Goal: Task Accomplishment & Management: Use online tool/utility

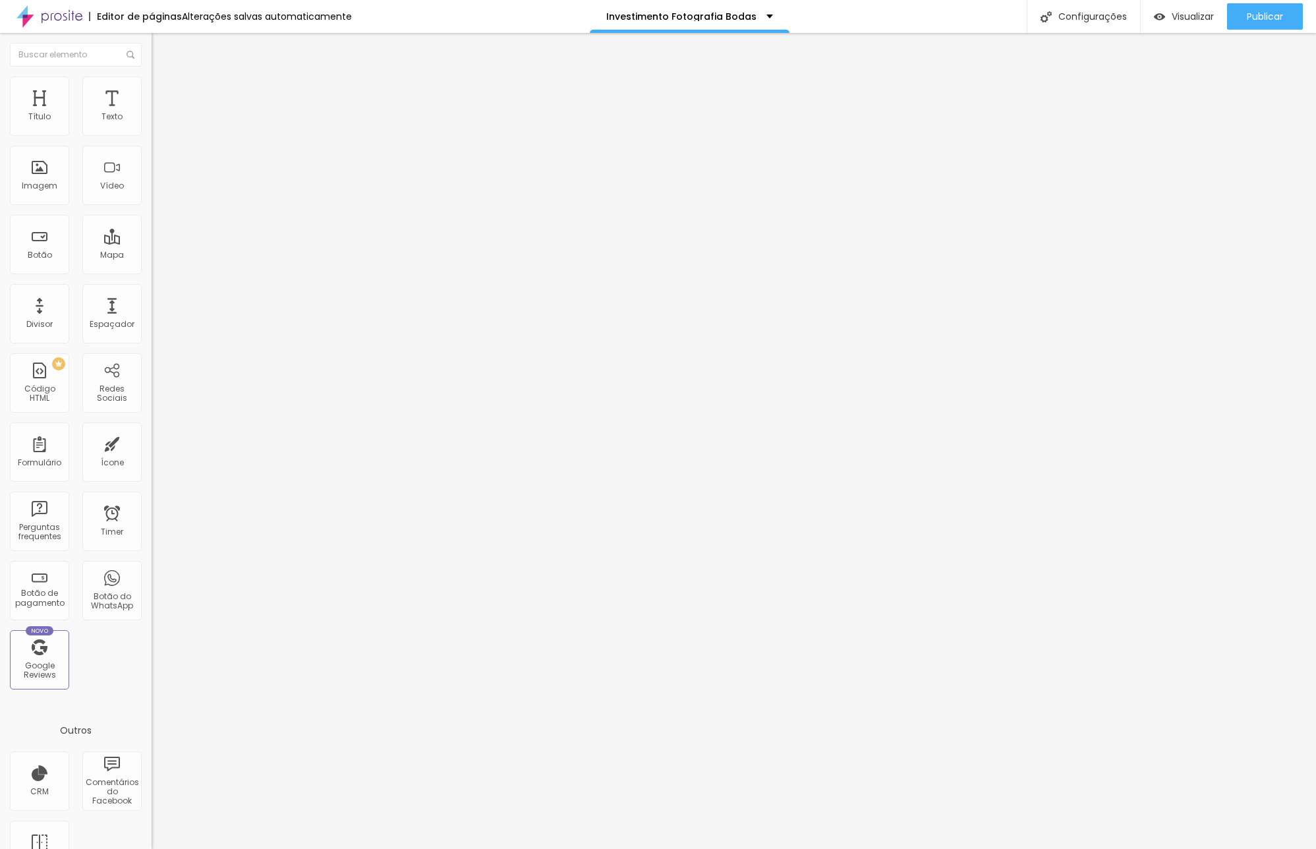
type input "47"
type input "44"
type input "43"
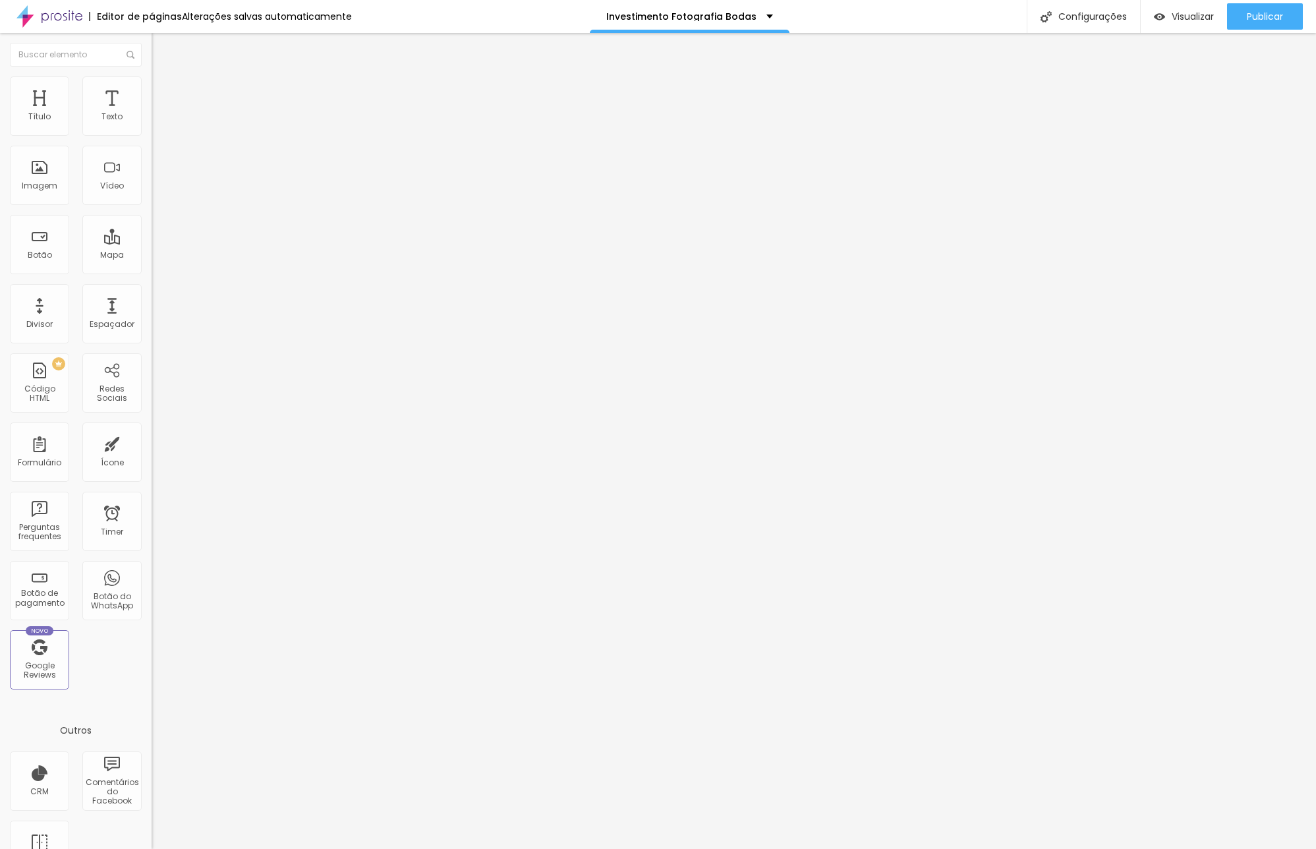
type input "43"
type input "42"
type input "41"
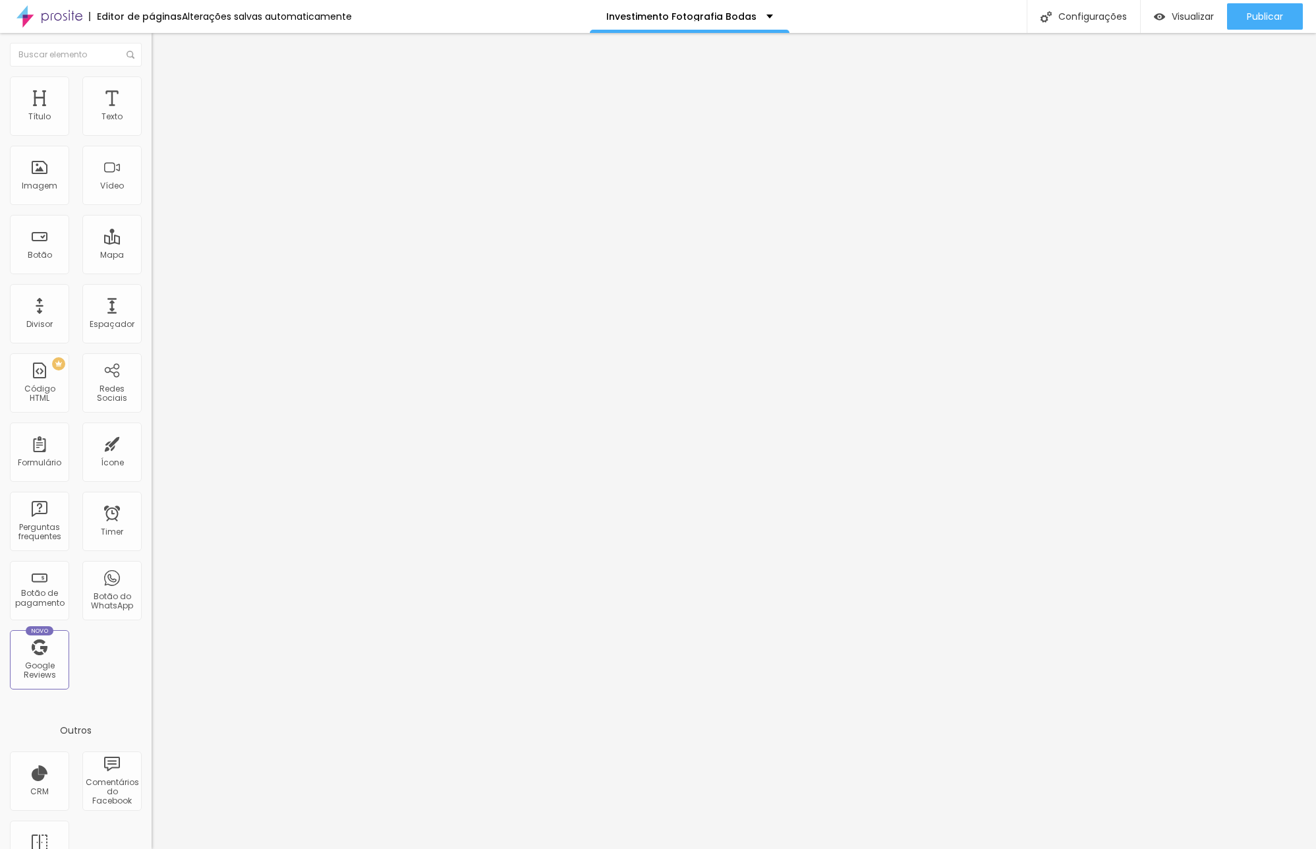
type input "40"
type input "41"
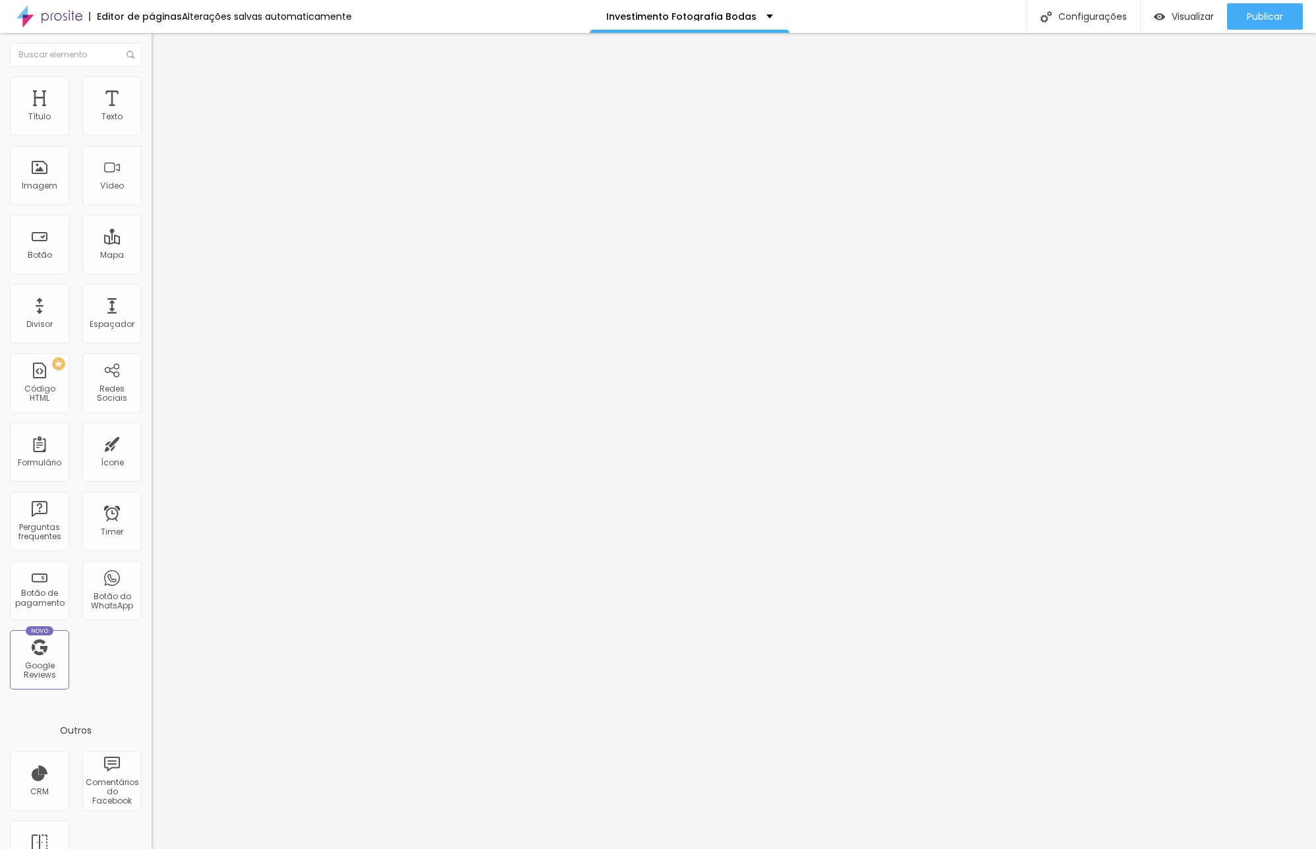
click at [152, 314] on input "range" at bounding box center [194, 319] width 85 height 11
click at [152, 85] on li "Avançado" at bounding box center [228, 82] width 152 height 13
click at [152, 75] on img at bounding box center [158, 69] width 12 height 12
type input "49"
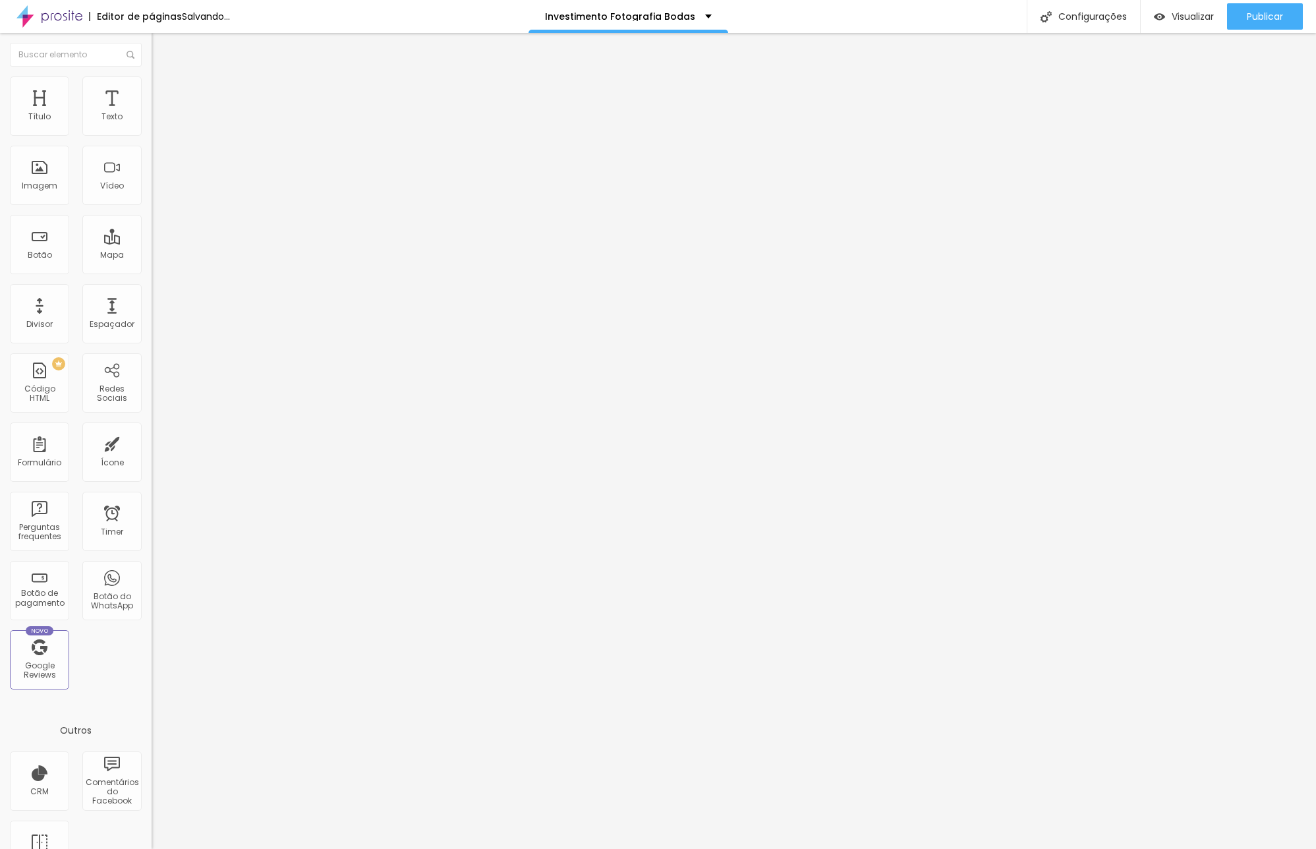
type input "48"
type input "47"
type input "46"
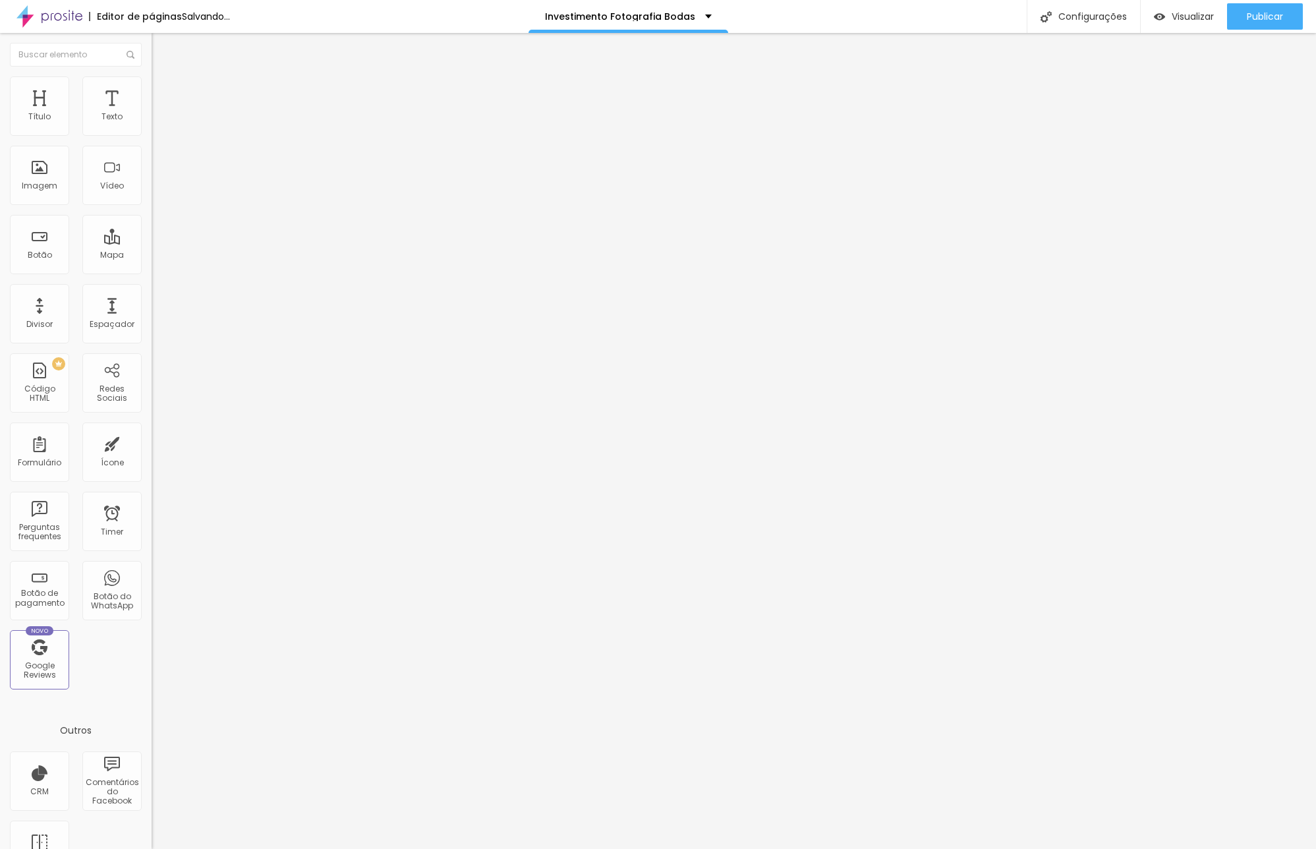
type input "46"
type input "45"
type input "44"
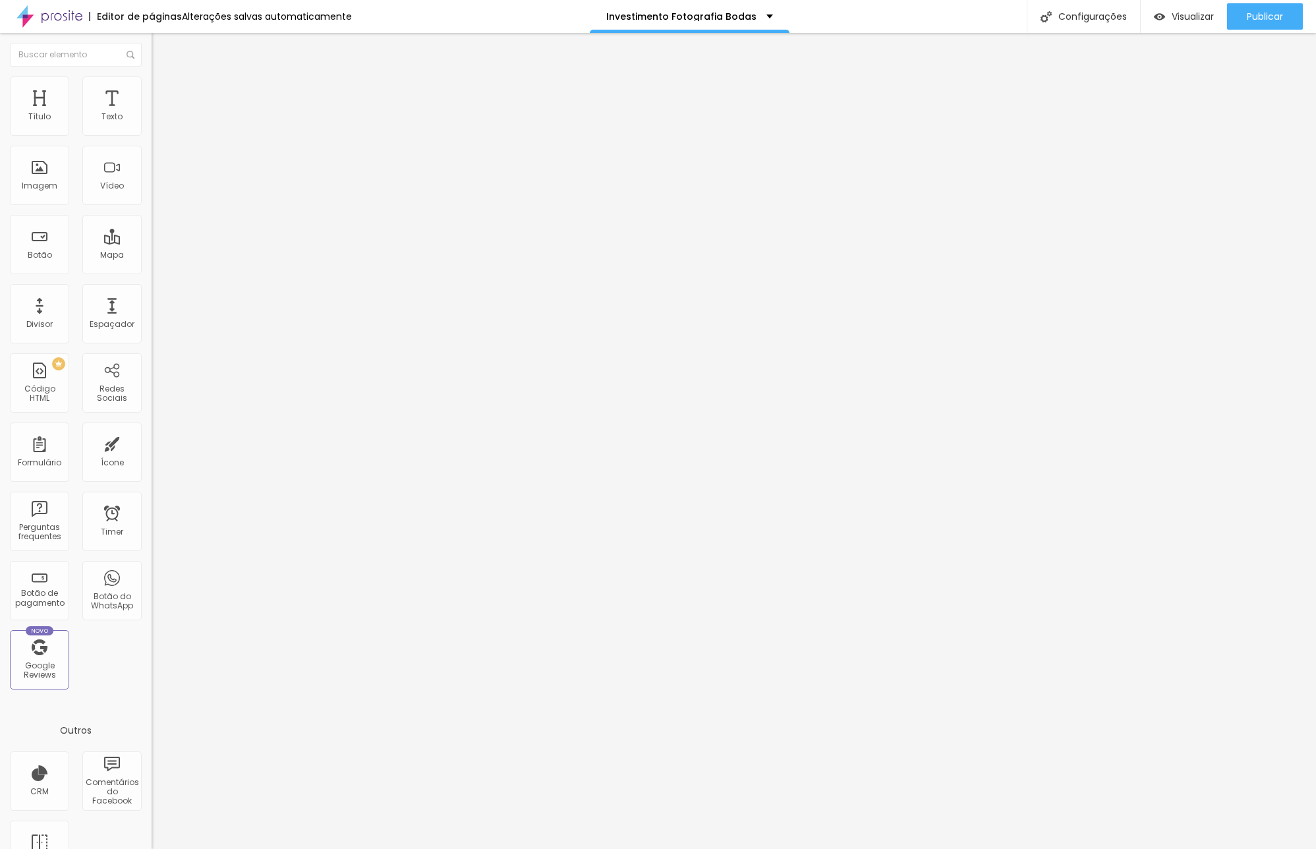
type input "43"
type input "42"
type input "41"
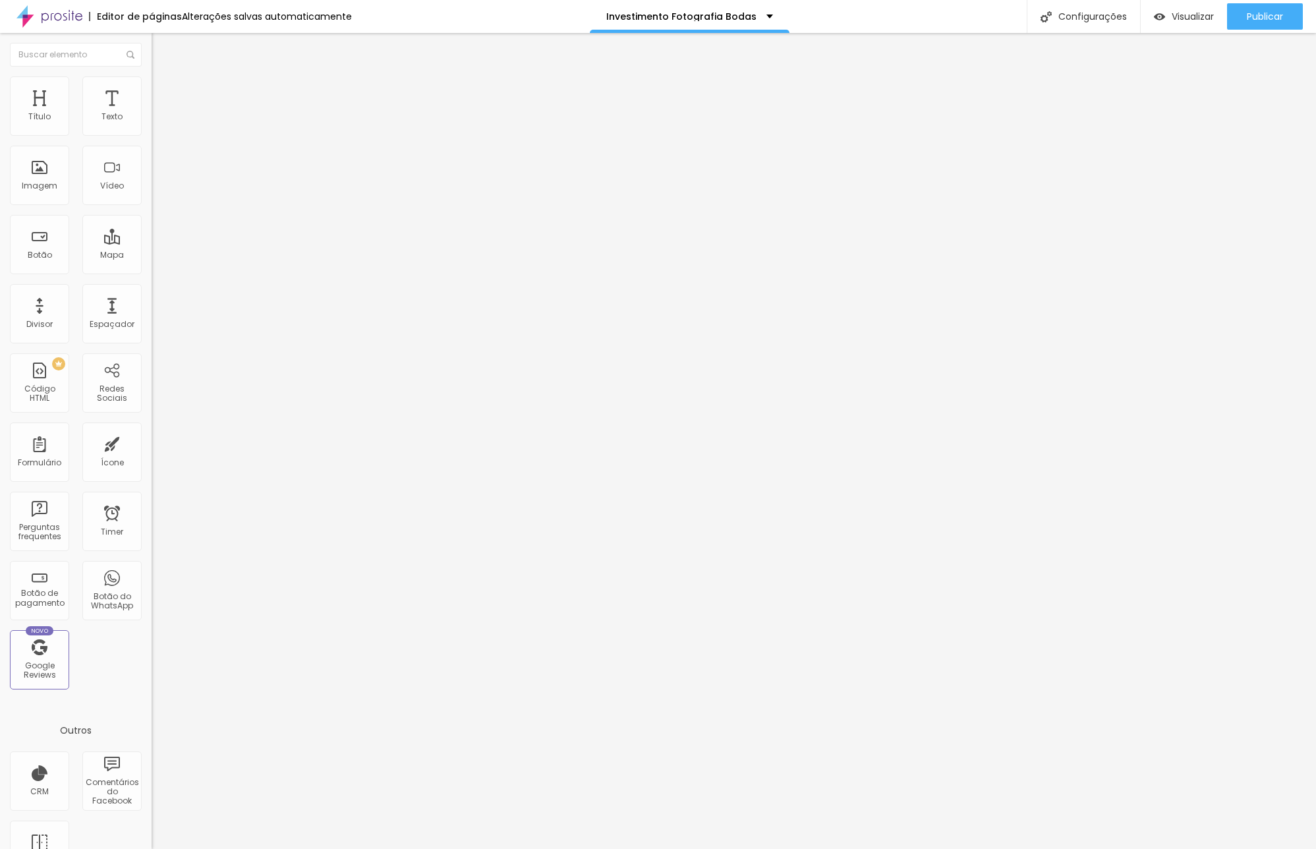
type input "41"
type input "40"
type input "39"
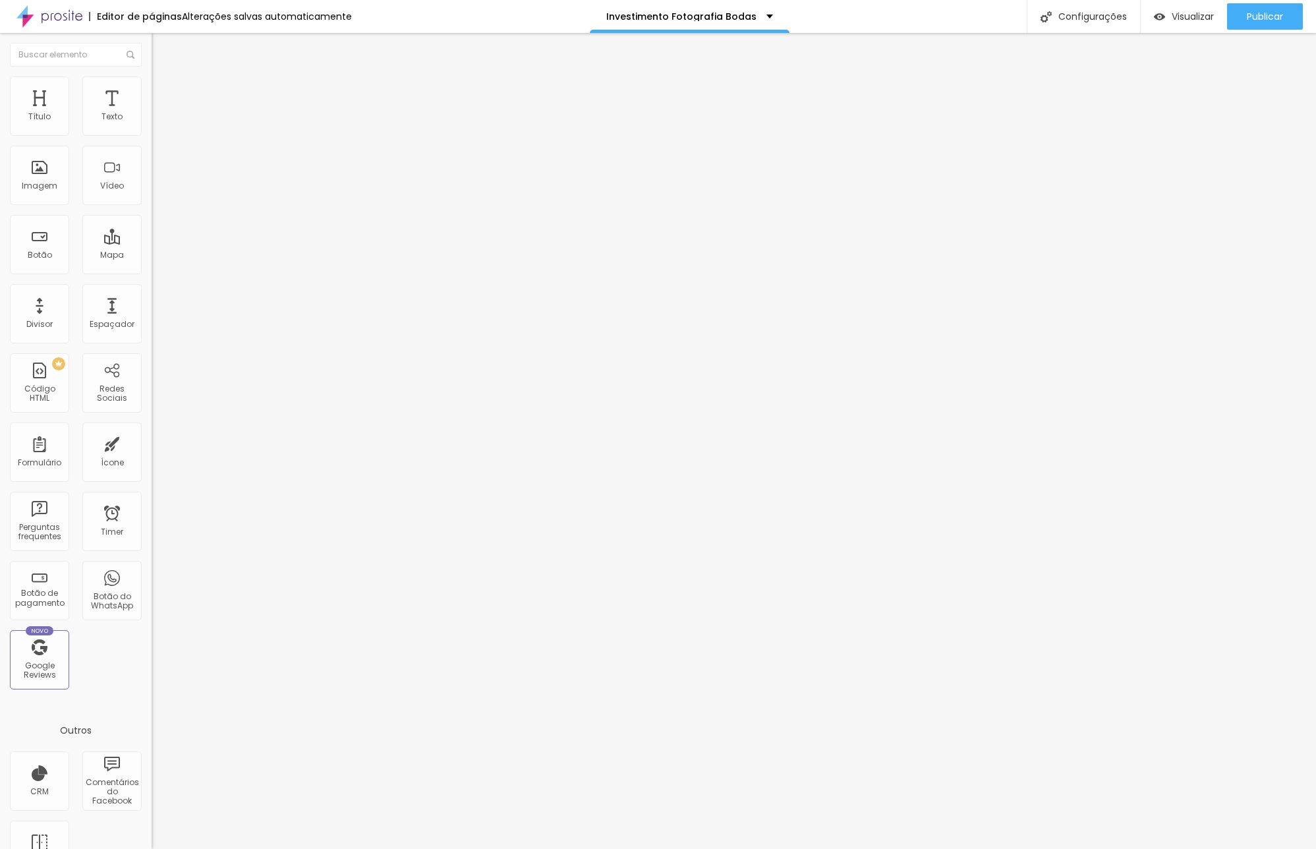
type input "40"
drag, startPoint x: 64, startPoint y: 276, endPoint x: 55, endPoint y: 279, distance: 9.2
type input "40"
click at [152, 314] on input "range" at bounding box center [194, 319] width 85 height 11
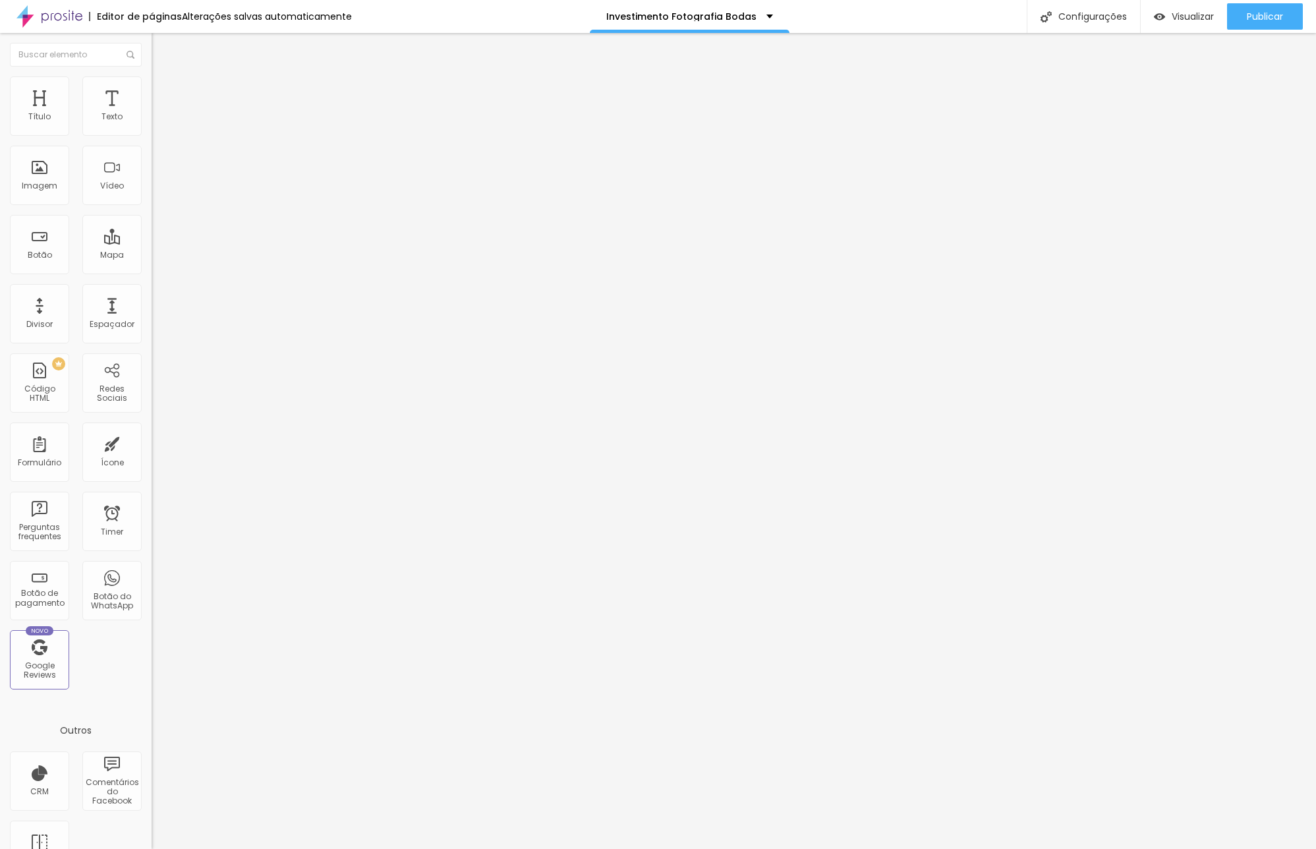
click at [152, 113] on span "Trocar imagem" at bounding box center [188, 107] width 72 height 11
click at [152, 76] on li "Estilo" at bounding box center [228, 69] width 152 height 13
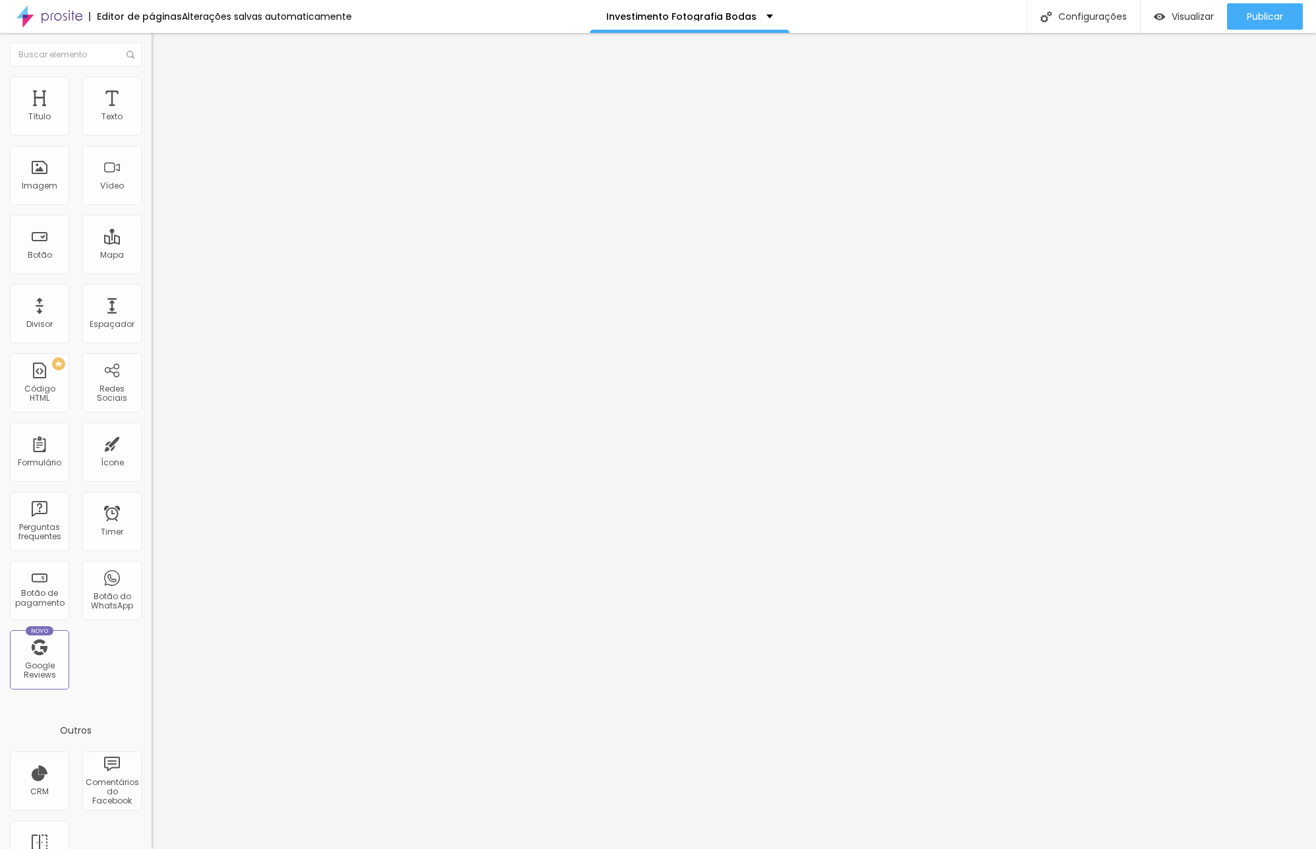
click at [152, 86] on li "Avançado" at bounding box center [228, 82] width 152 height 13
click at [152, 76] on li "Estilo" at bounding box center [228, 69] width 152 height 13
click at [157, 123] on icon "button" at bounding box center [161, 119] width 8 height 8
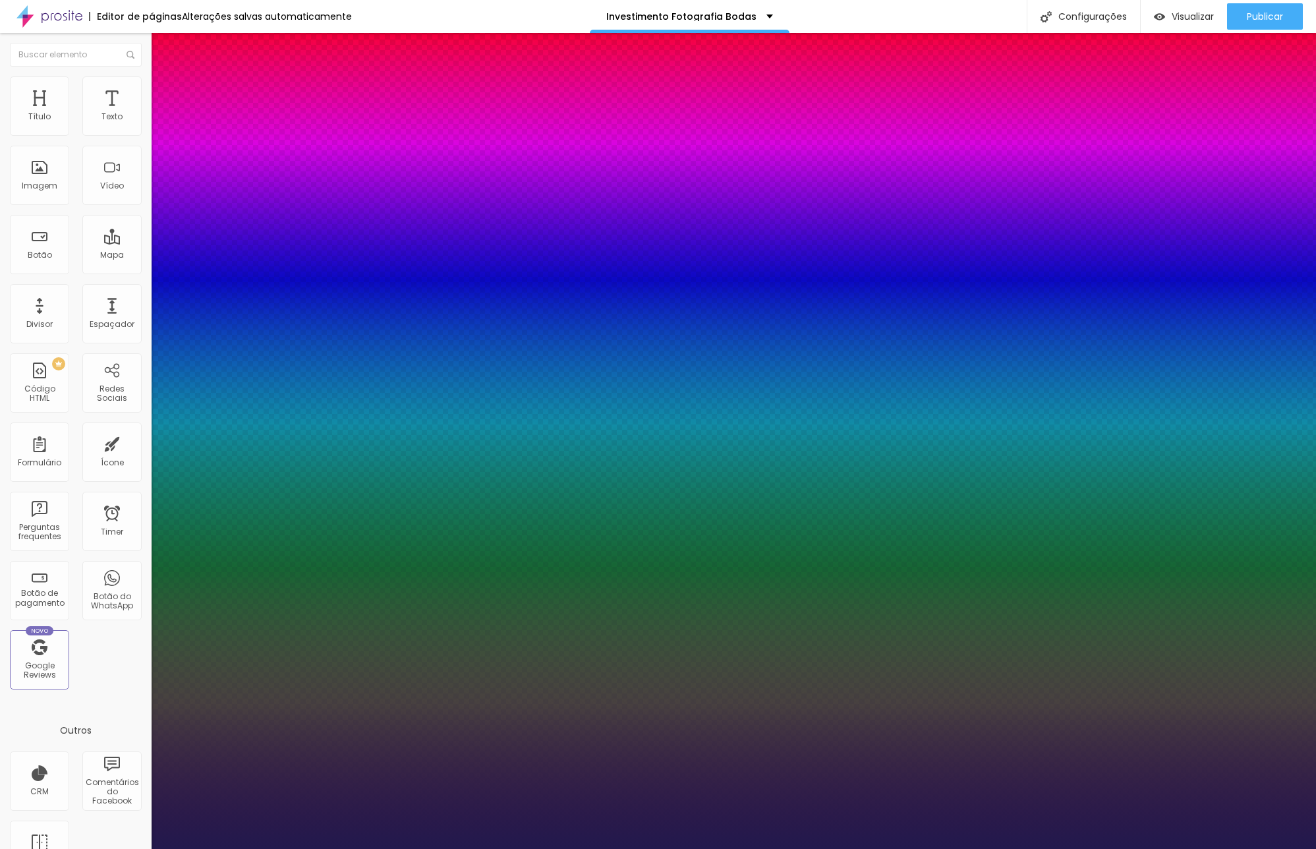
type input "1"
click at [128, 848] on div at bounding box center [658, 849] width 1316 height 0
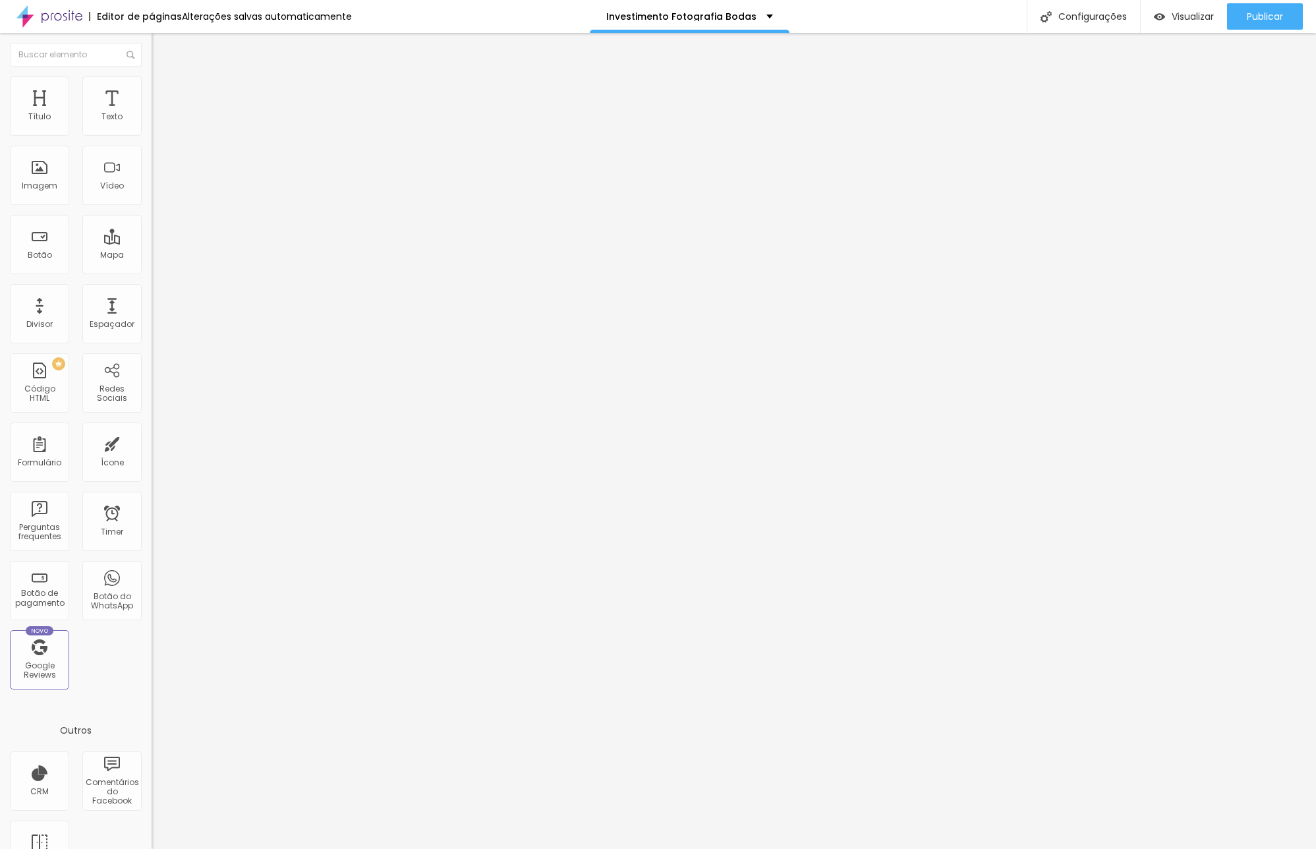
click at [152, 98] on div "Tipografia" at bounding box center [228, 94] width 152 height 8
click at [152, 134] on div "Sombra" at bounding box center [228, 131] width 152 height 8
click at [163, 91] on span "Avançado" at bounding box center [185, 85] width 44 height 11
type input "11"
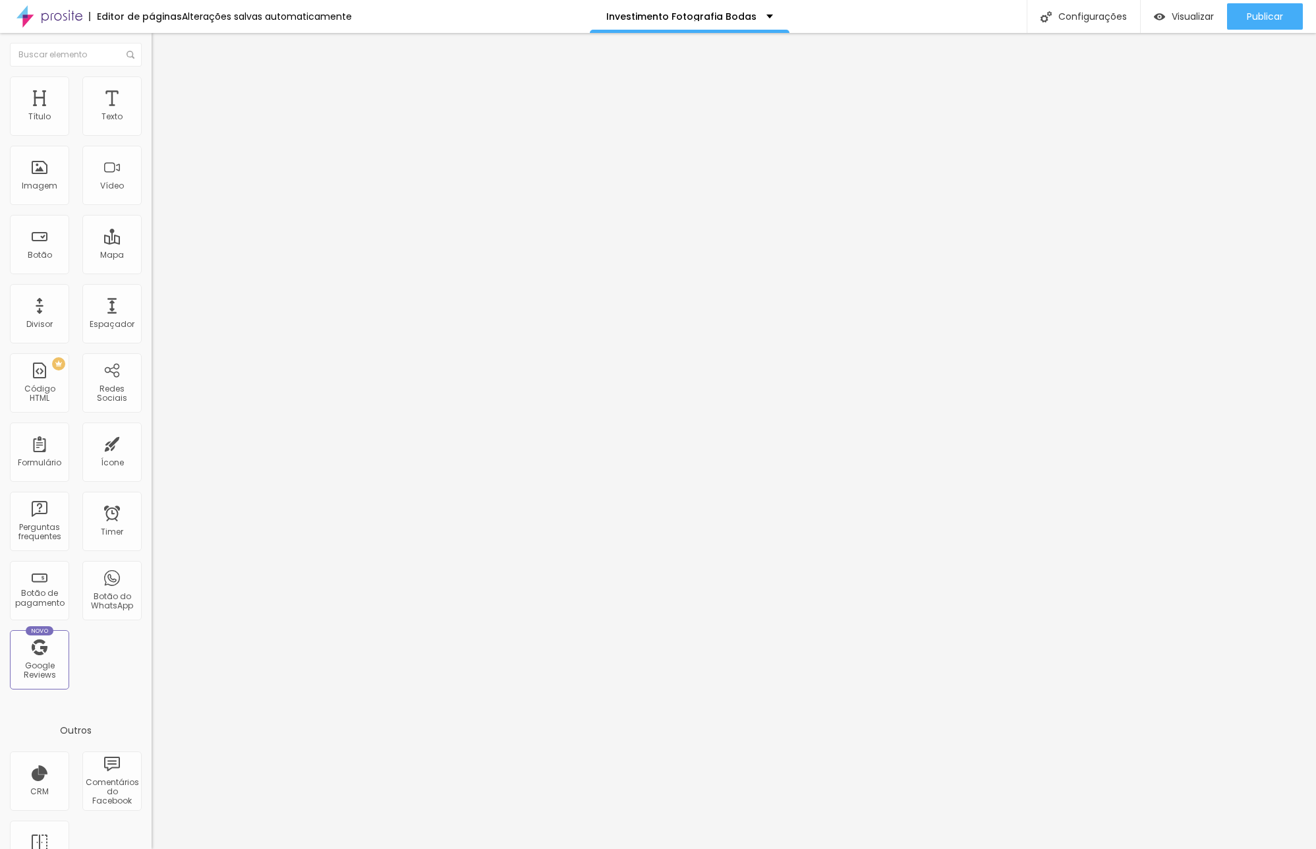
type input "18"
type input "21"
type input "22"
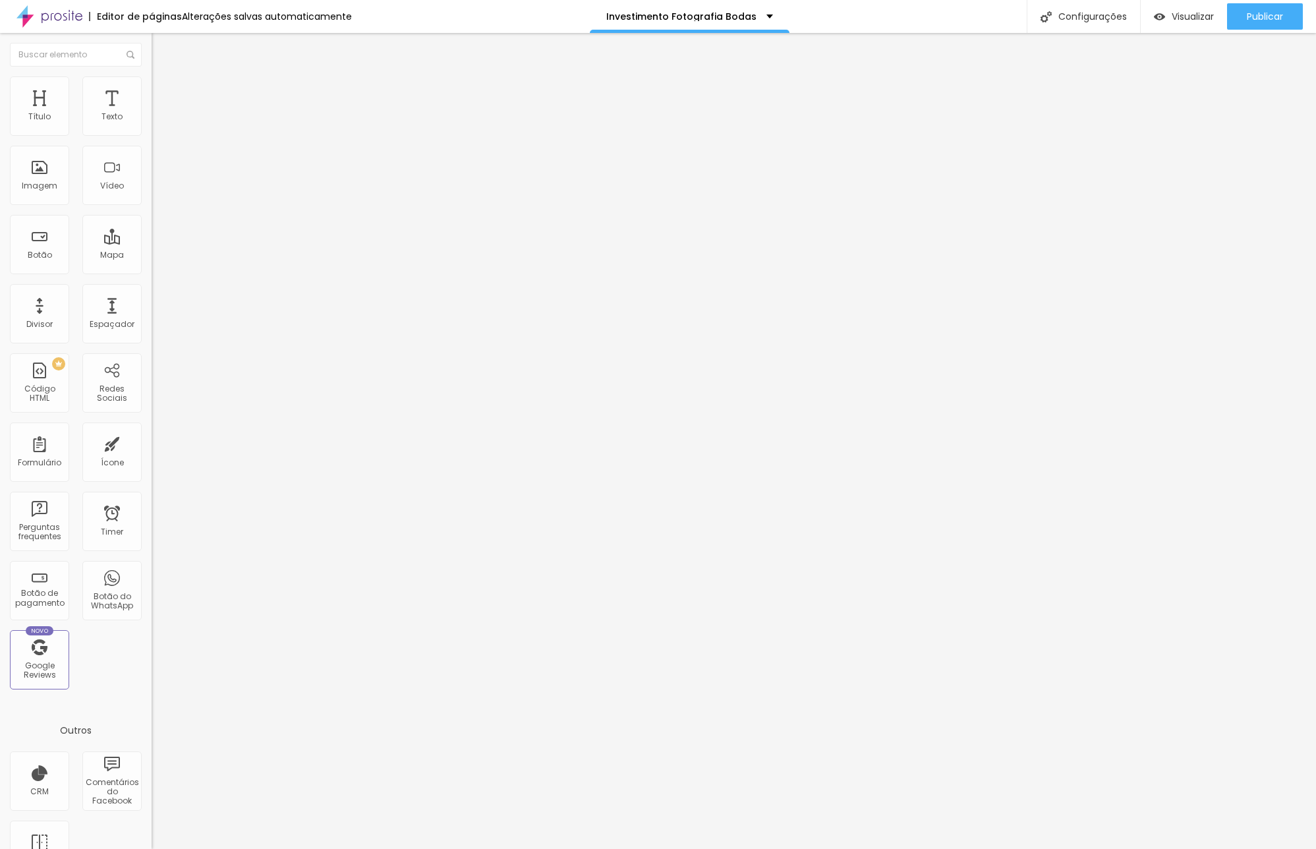
type input "22"
type input "23"
type input "22"
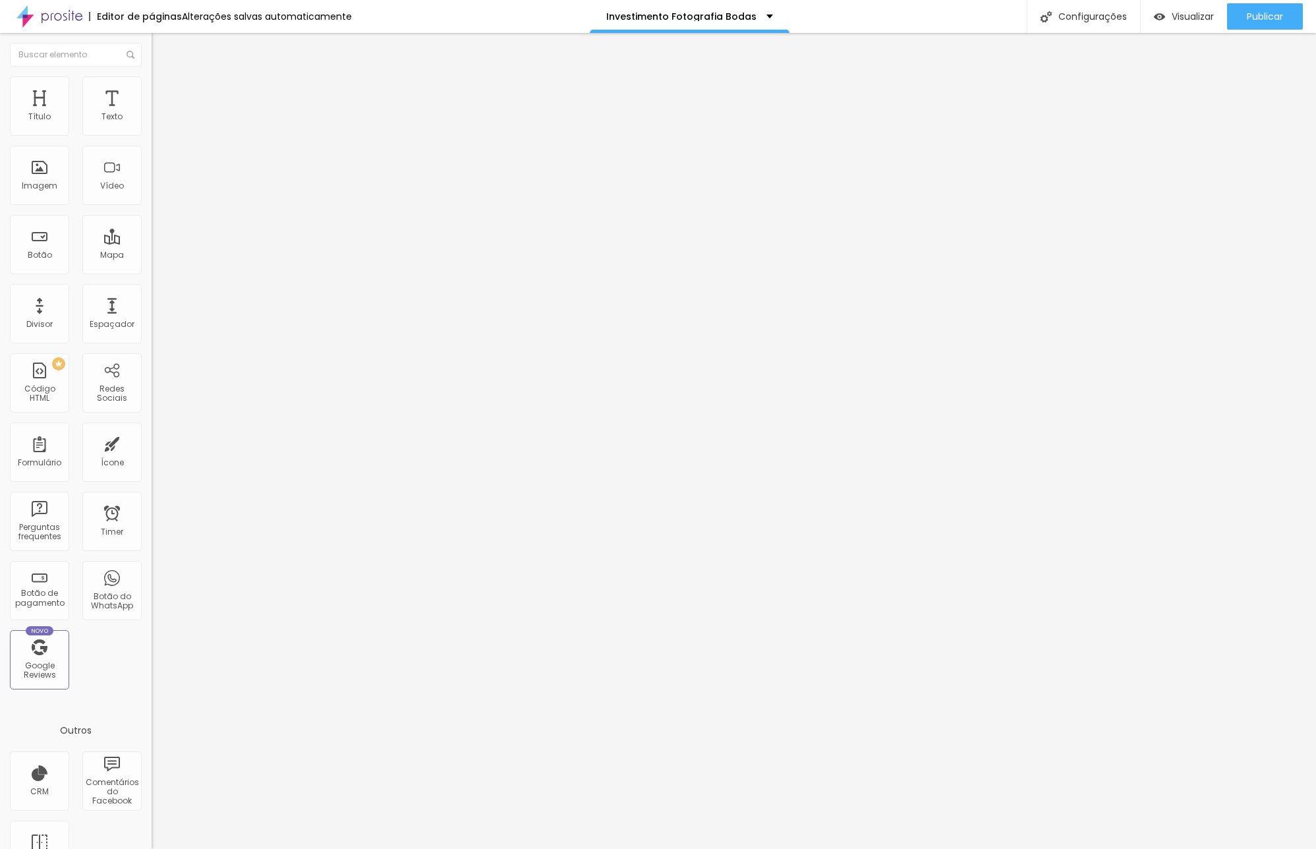
type input "21"
type input "20"
type input "19"
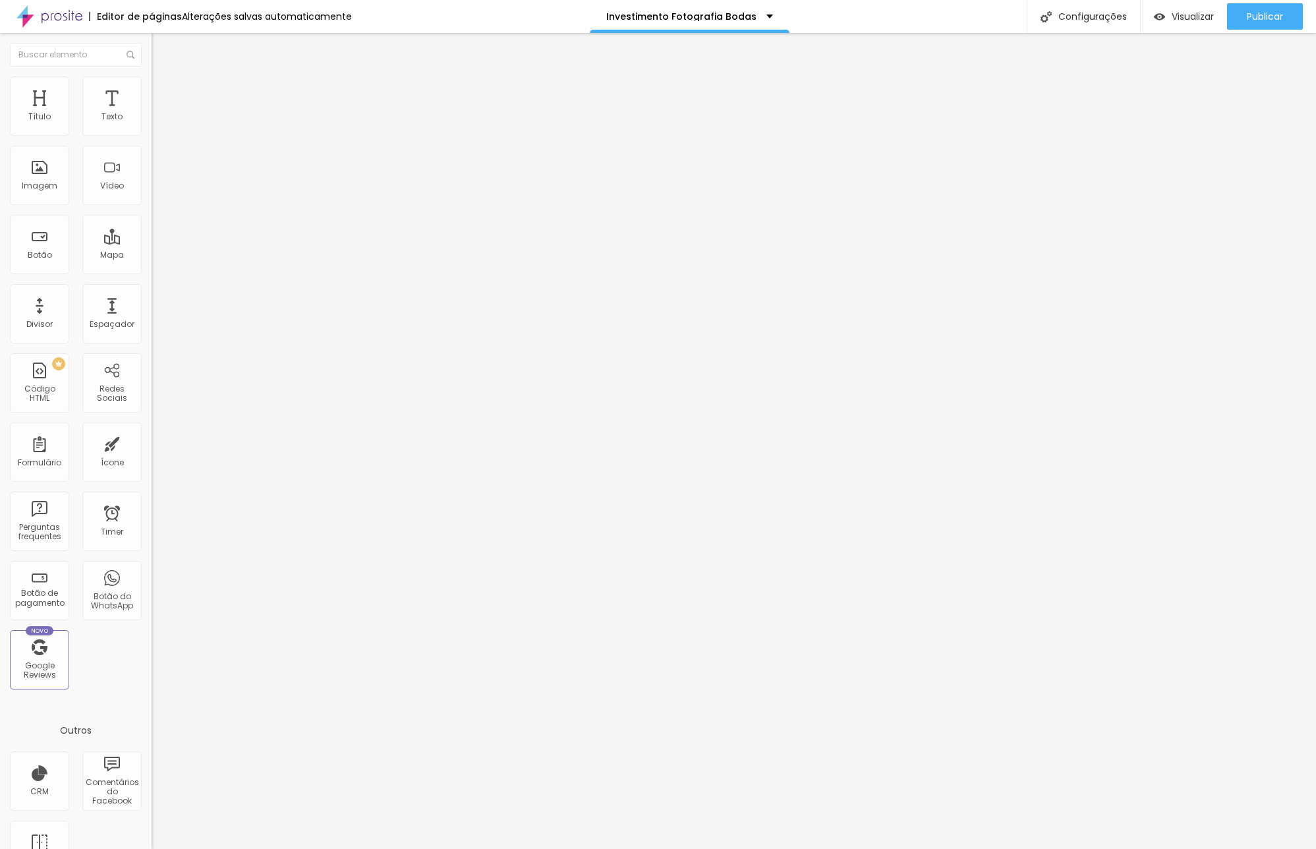
type input "19"
type input "20"
type input "21"
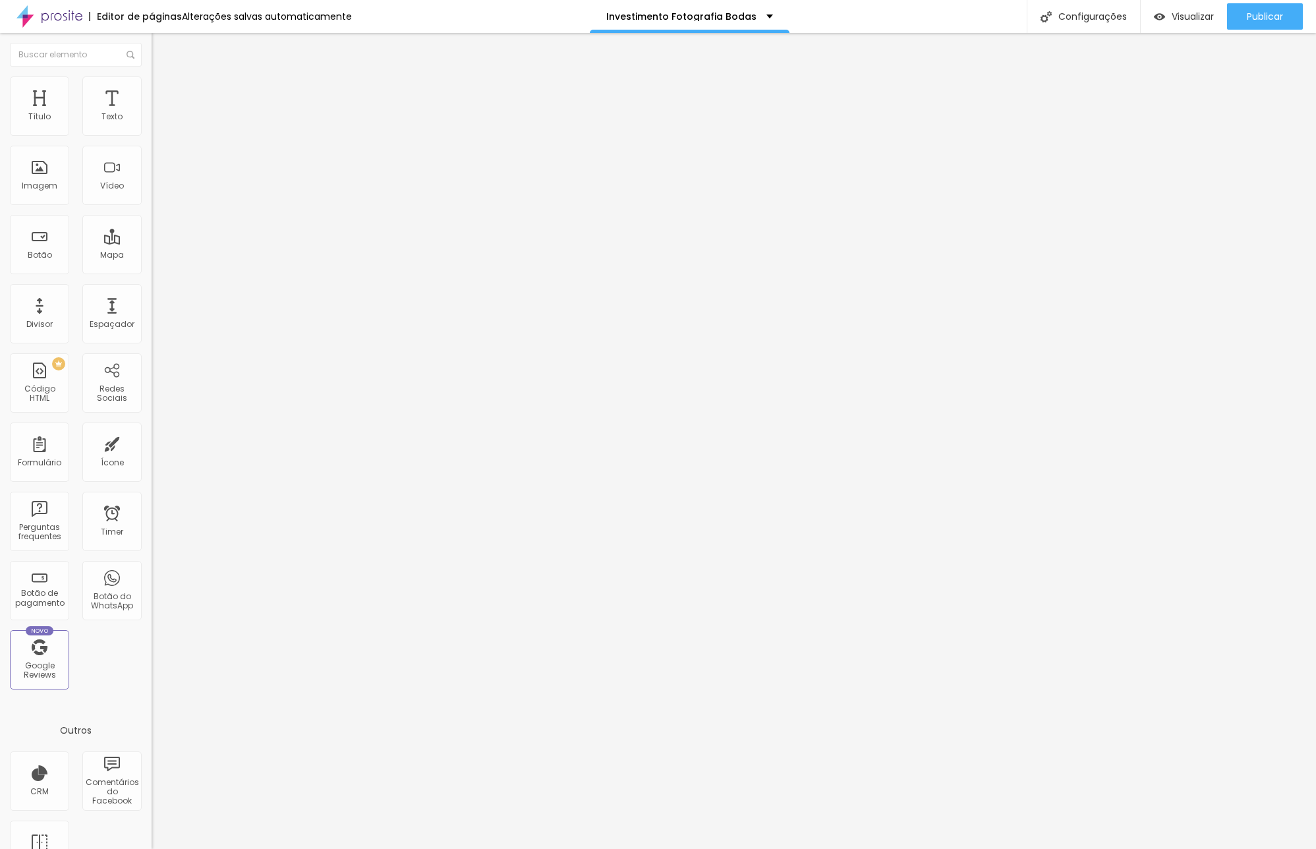
drag, startPoint x: 40, startPoint y: 130, endPoint x: 49, endPoint y: 131, distance: 9.3
type input "21"
click at [152, 243] on input "range" at bounding box center [194, 248] width 85 height 11
click at [152, 79] on li "Avançado" at bounding box center [228, 82] width 152 height 13
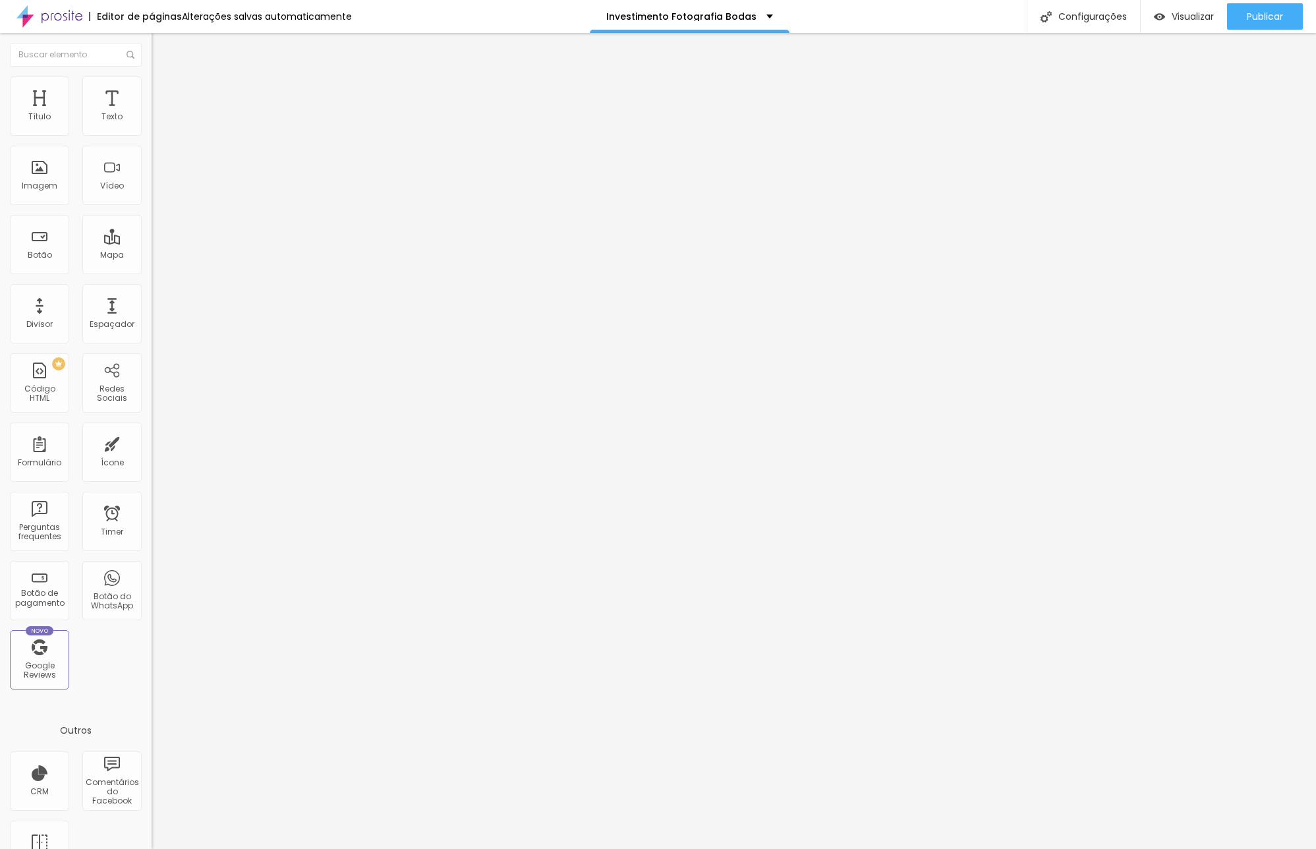
scroll to position [0, 0]
type input "20"
type input "19"
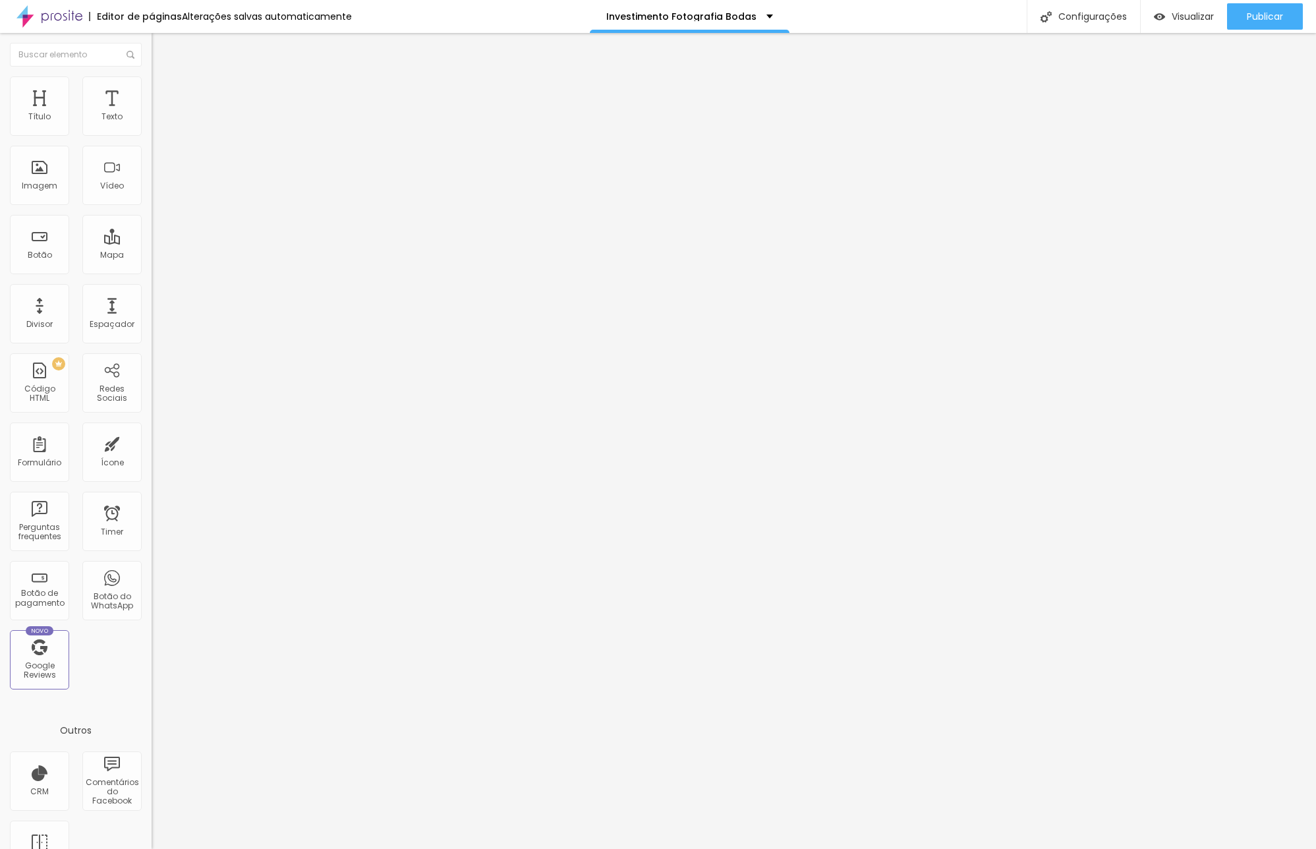
type input "18"
type input "17"
type input "16"
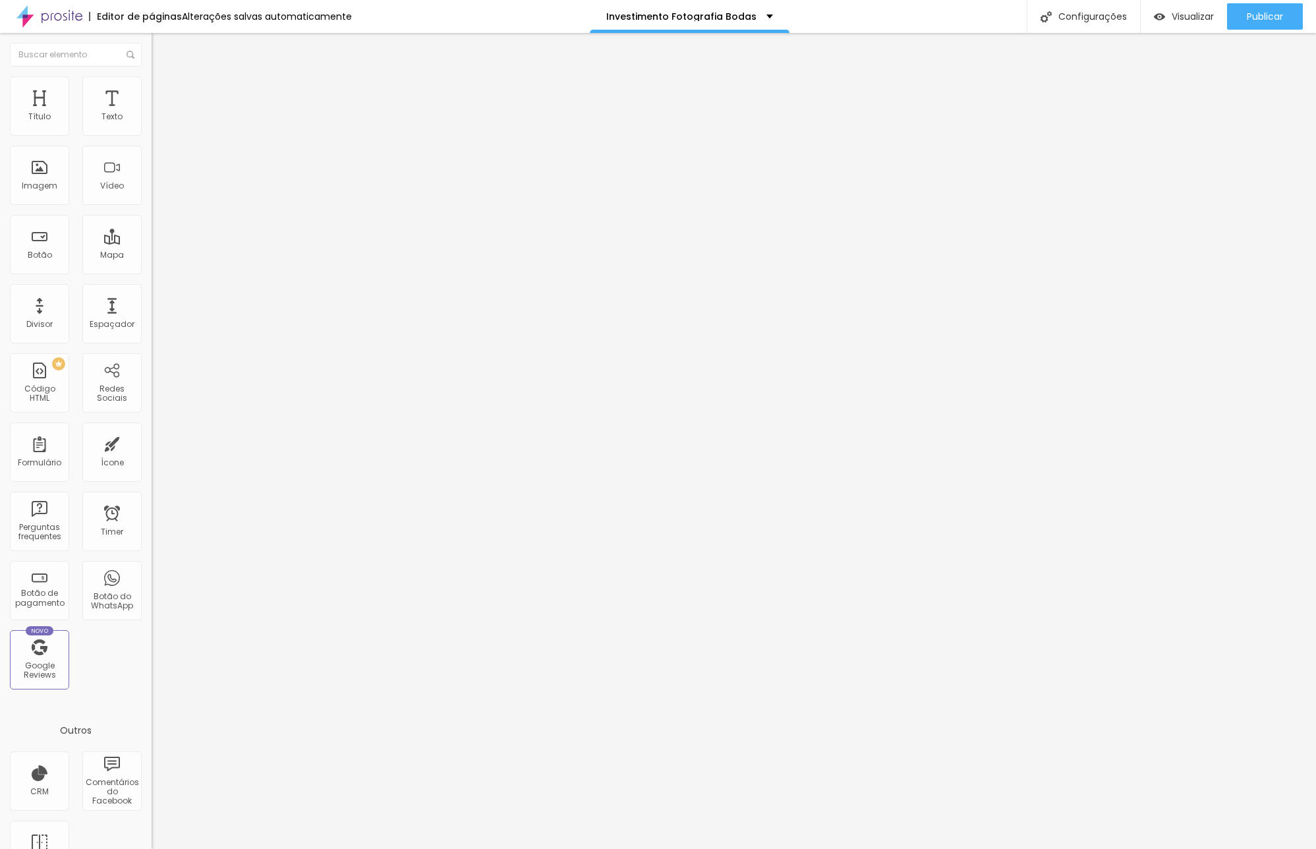
type input "16"
click at [152, 243] on input "range" at bounding box center [194, 248] width 85 height 11
type input "12"
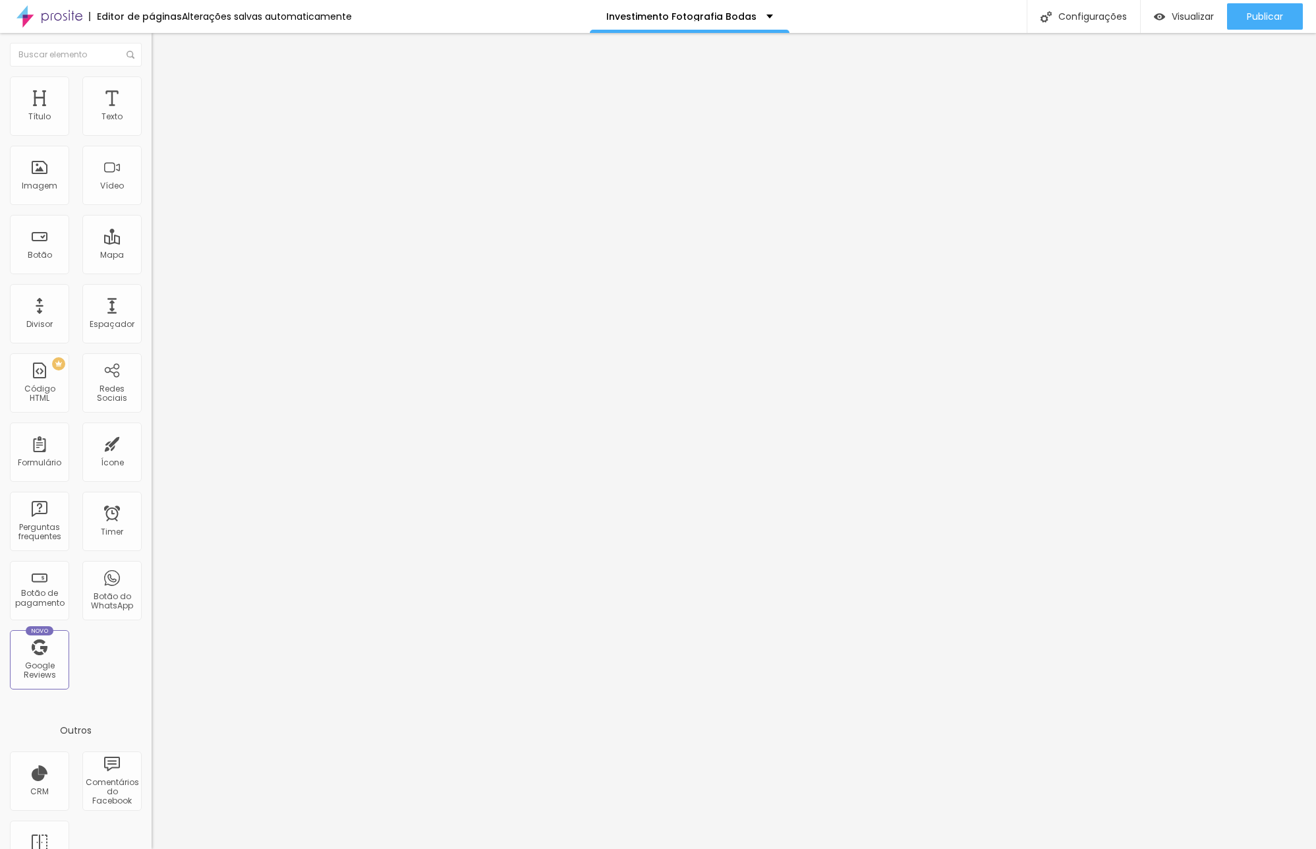
type input "14"
type input "17"
type input "20"
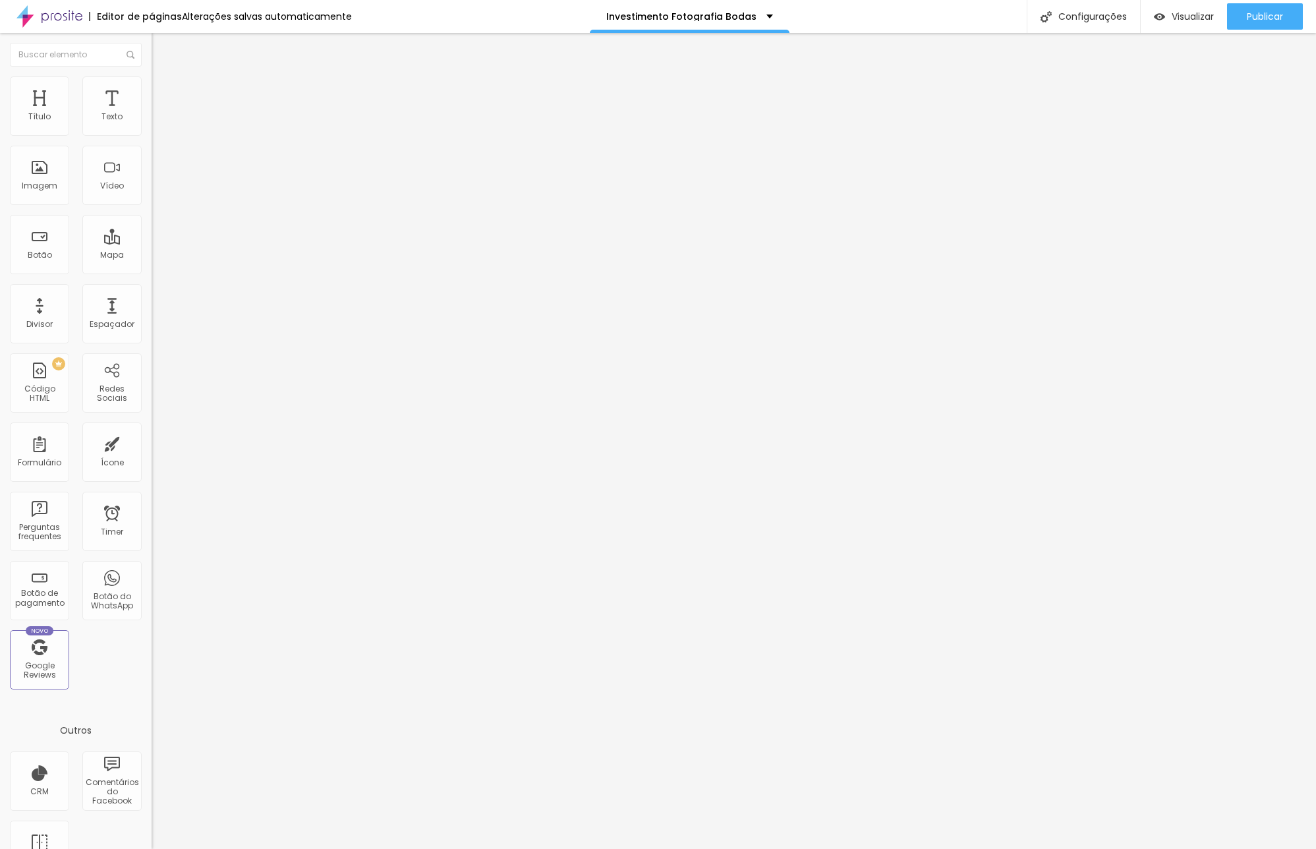
type input "20"
type input "21"
type input "23"
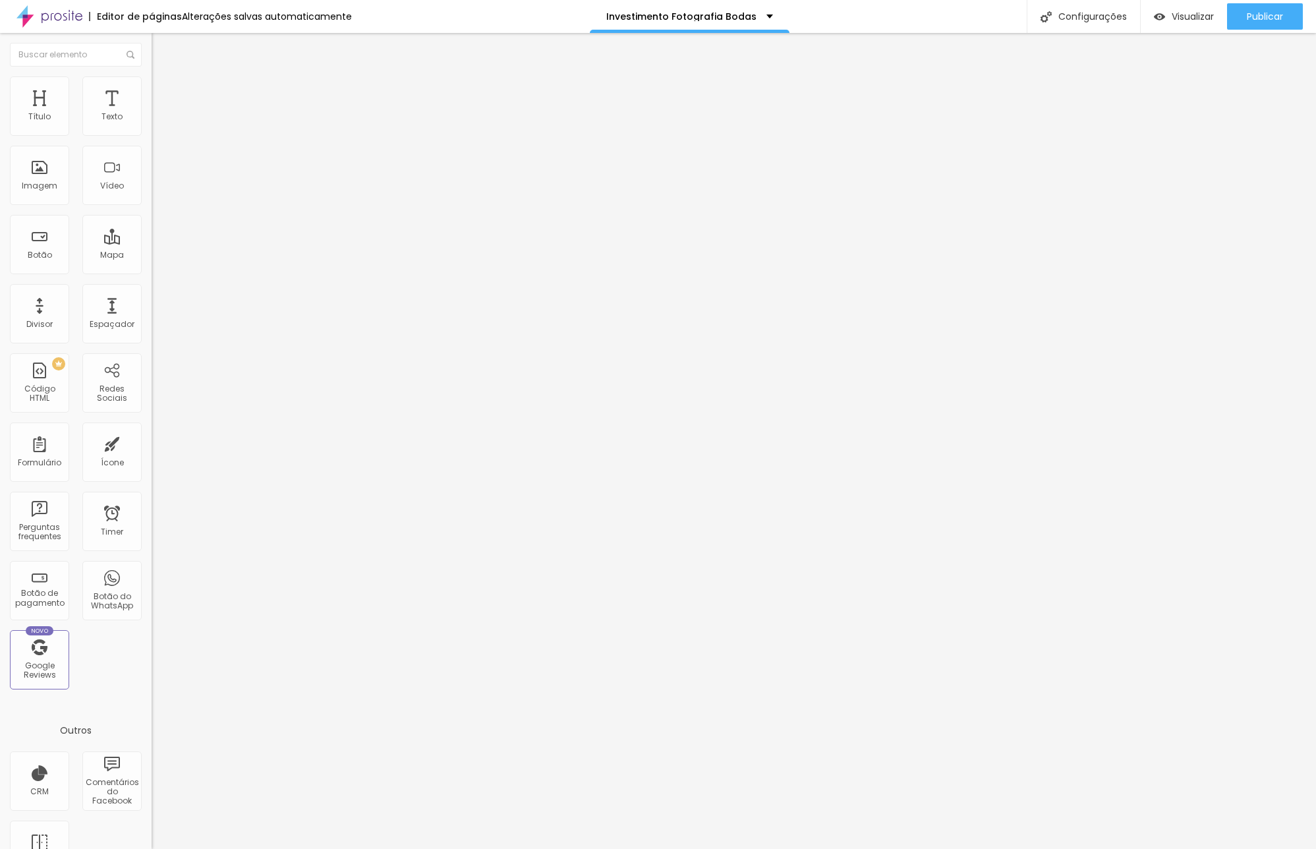
type input "24"
type input "23"
type input "22"
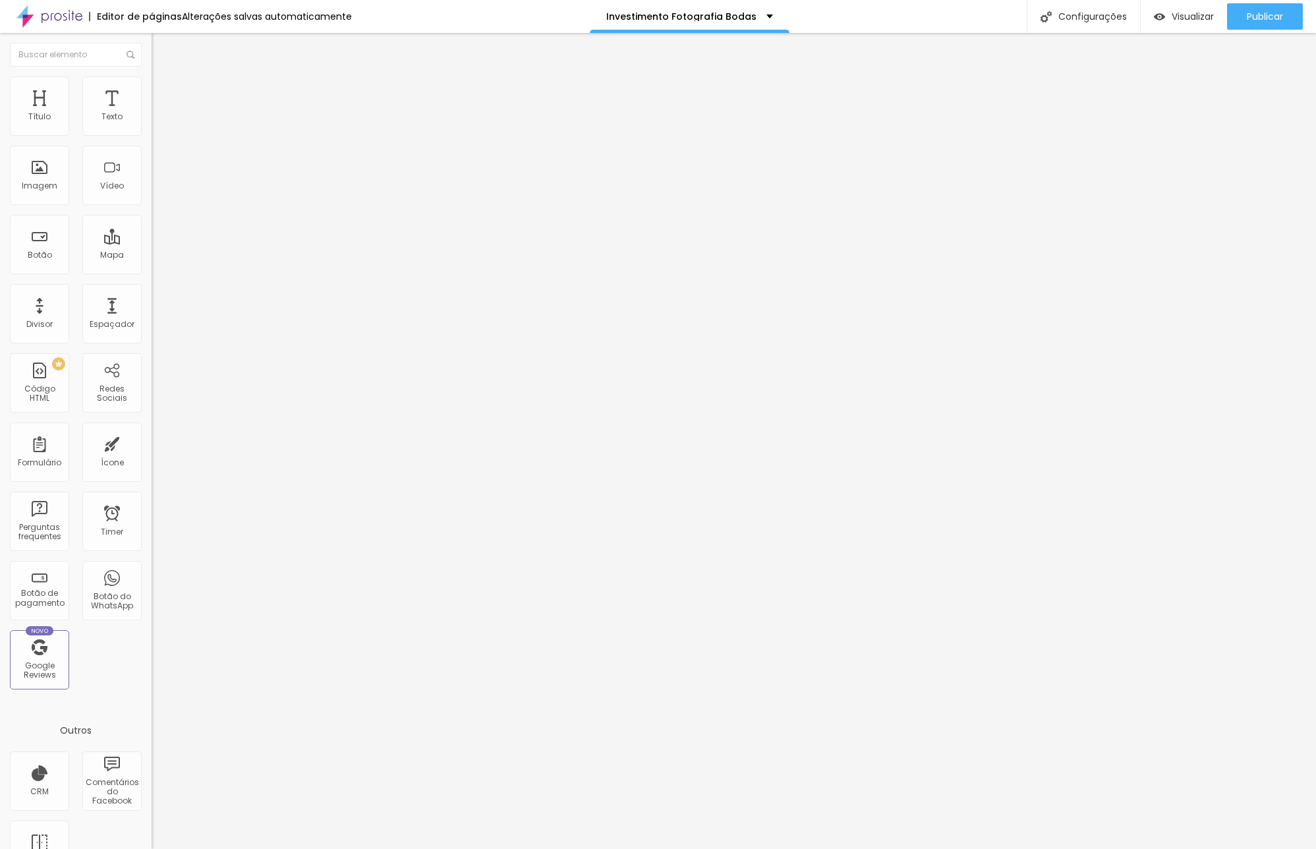
type input "22"
type input "21"
type input "20"
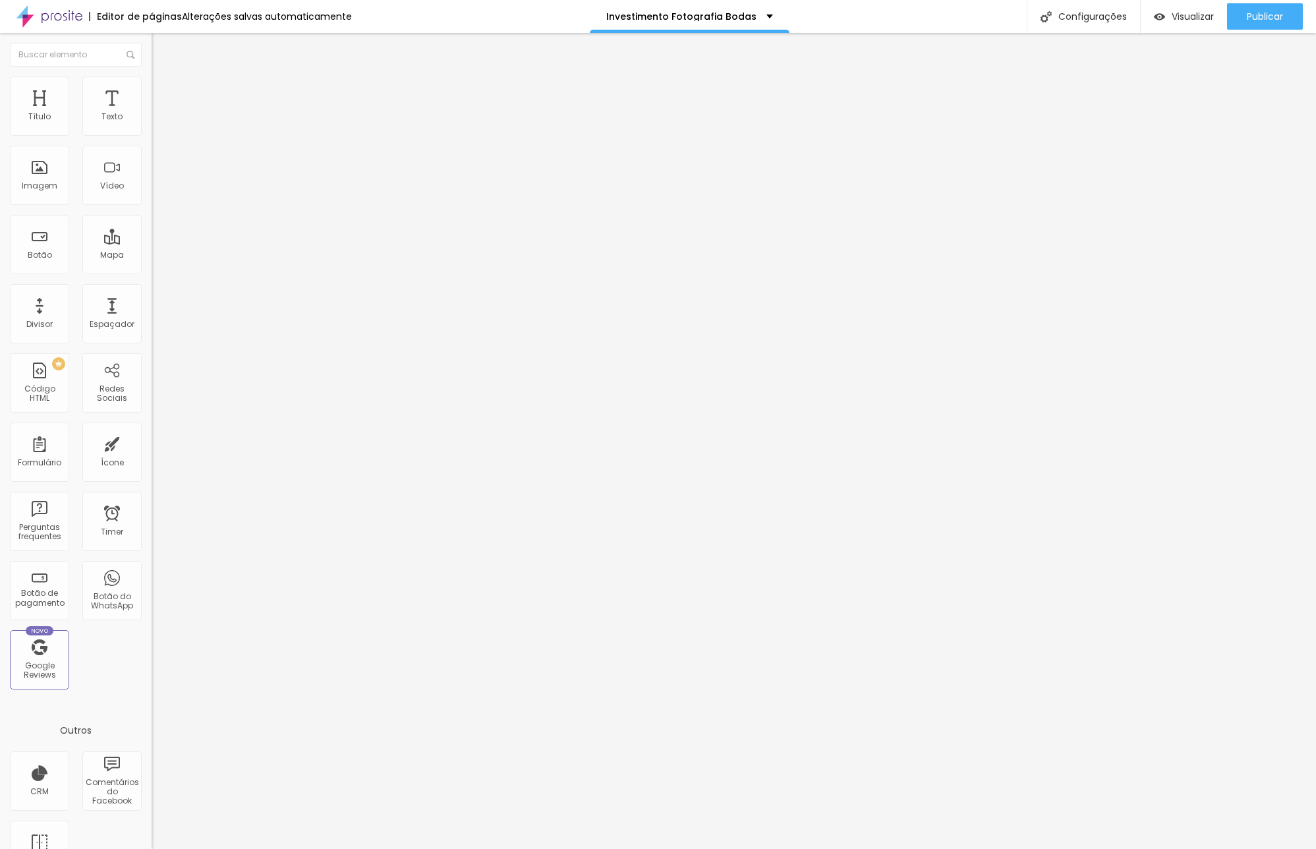
type input "19"
type input "18"
type input "17"
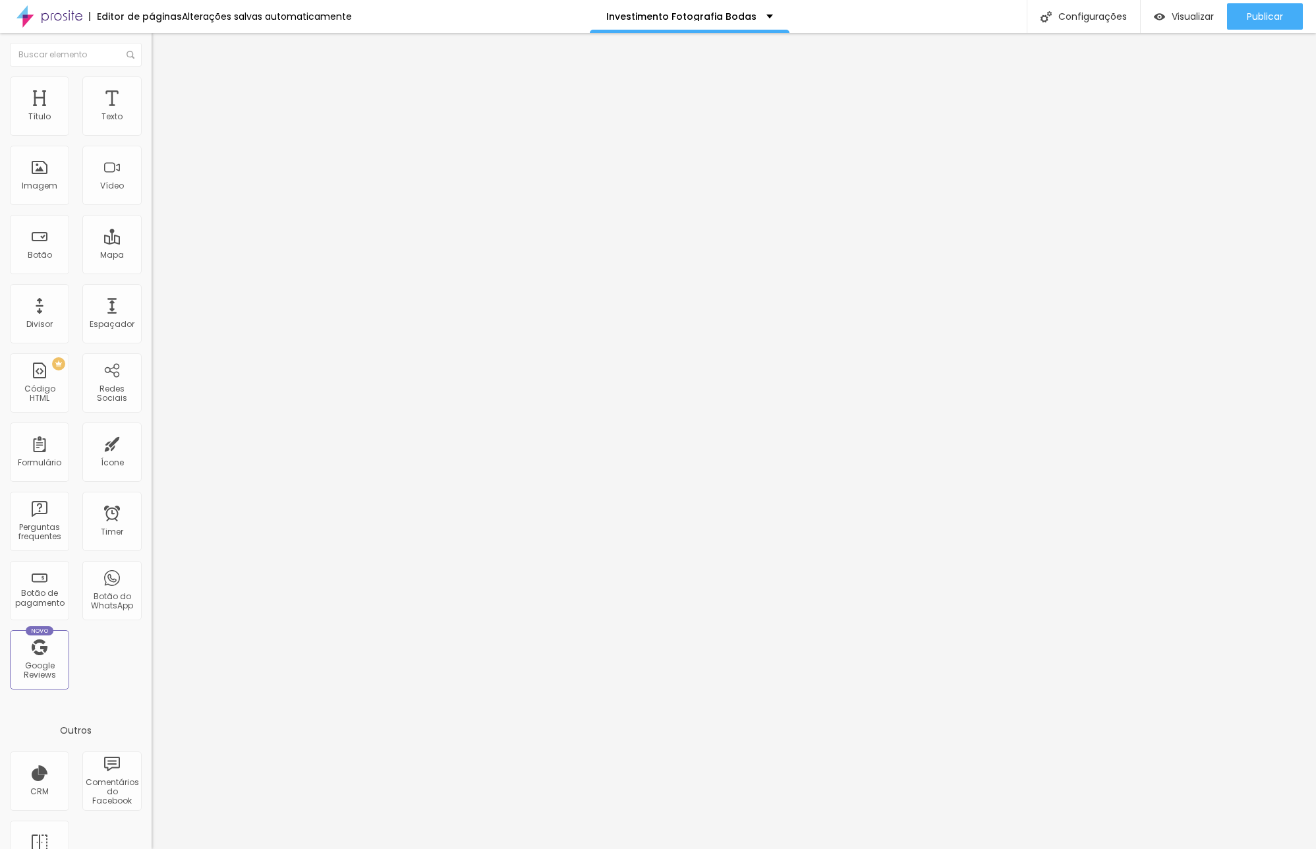
type input "17"
type input "18"
type input "20"
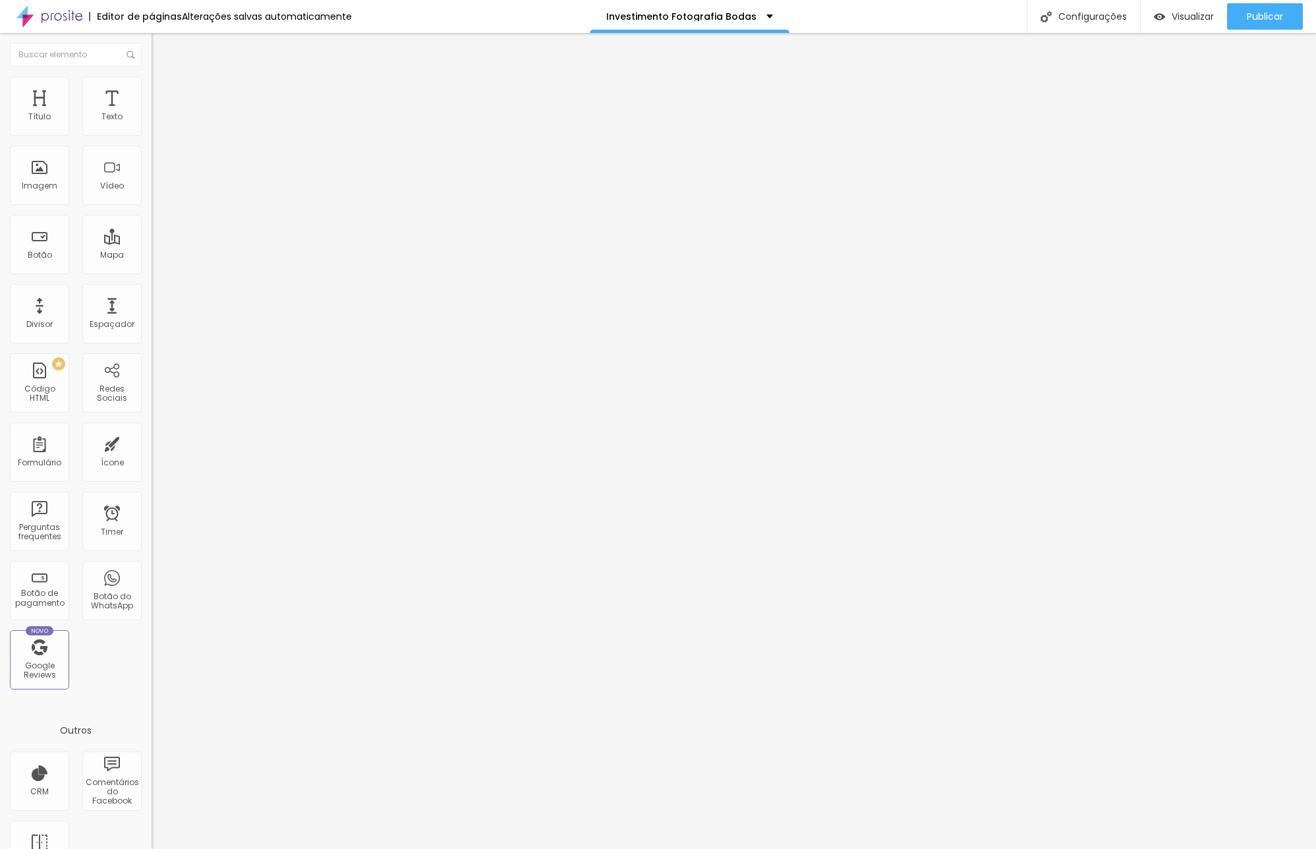
type input "23"
type input "25"
type input "27"
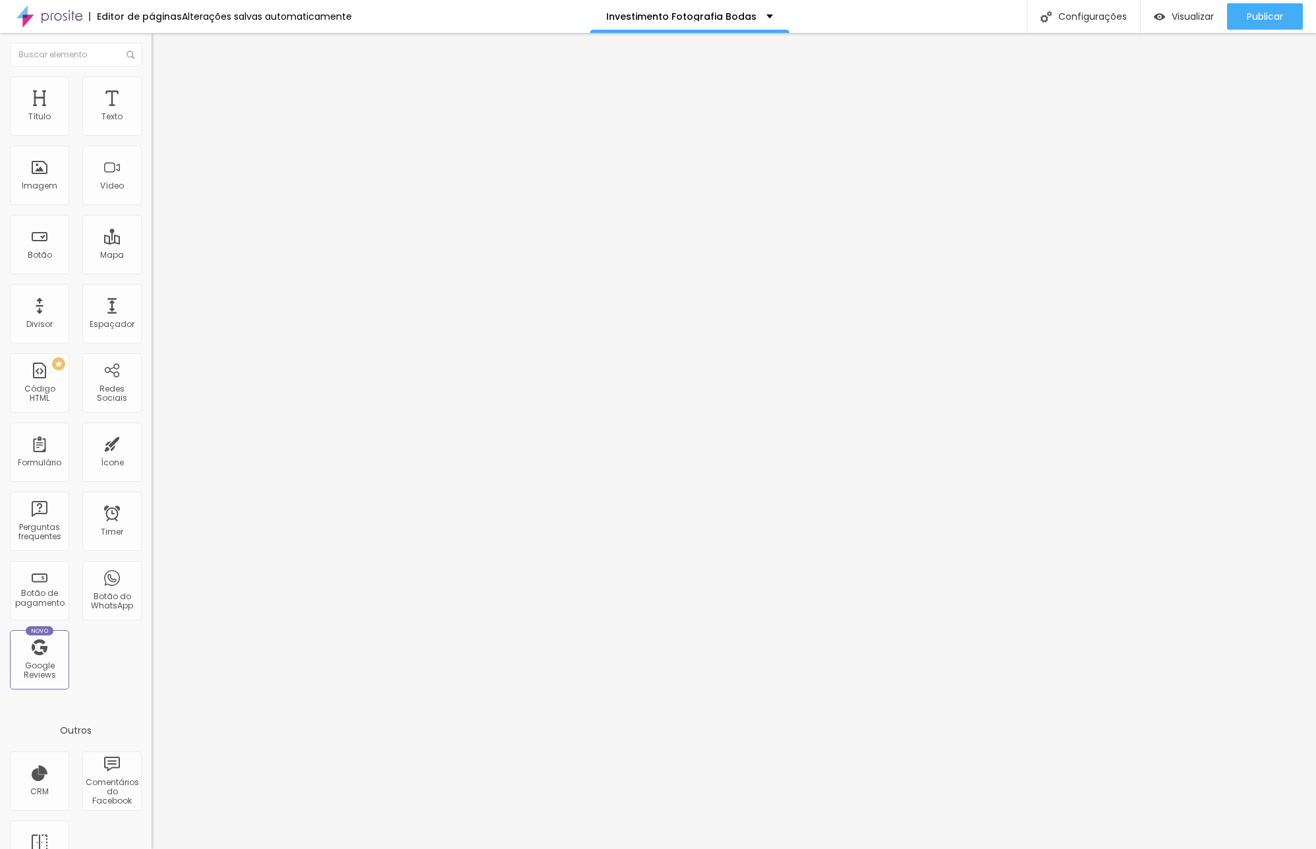
type input "27"
type input "30"
type input "34"
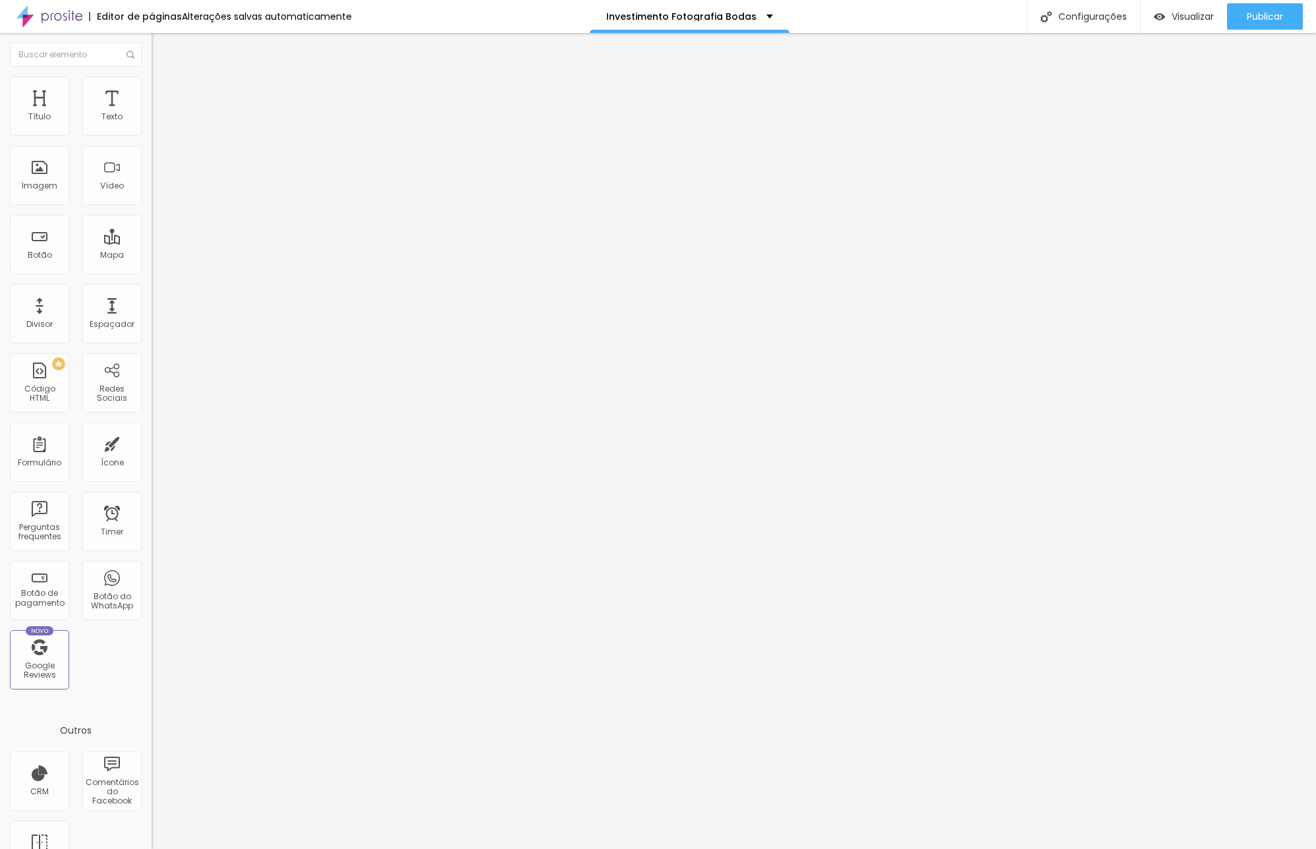
type input "32"
type input "30"
type input "29"
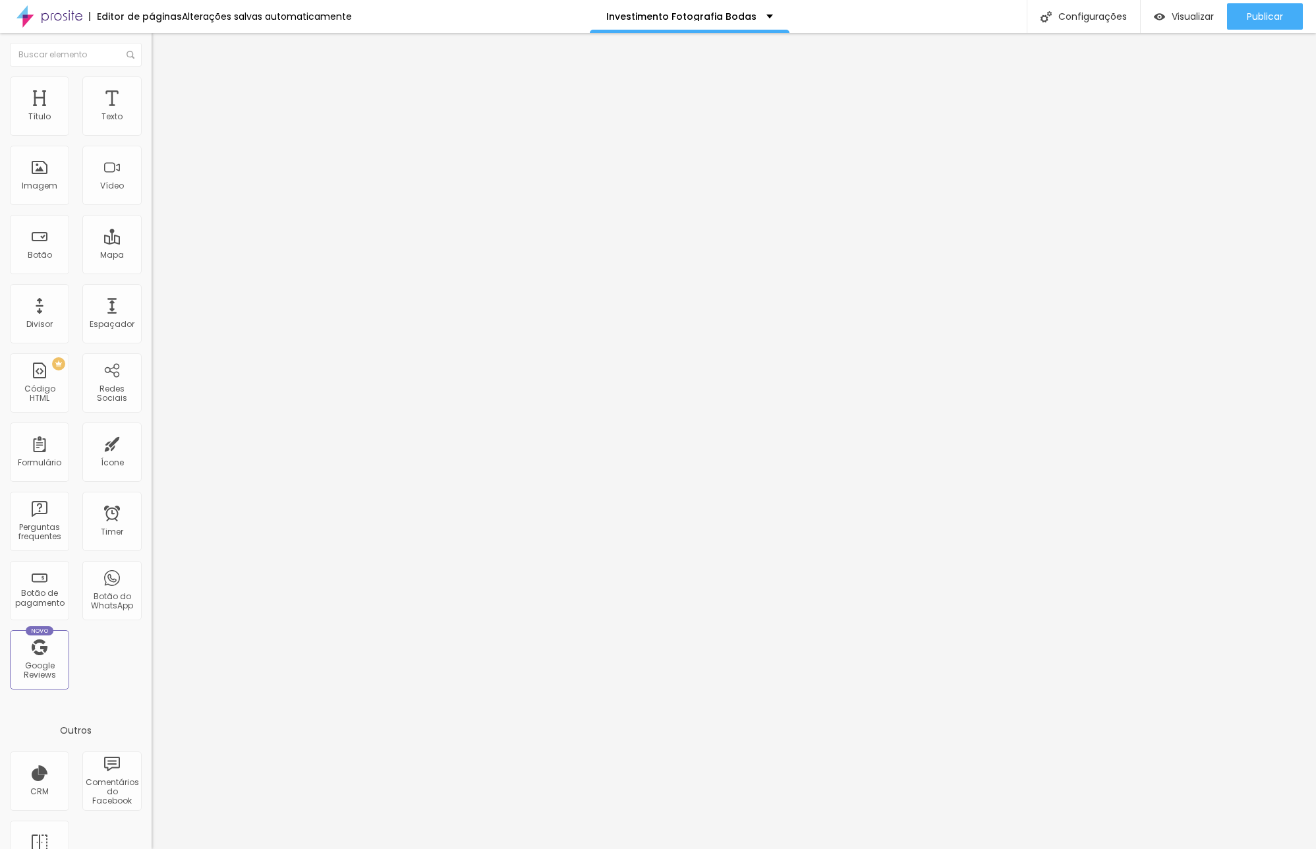
type input "29"
type input "27"
type input "25"
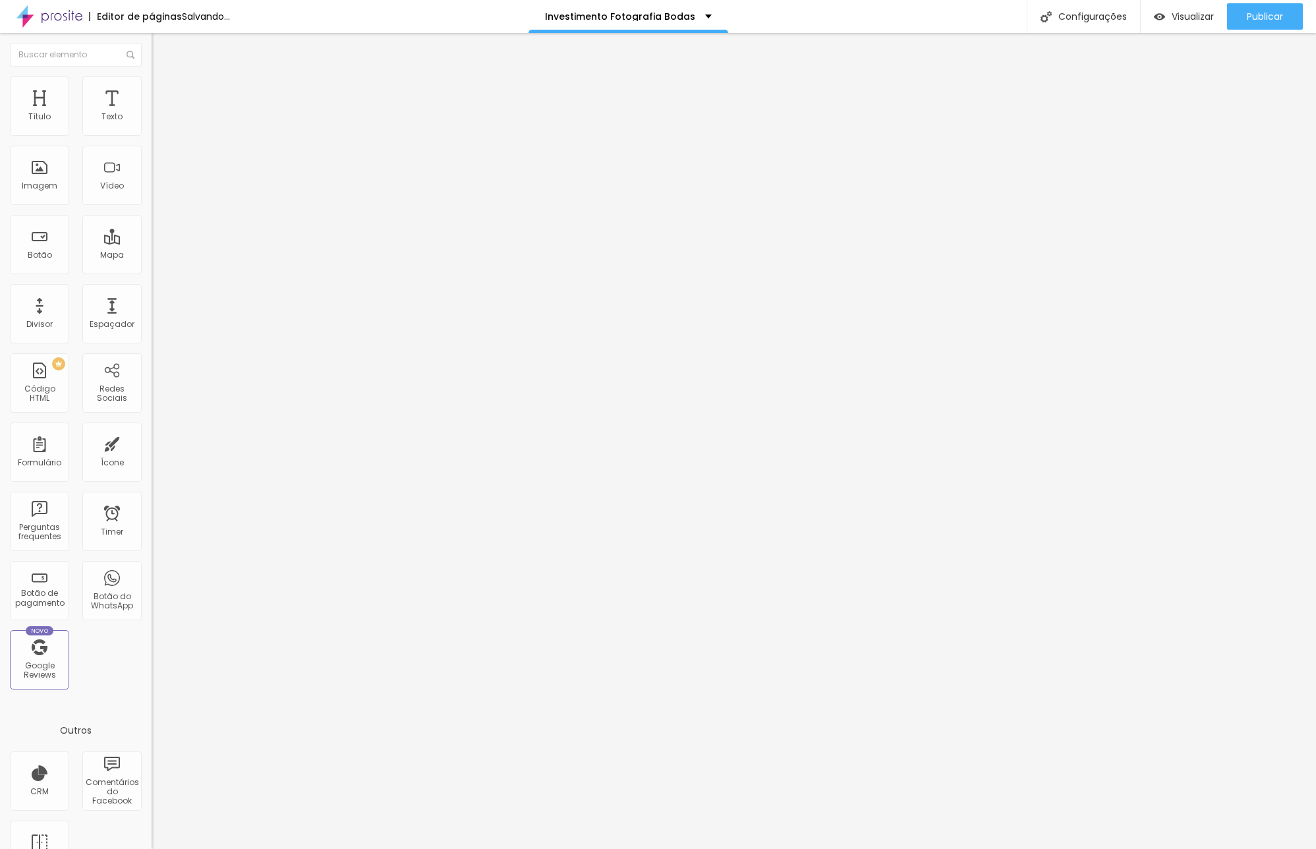
drag, startPoint x: 41, startPoint y: 161, endPoint x: 76, endPoint y: 189, distance: 44.6
type input "25"
click at [152, 429] on input "range" at bounding box center [194, 434] width 85 height 11
type input "14"
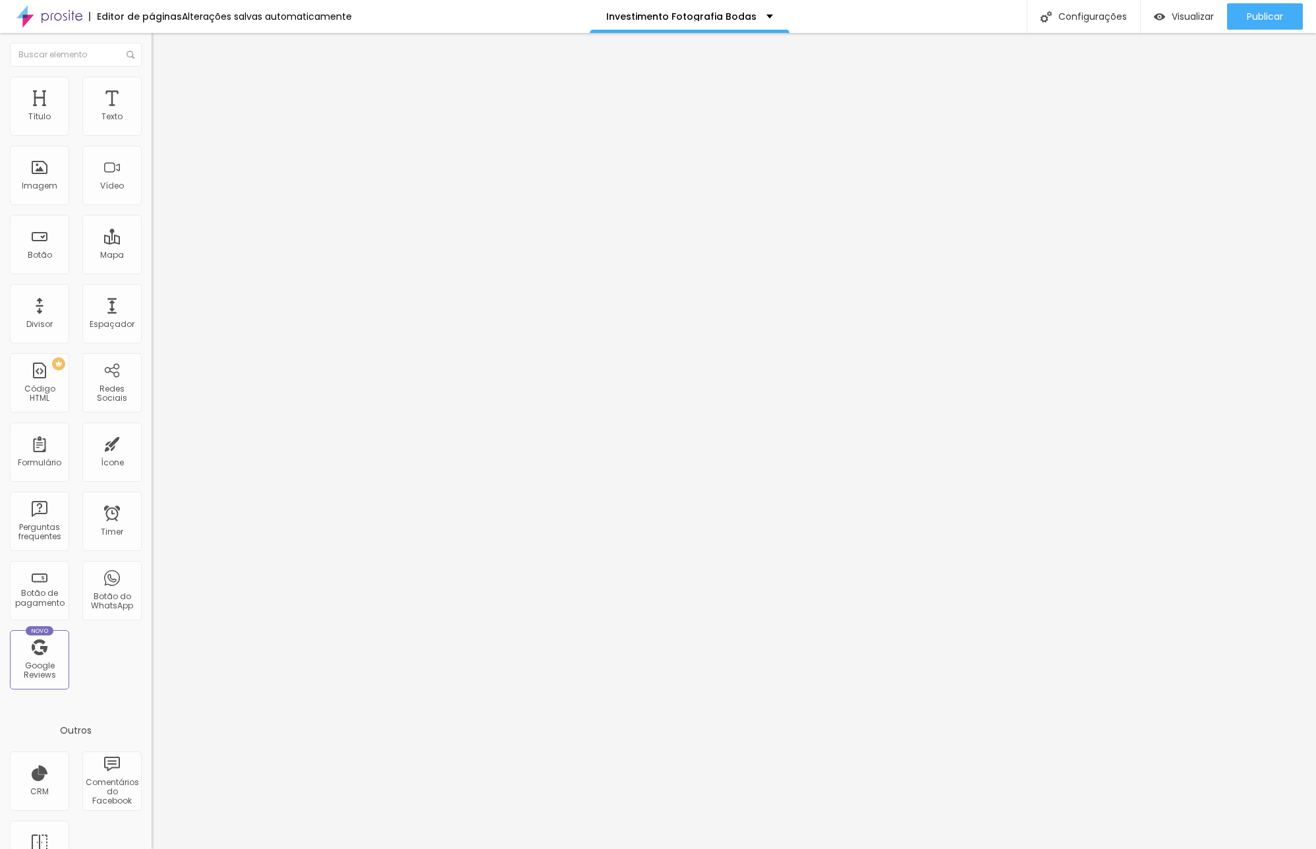
type input "18"
type input "19"
type input "20"
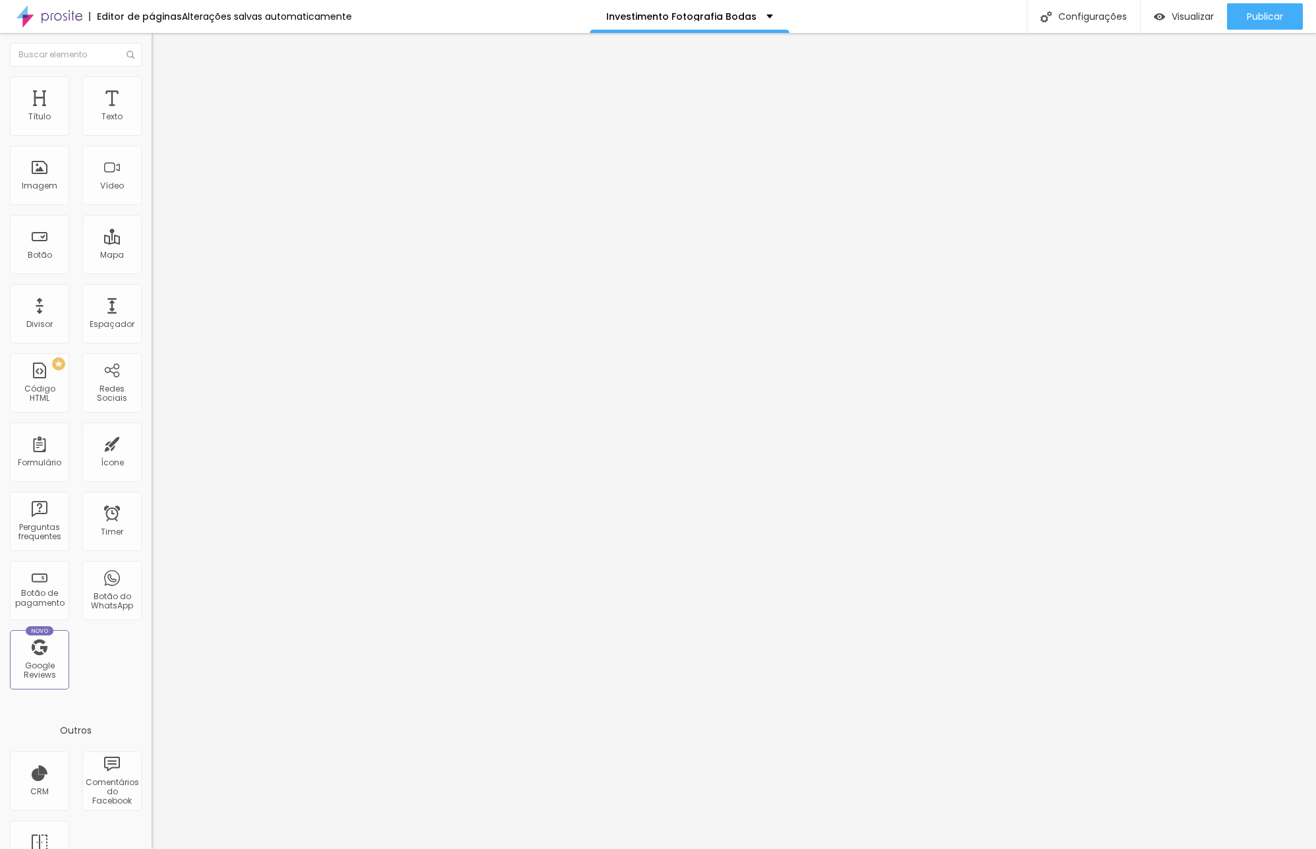
type input "20"
type input "22"
drag, startPoint x: 42, startPoint y: 129, endPoint x: 49, endPoint y: 129, distance: 7.3
click at [152, 243] on input "range" at bounding box center [194, 248] width 85 height 11
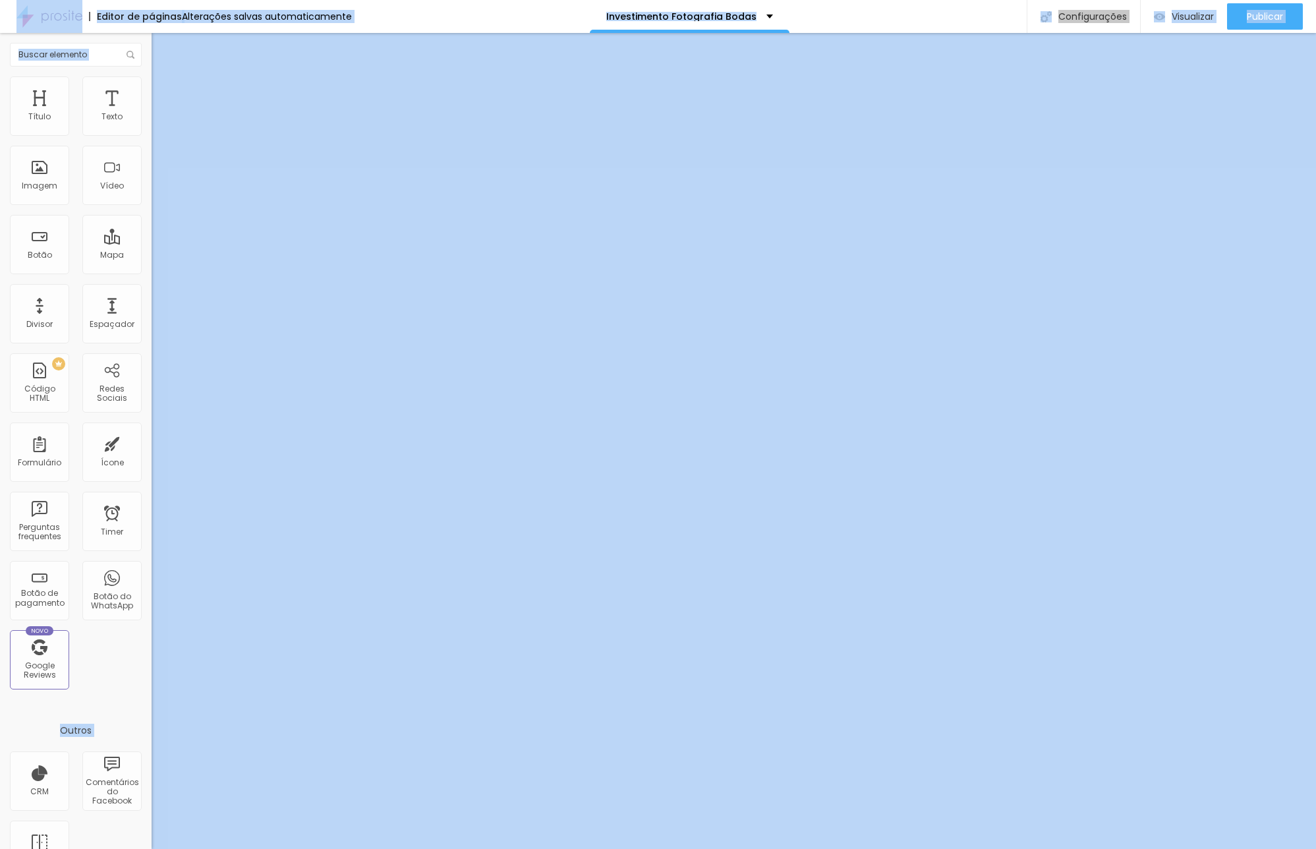
click at [152, 254] on input "22" at bounding box center [180, 261] width 57 height 14
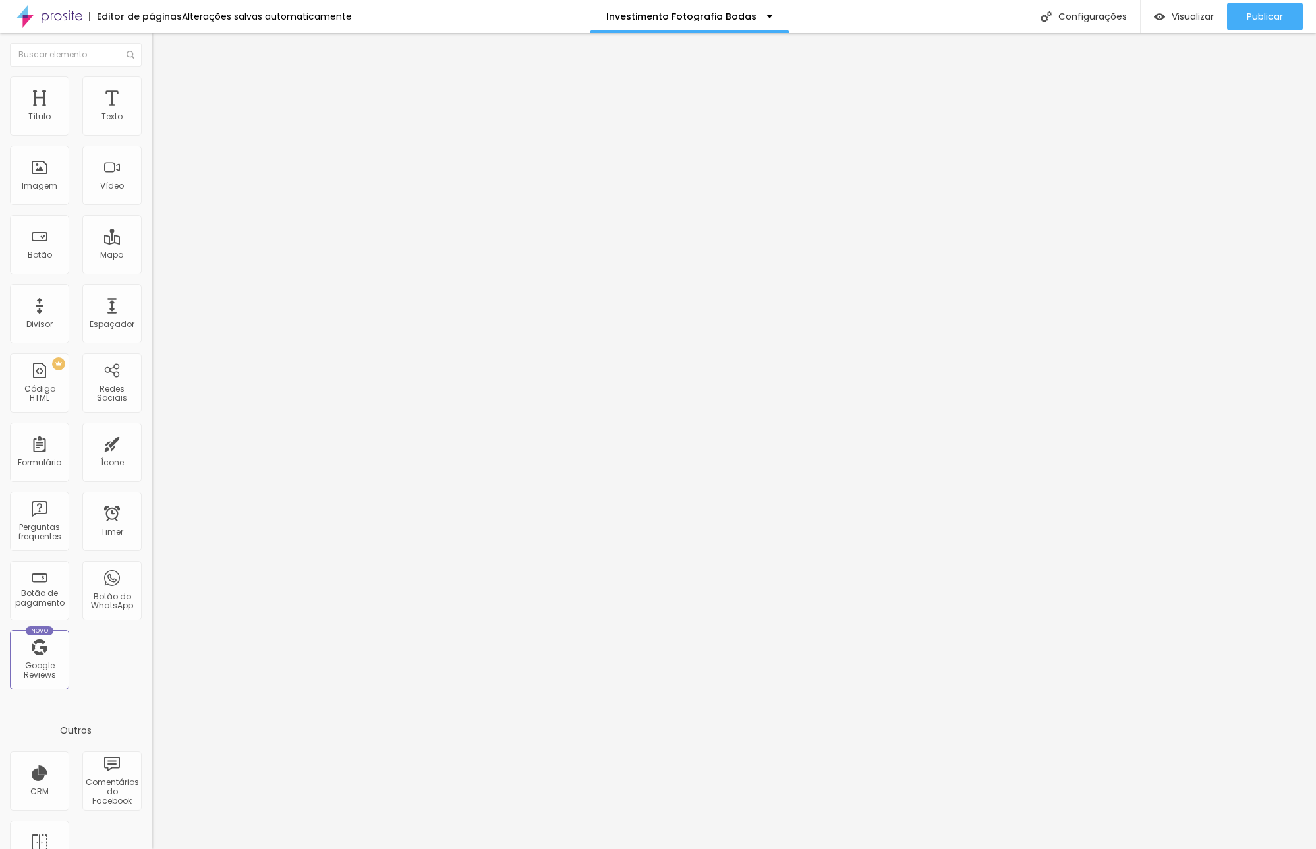
click at [152, 254] on input "22" at bounding box center [180, 261] width 57 height 14
type input "1"
type input "10"
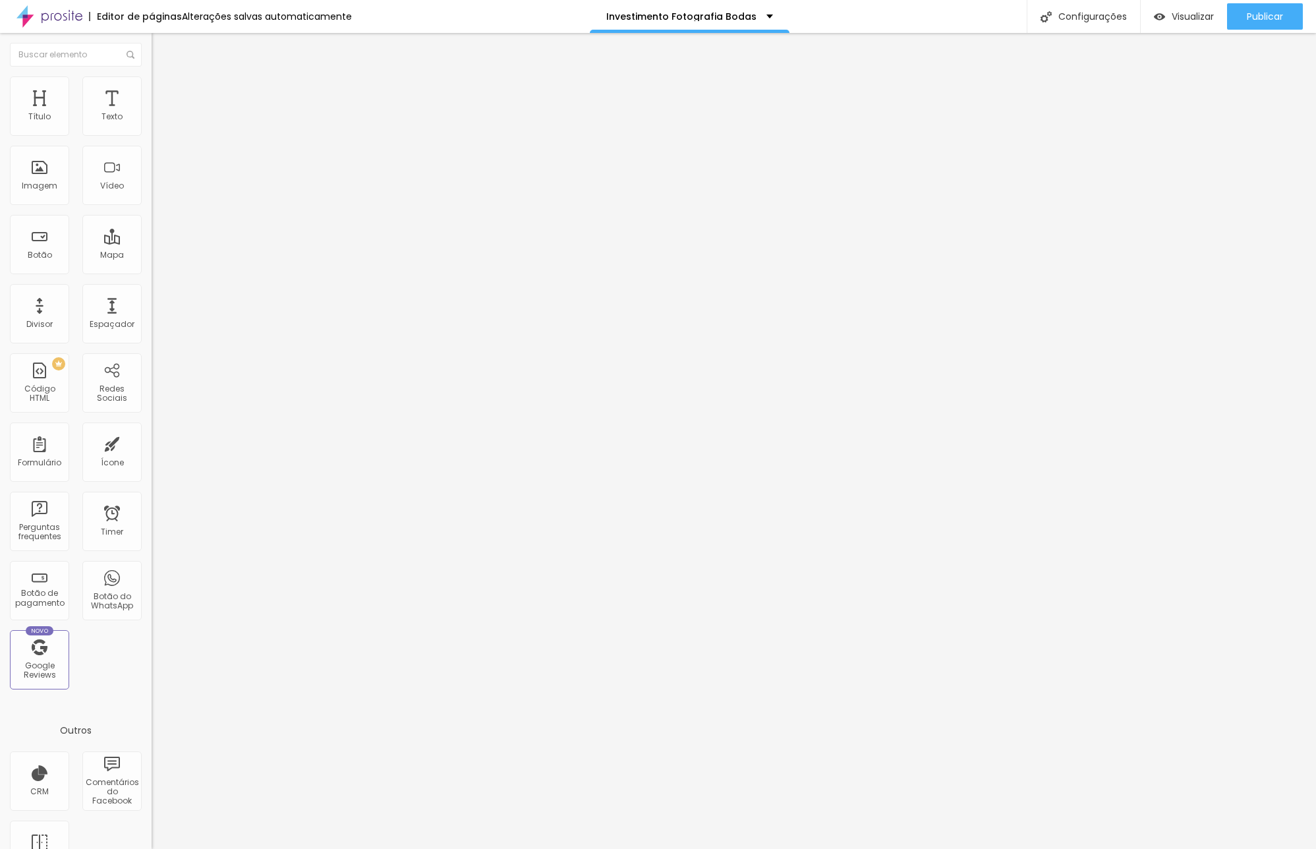
type input "10"
click at [152, 276] on div "25 Espaço de baixo" at bounding box center [228, 369] width 152 height 187
click at [152, 441] on input "25" at bounding box center [180, 448] width 57 height 14
type input "1"
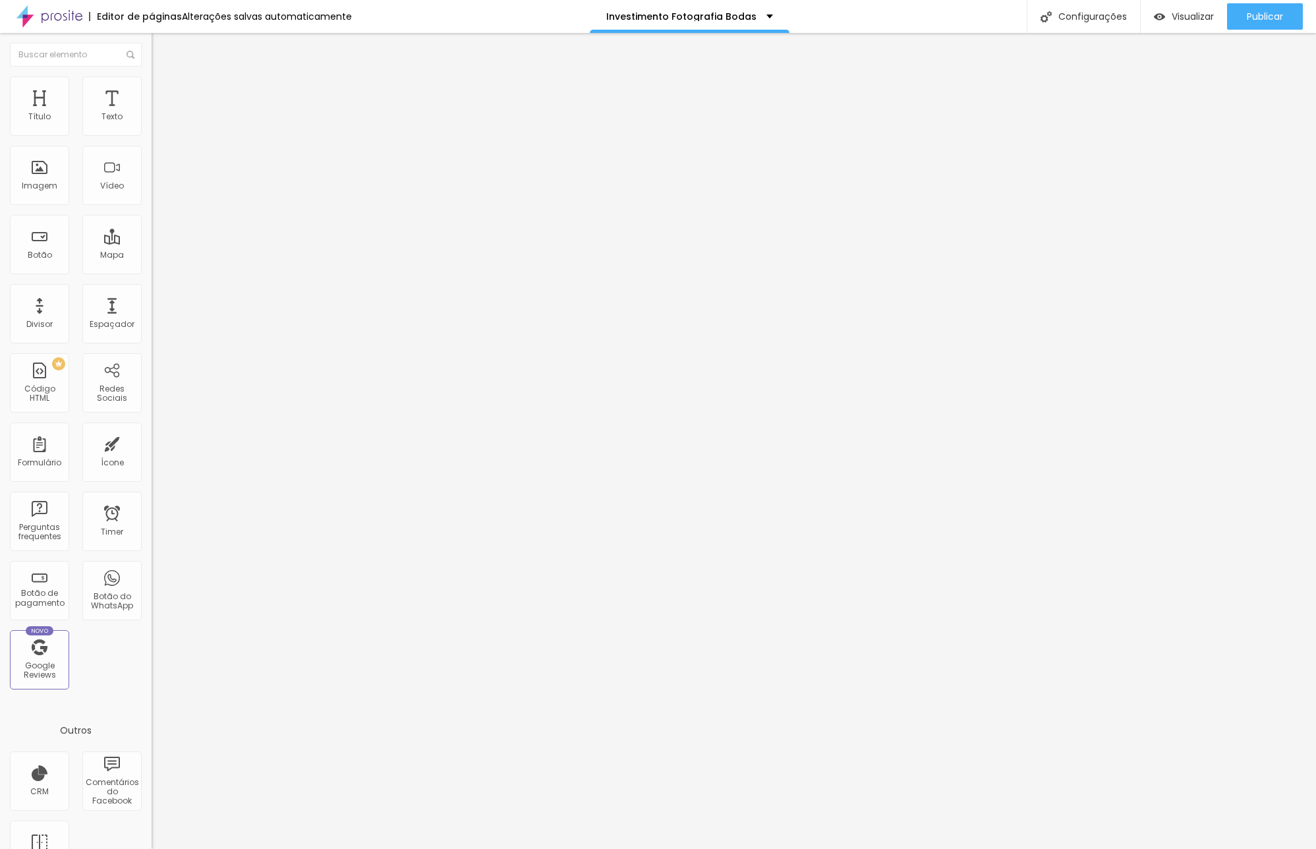
type input "1"
type input "10"
click at [152, 75] on img at bounding box center [158, 69] width 12 height 12
click at [152, 127] on button "button" at bounding box center [161, 120] width 18 height 14
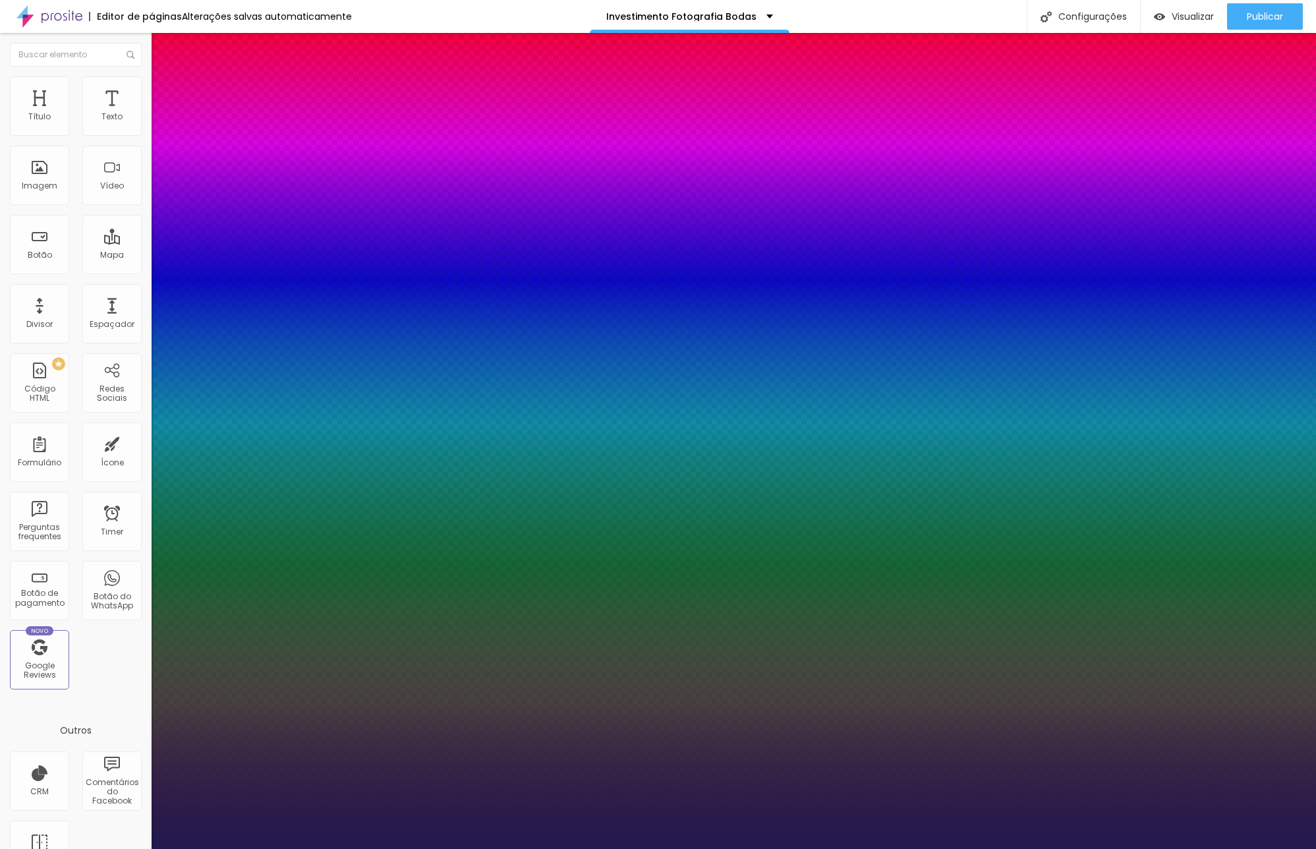
type input "1"
type input "17"
type input "1"
type input "18"
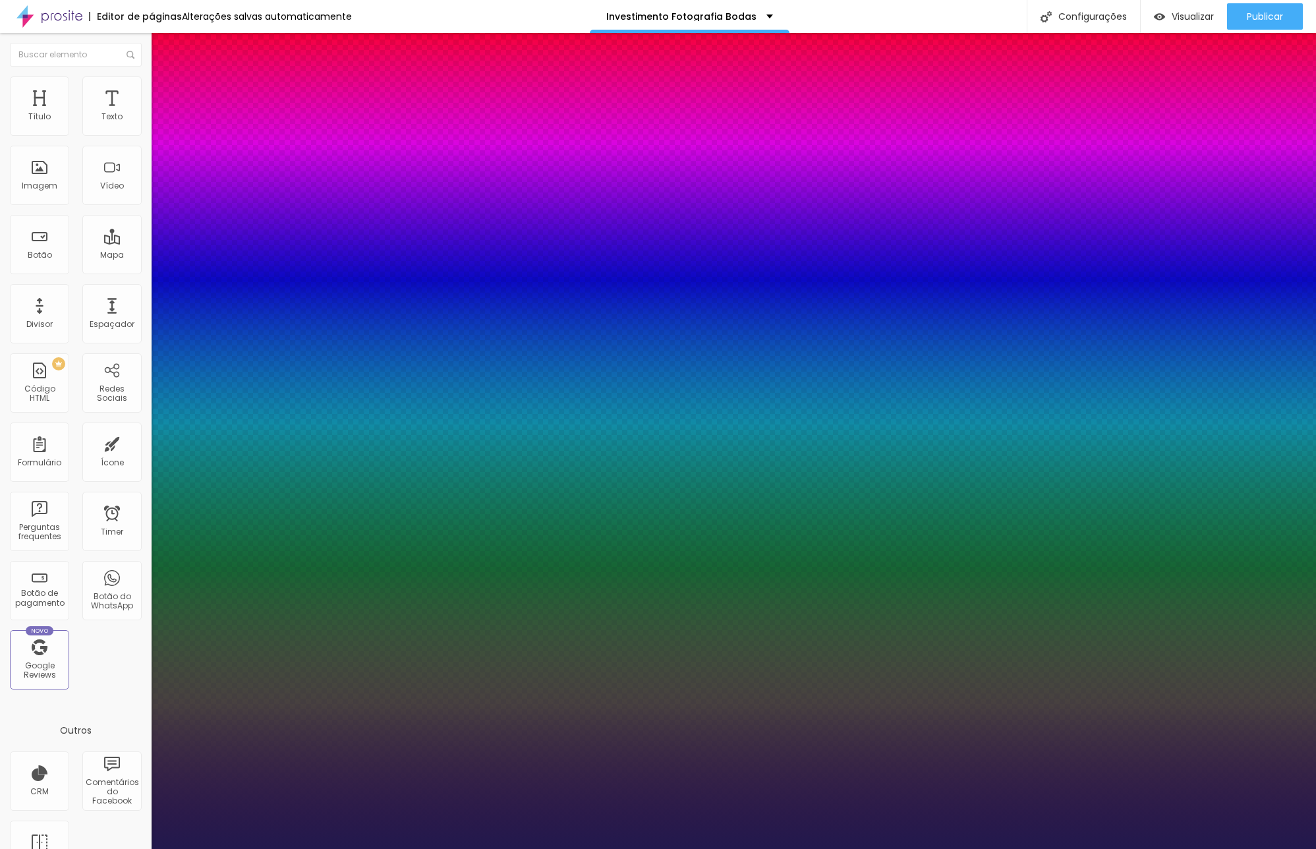
type input "18"
type input "1"
type input "19"
type input "1"
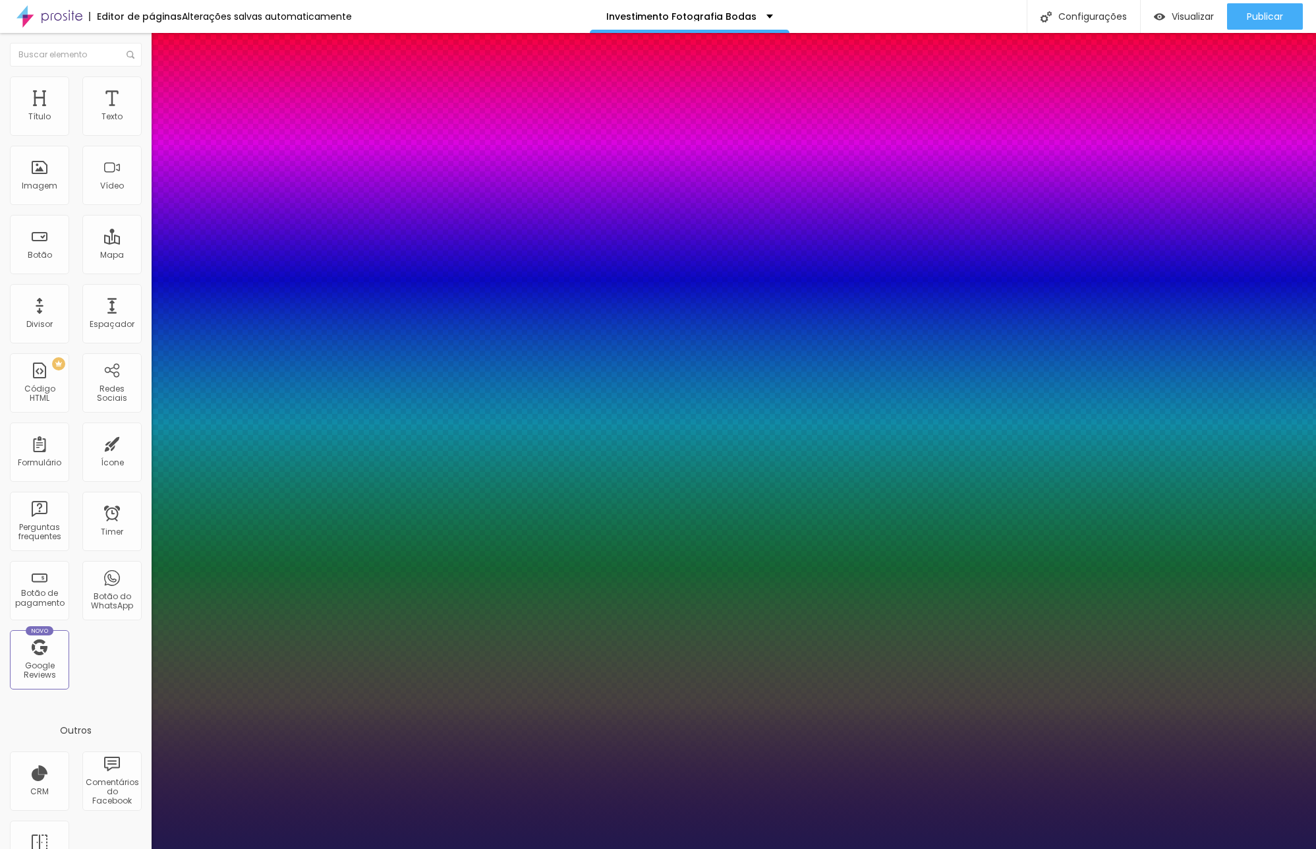
type input "20"
type input "1"
type input "19"
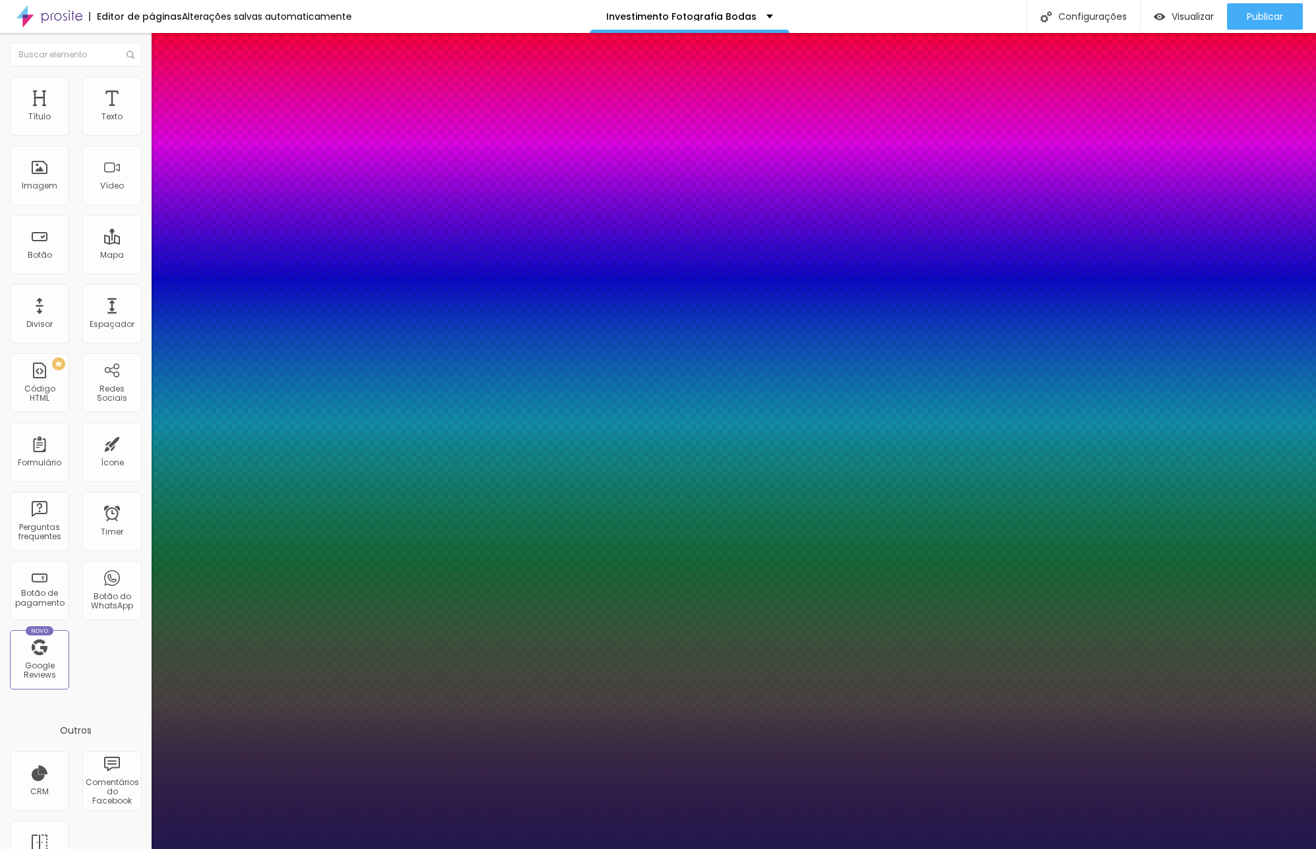
type input "1"
type input "18"
type input "1"
type input "17"
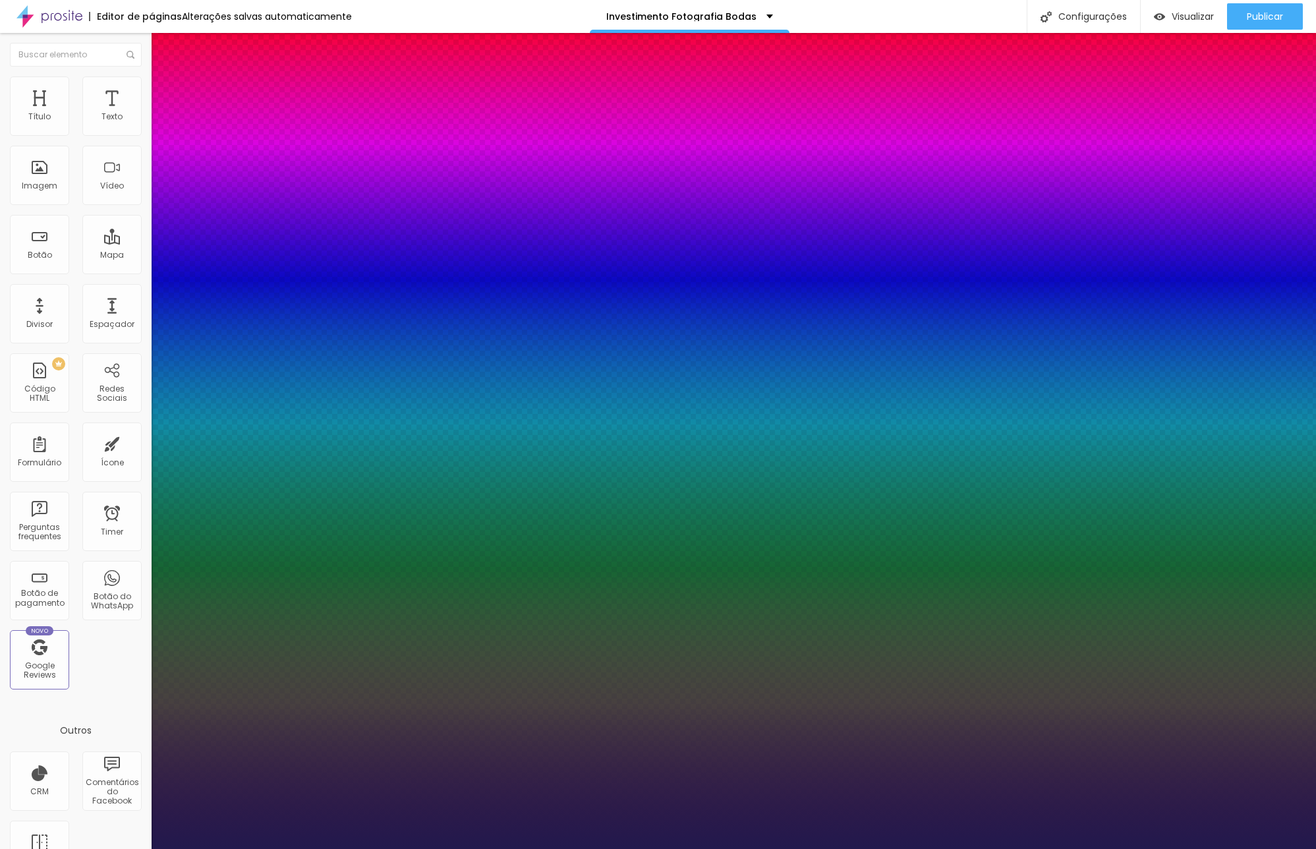
type input "17"
type input "1"
type input "17"
type input "4"
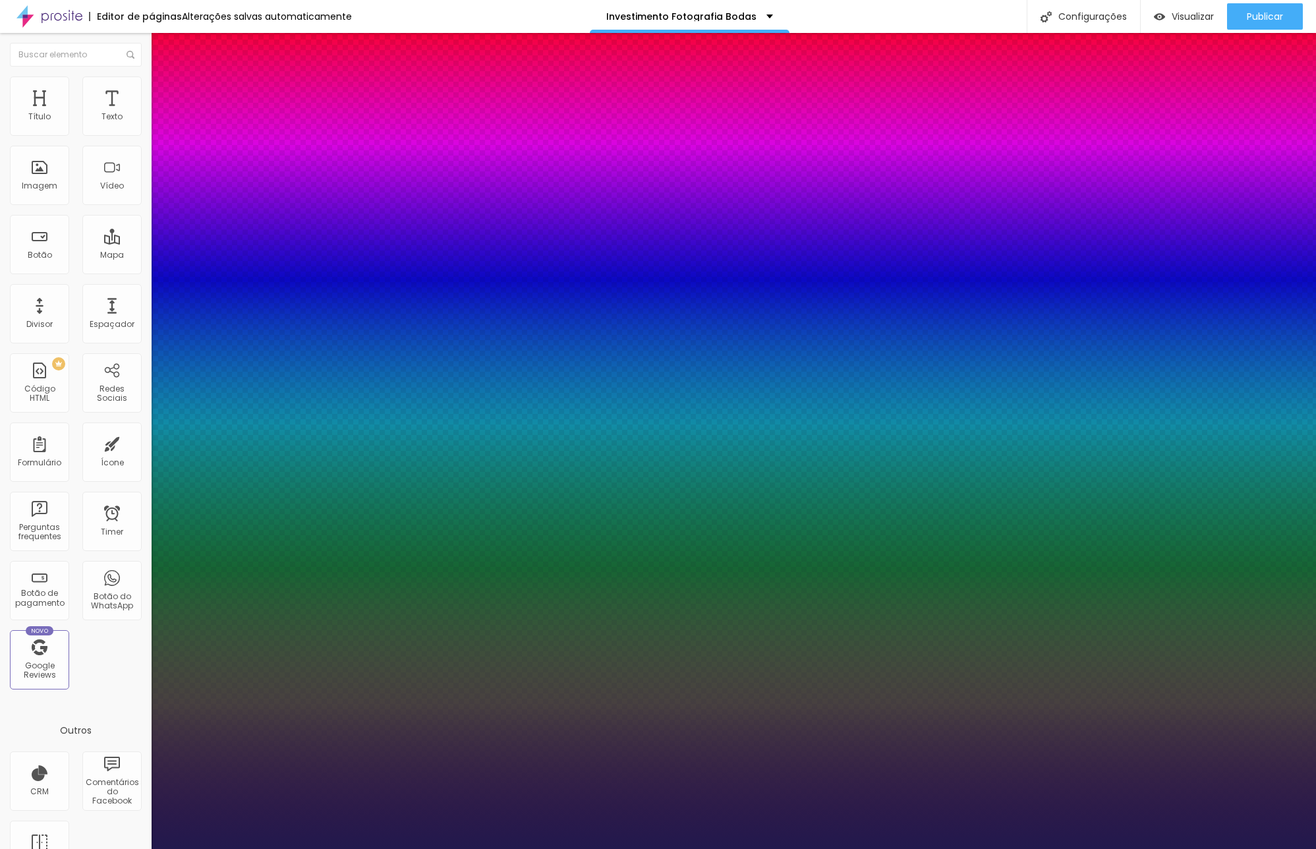
type input "4"
type input "6"
type input "8"
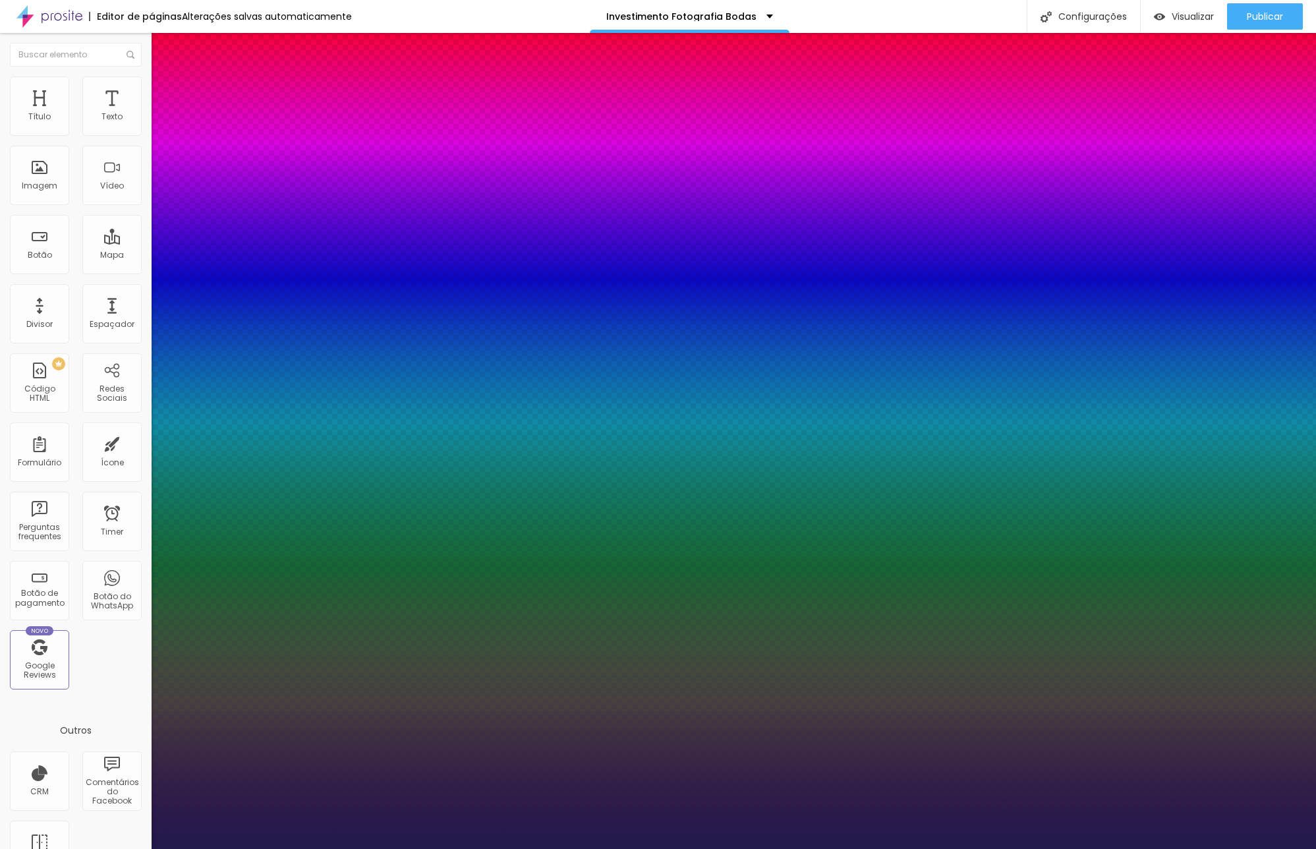
type input "9"
type input "10"
type input "11"
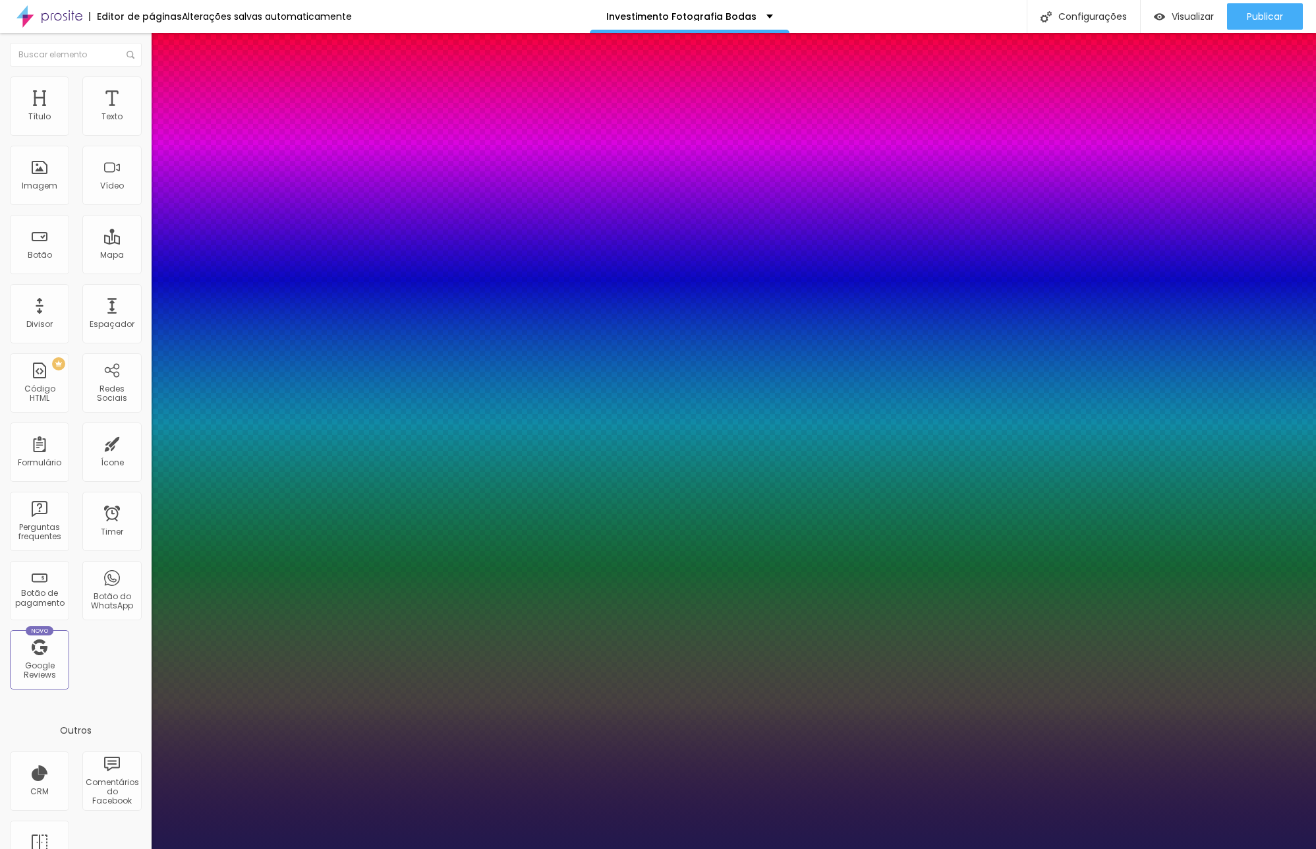
type input "11"
type input "10"
type input "9"
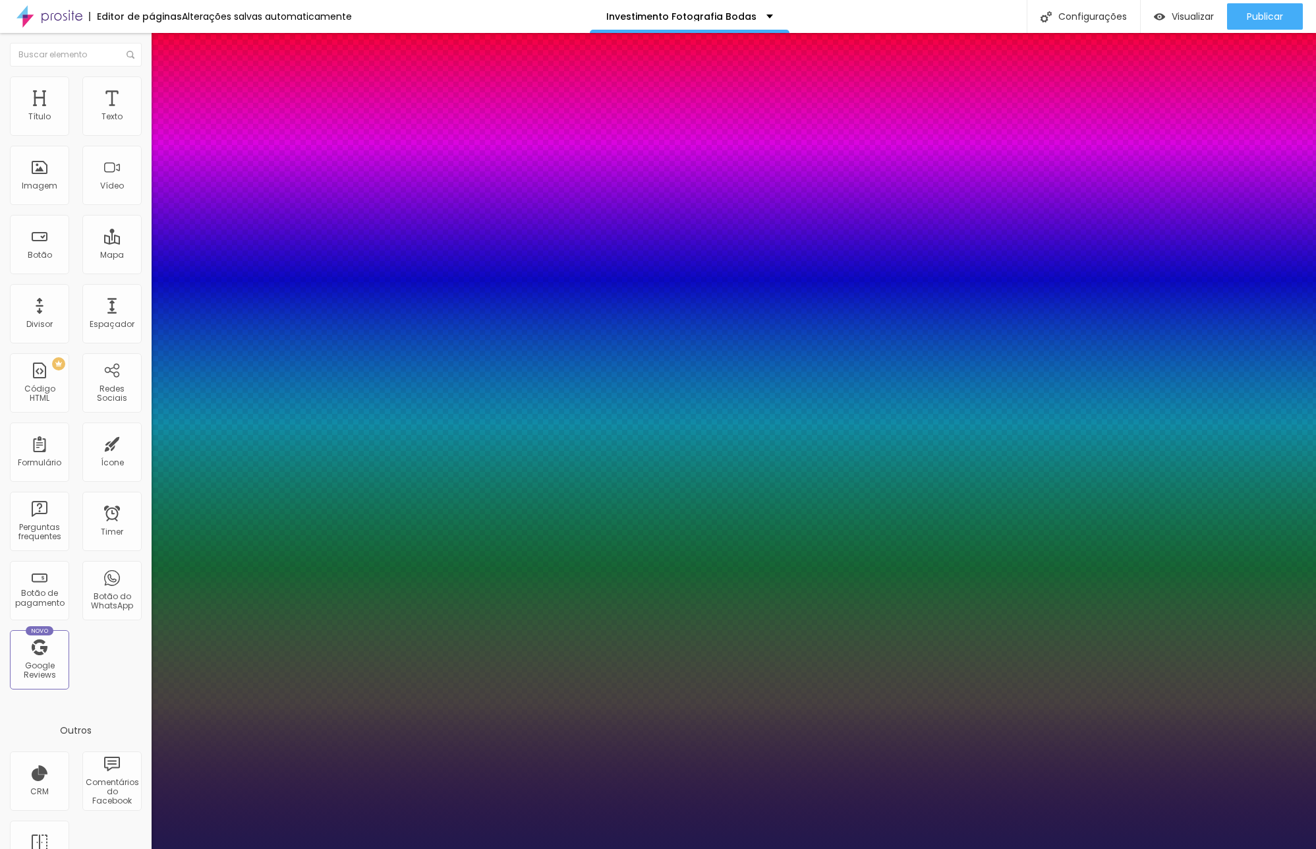
type input "8"
type input "7"
type input "6"
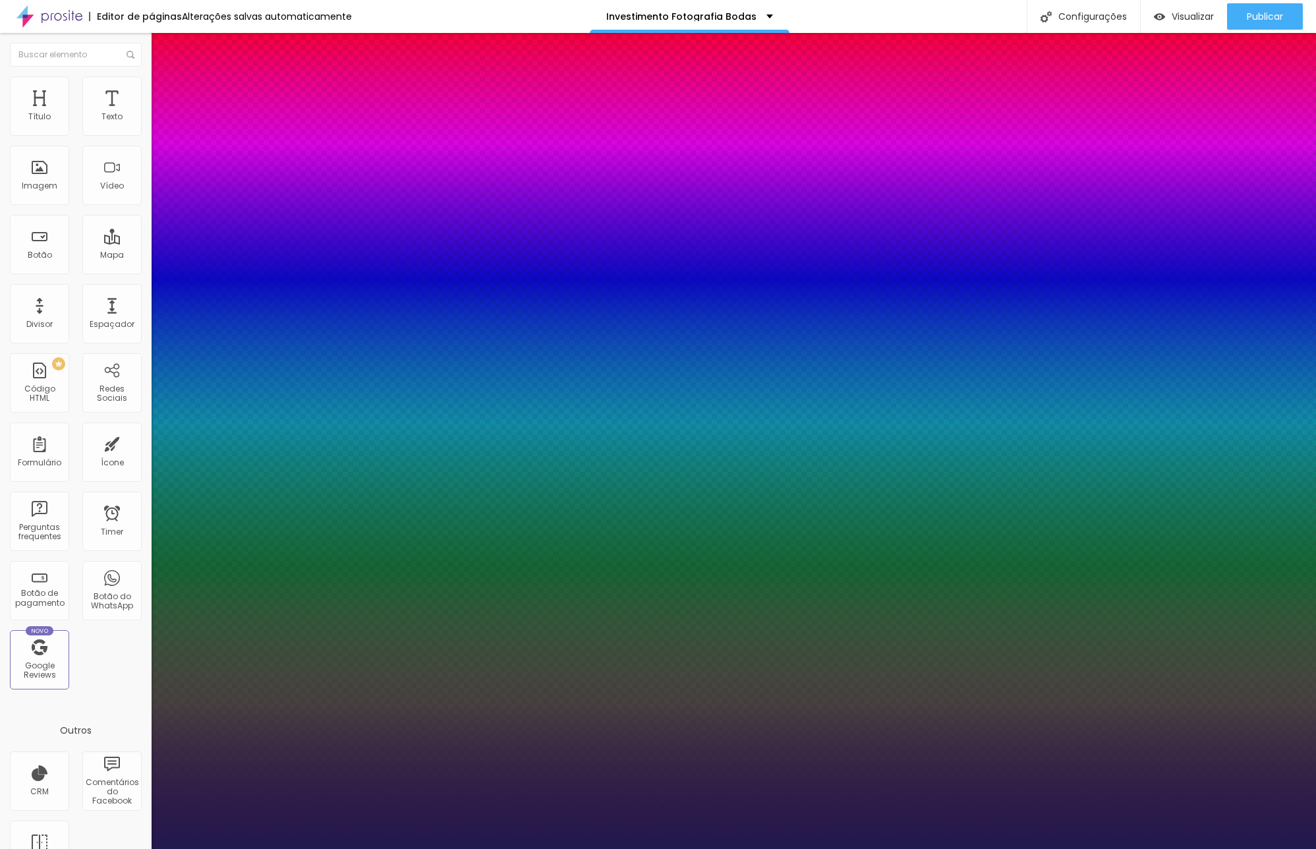
type input "6"
type input "5"
type input "4"
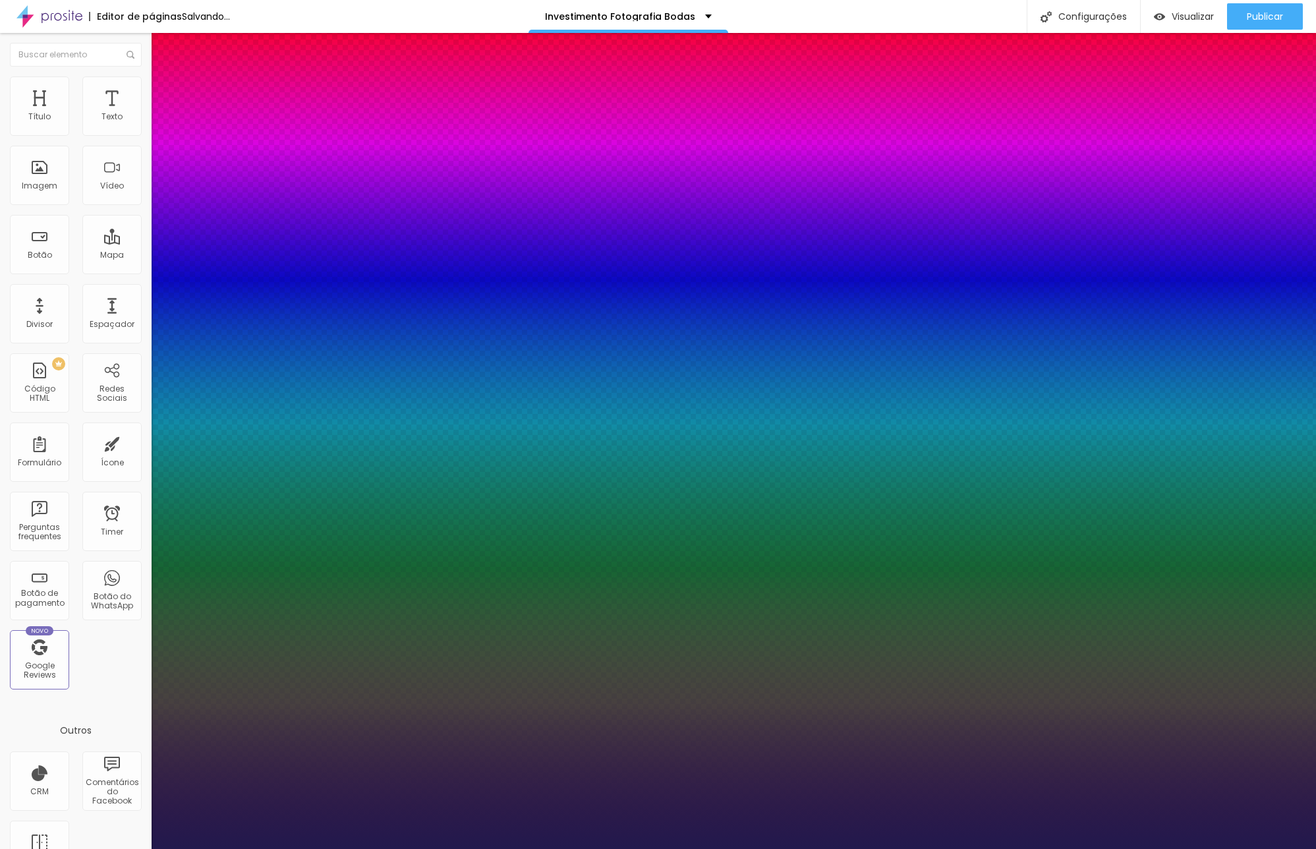
type input "3"
type input "2"
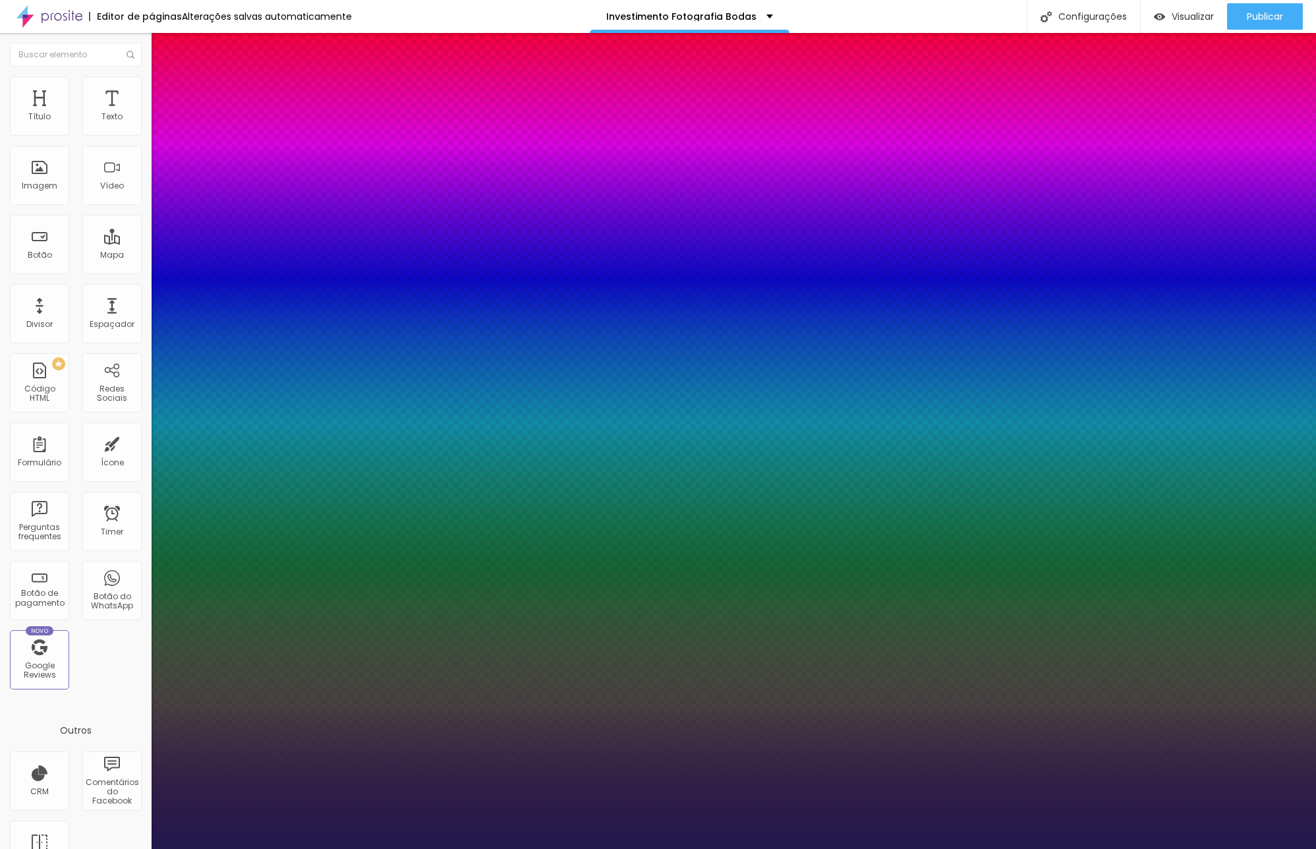
type input "10"
type input "1"
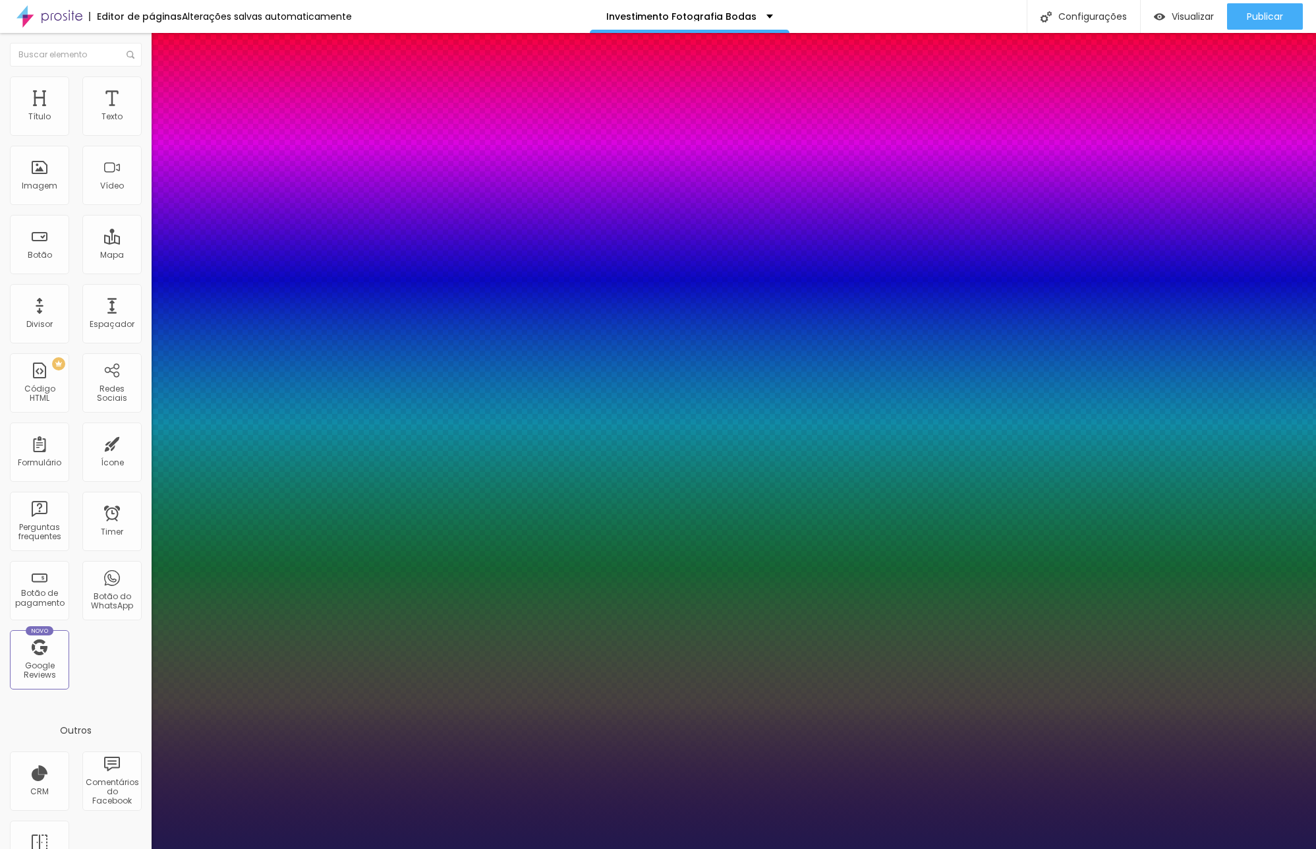
type input "1.0"
type input "1.3"
type input "0"
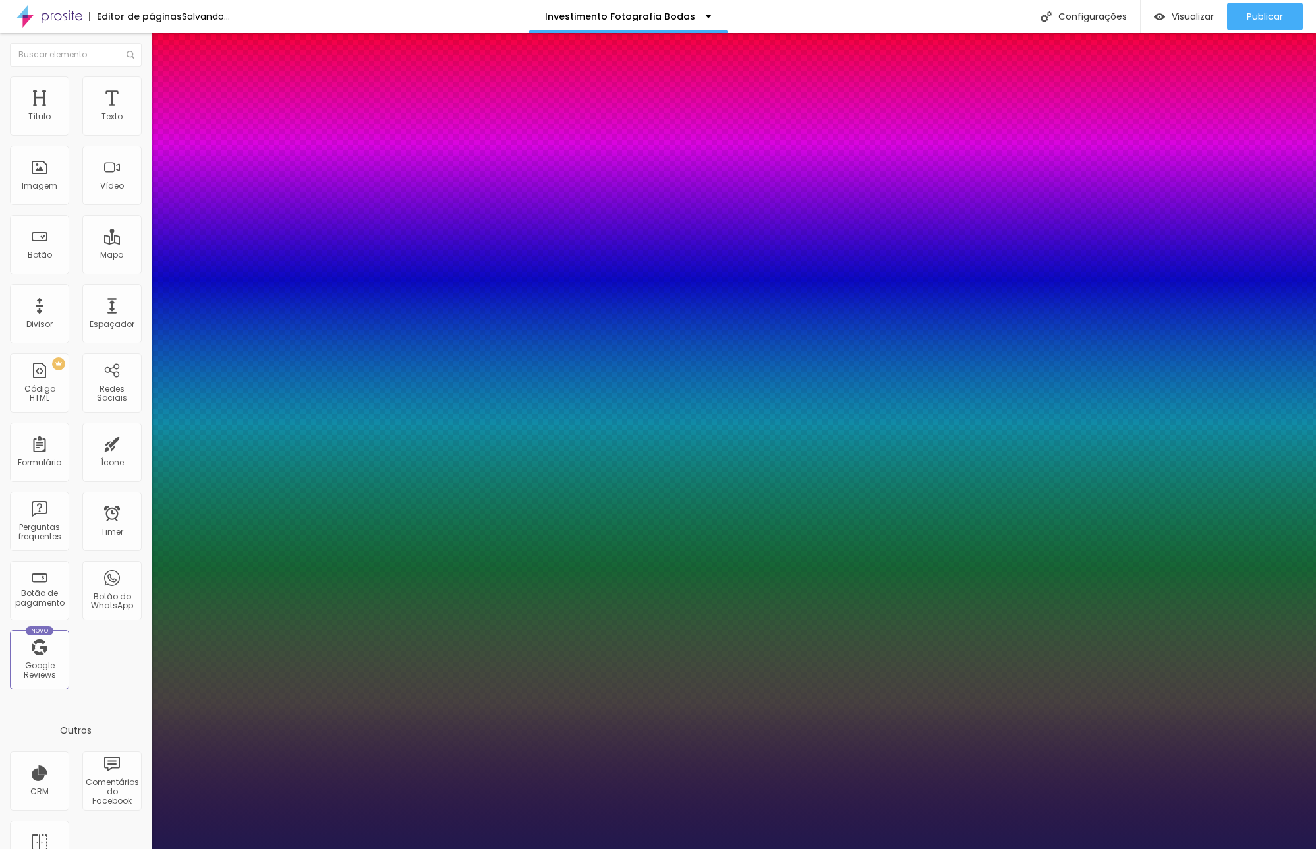
type input "00"
drag, startPoint x: 295, startPoint y: 332, endPoint x: 291, endPoint y: 324, distance: 9.2
type input "2"
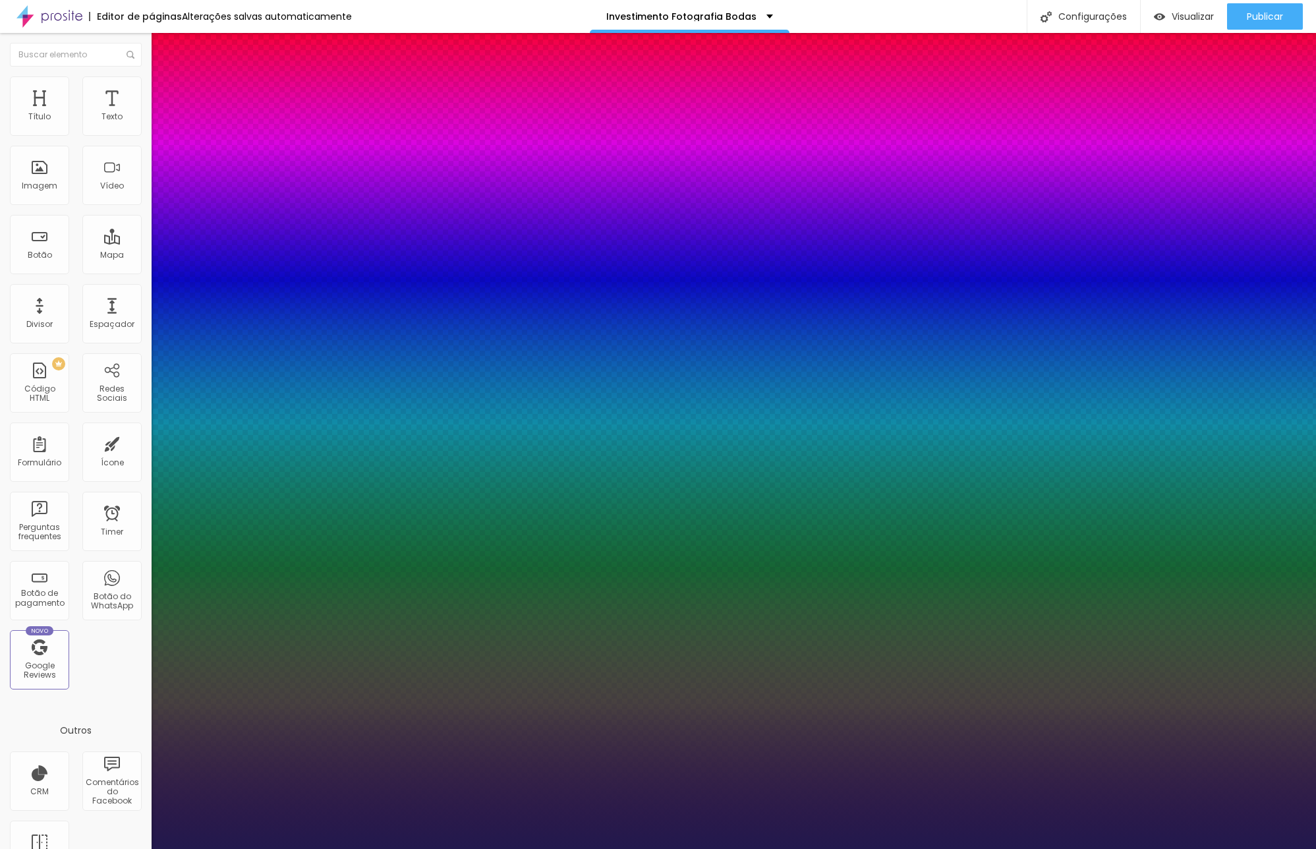
type input "13"
type input "1"
click at [421, 848] on div at bounding box center [658, 849] width 1316 height 0
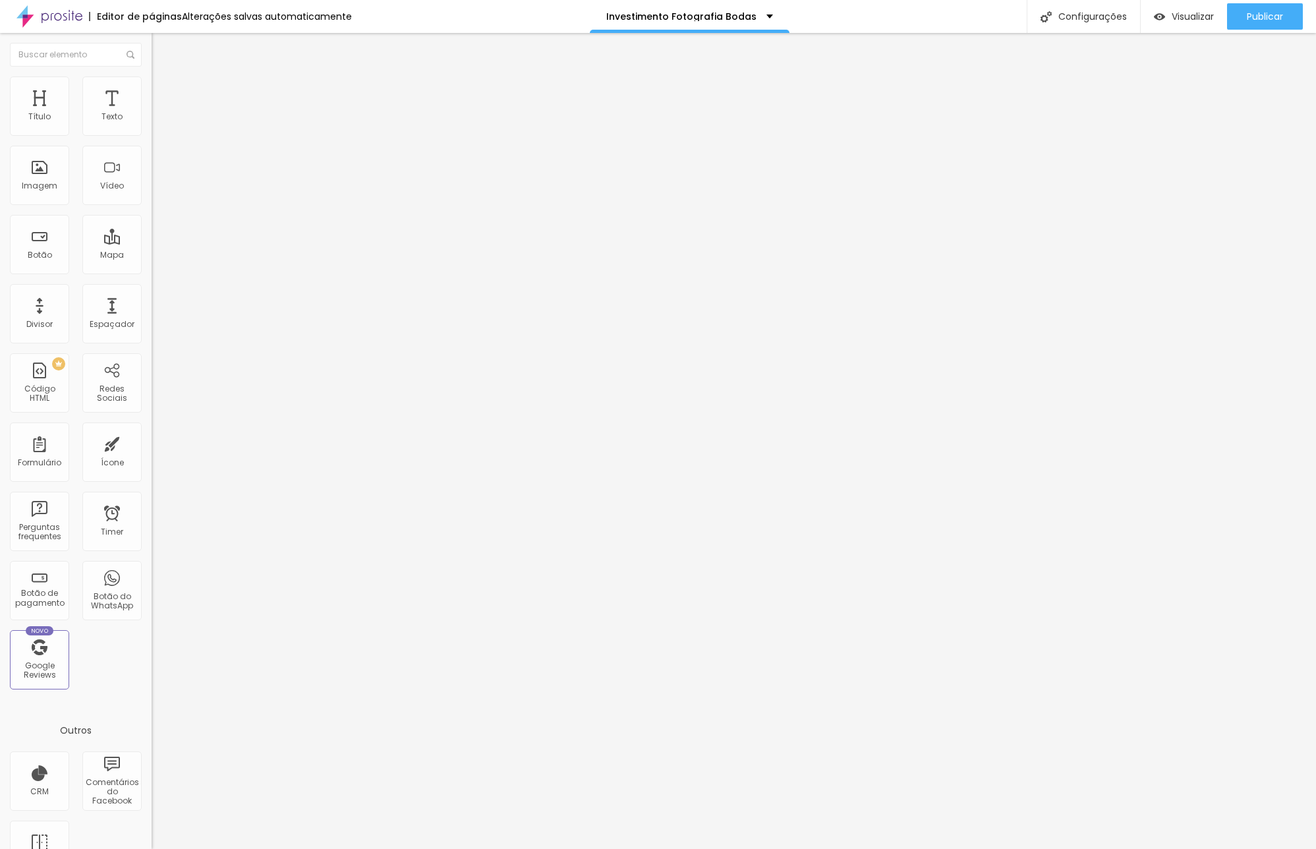
click at [152, 127] on button "button" at bounding box center [161, 120] width 18 height 14
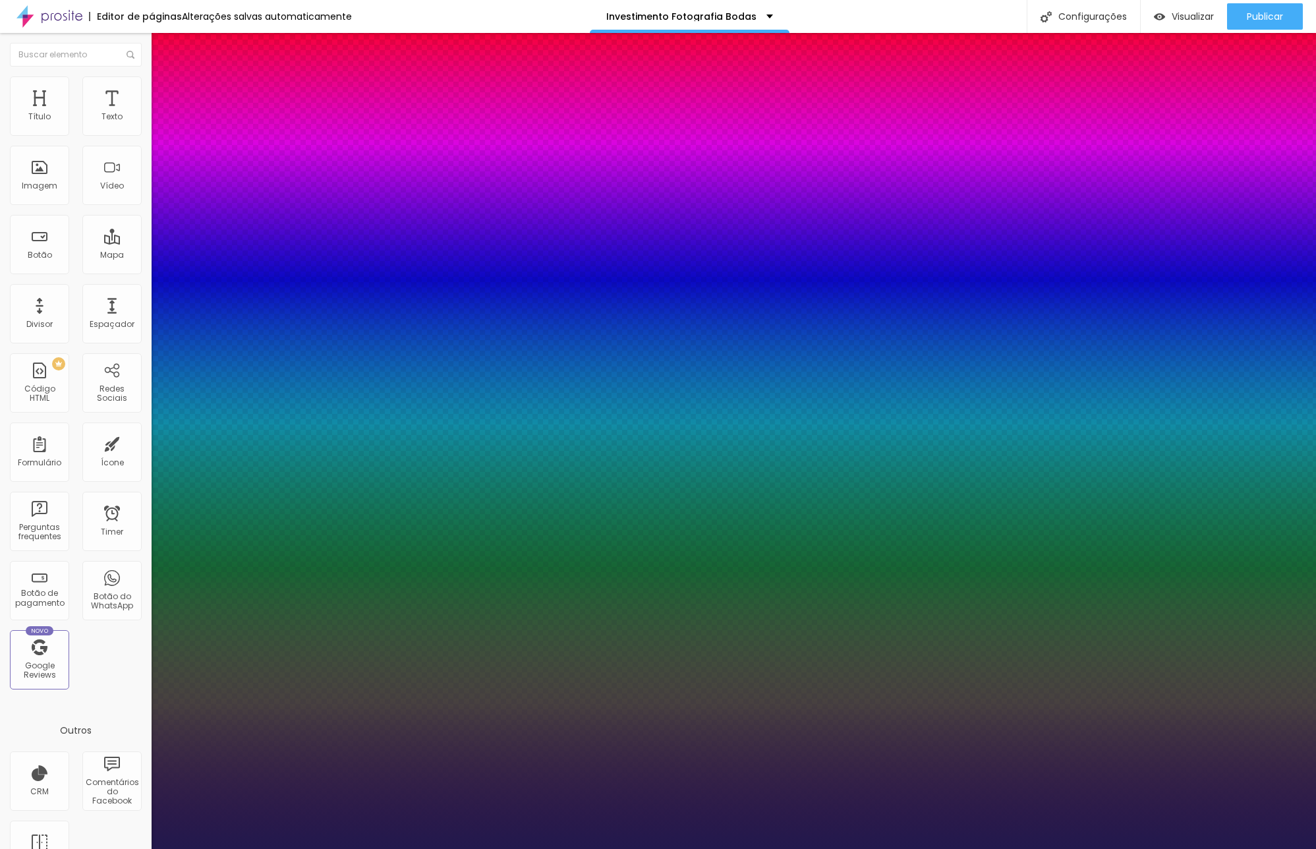
type input "19"
type input "24"
type input "32"
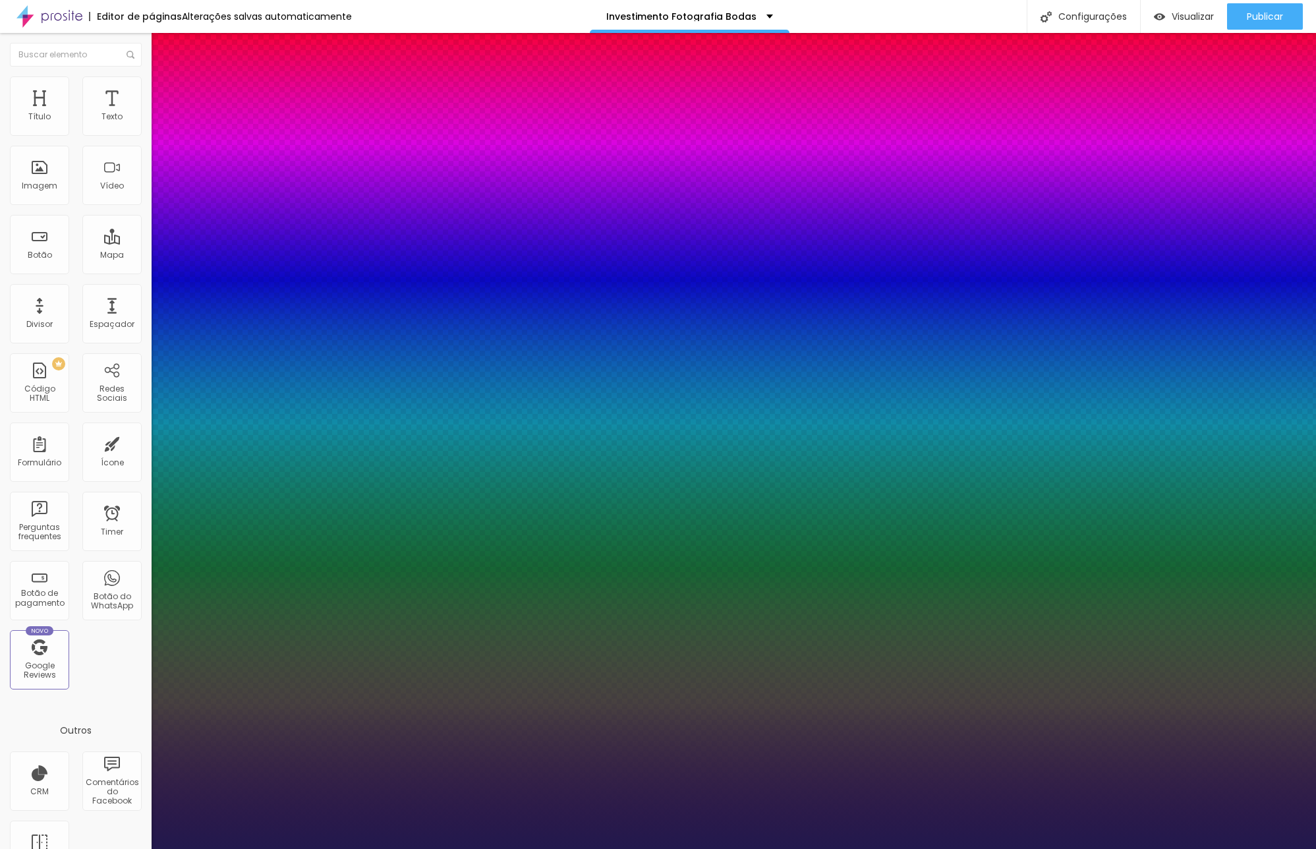
type input "32"
type input "33"
type input "34"
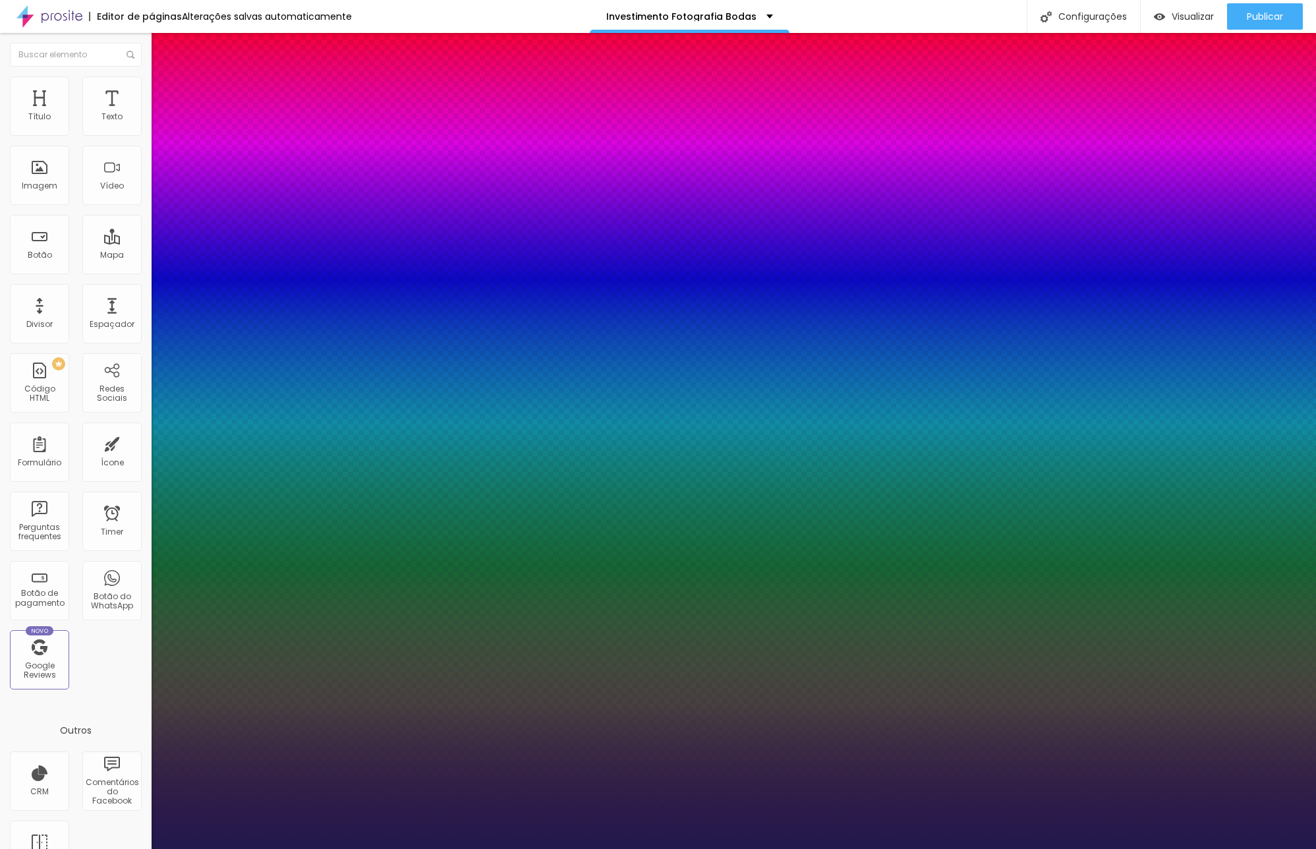
type input "37"
type input "36"
type input "35"
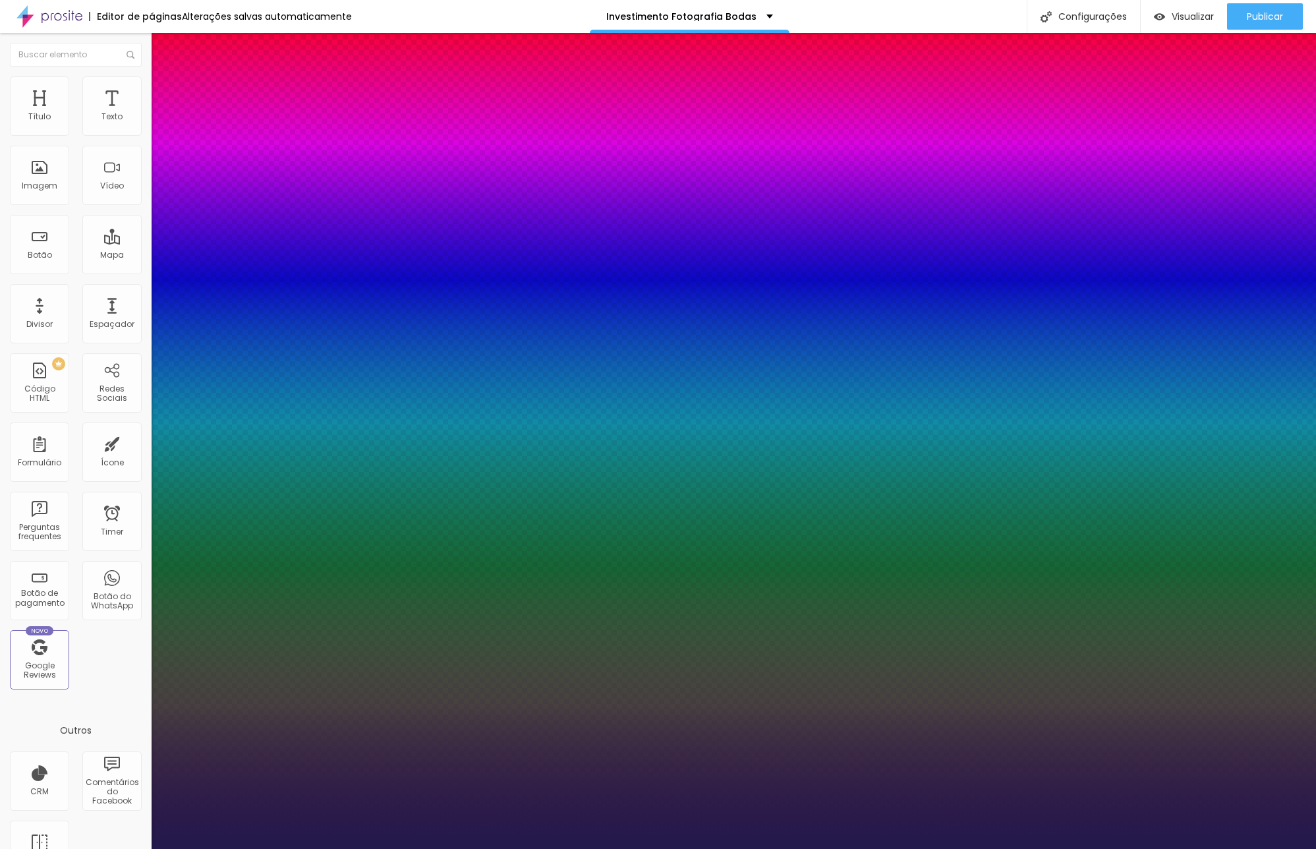
type input "35"
type input "34"
type input "33"
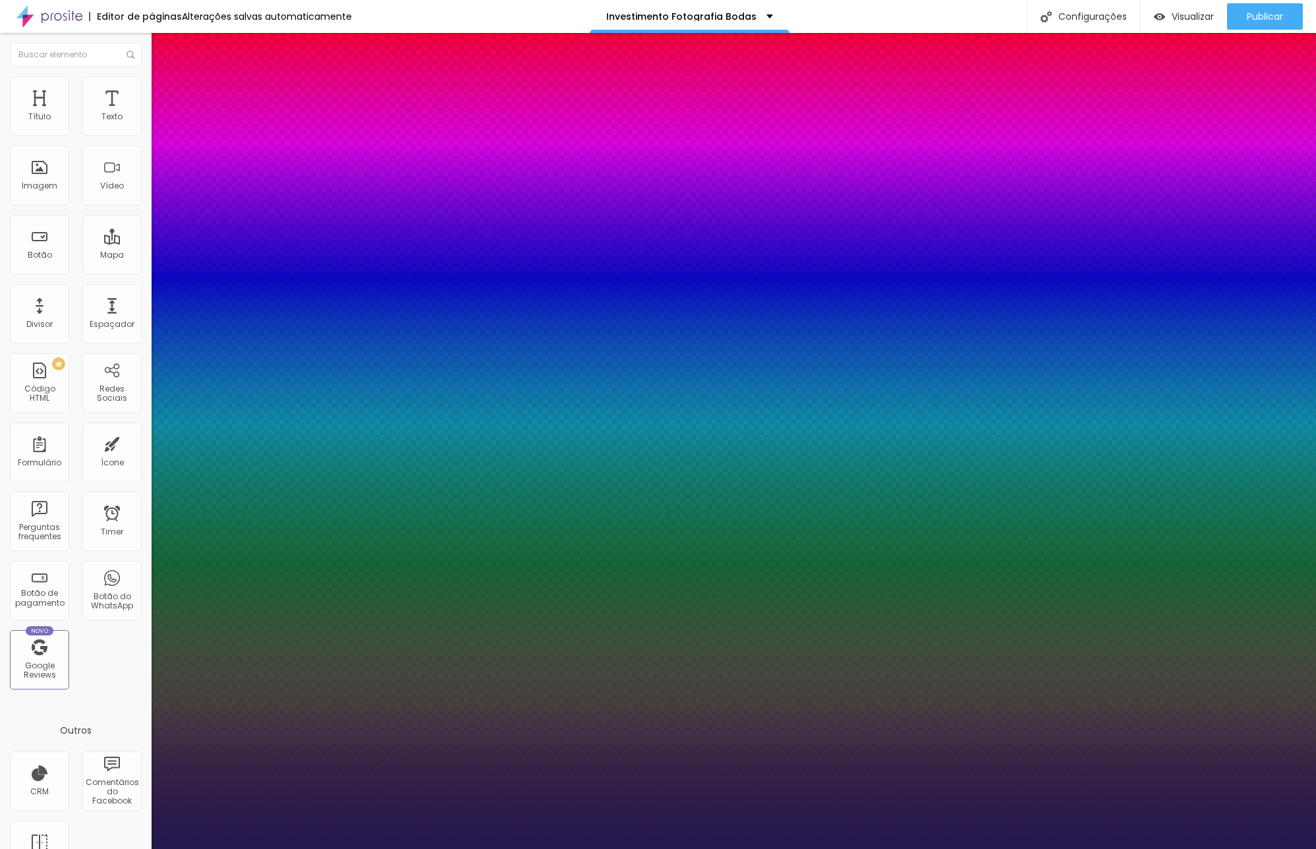
type input "32"
type input "31"
type input "30"
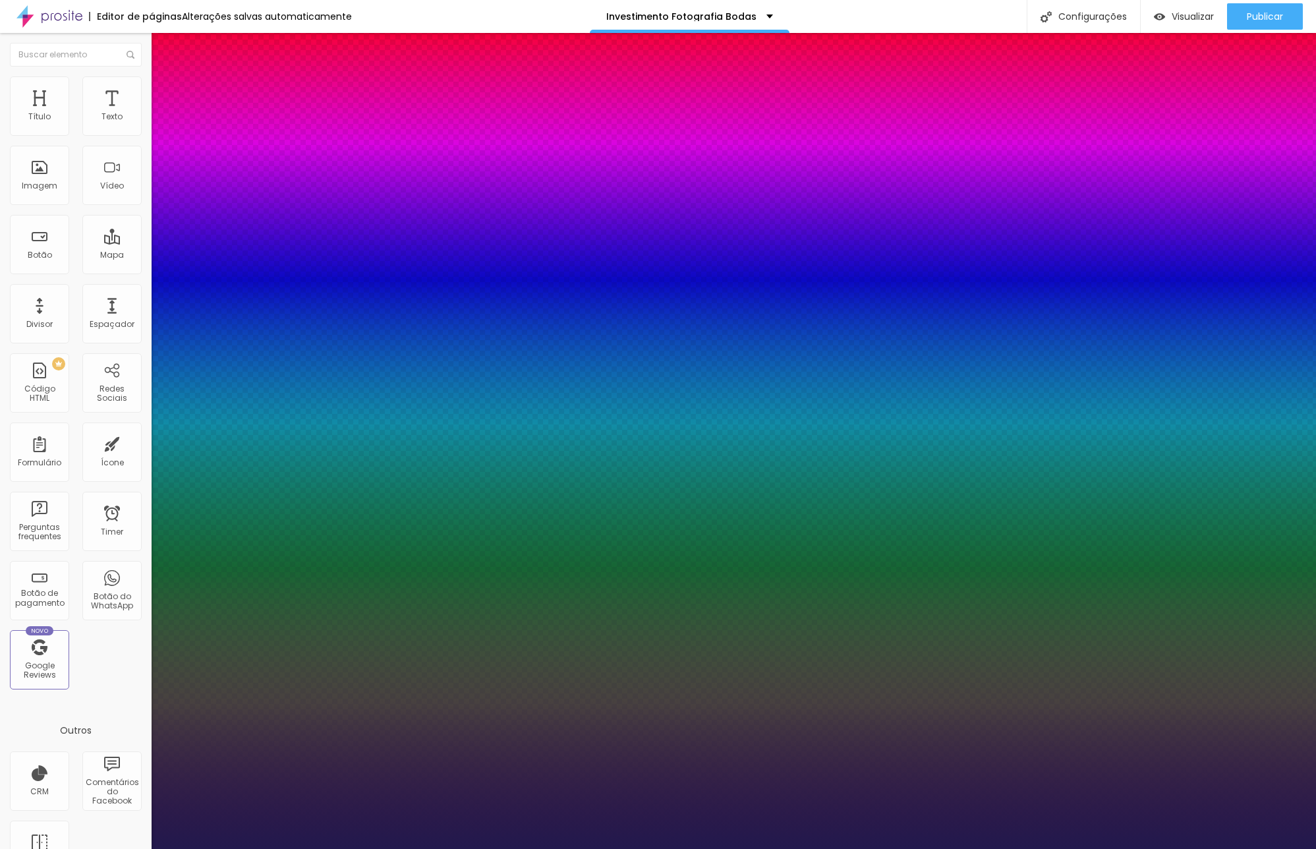
type input "30"
drag, startPoint x: 186, startPoint y: 220, endPoint x: 192, endPoint y: 221, distance: 6.7
type input "30"
click at [760, 848] on div at bounding box center [658, 849] width 1316 height 0
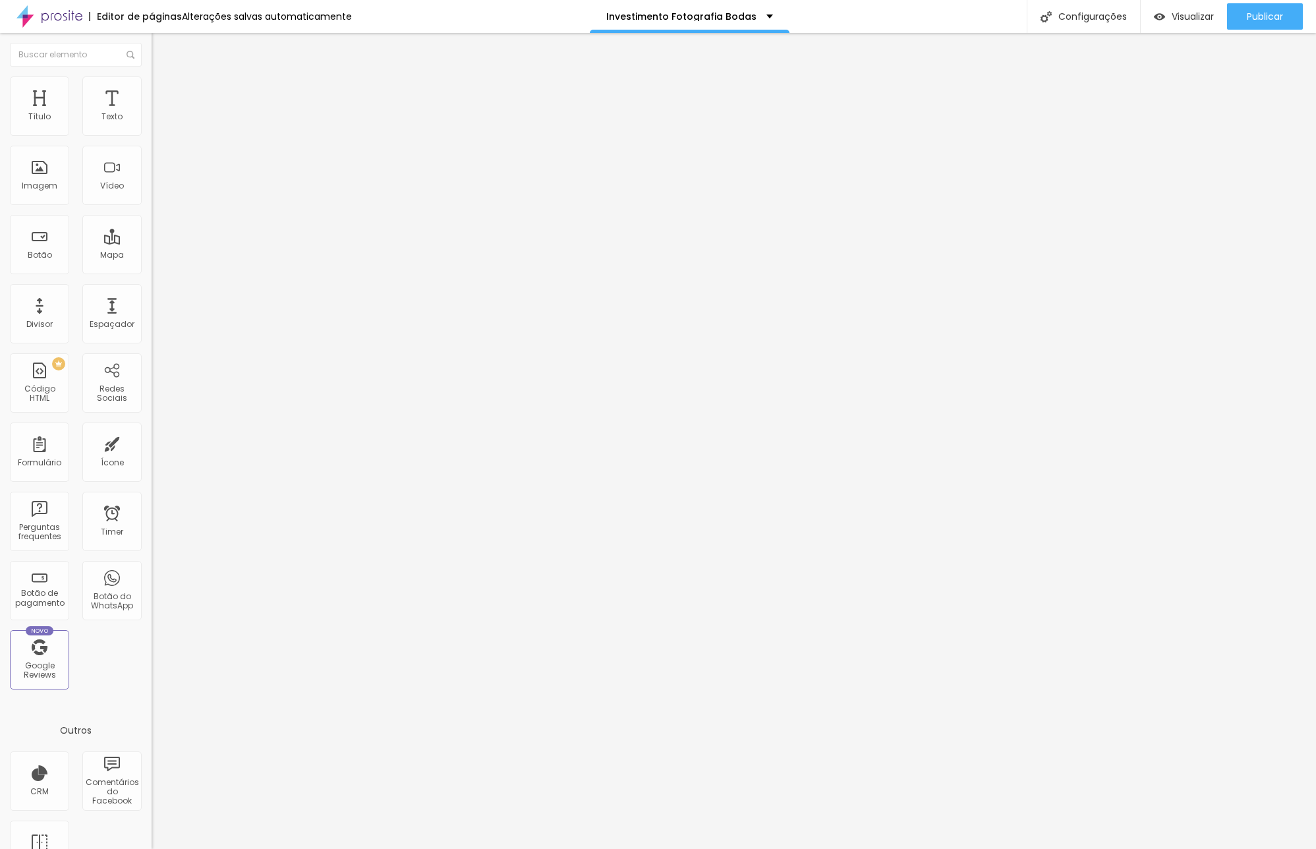
click at [163, 89] on span "Avançado" at bounding box center [185, 85] width 44 height 11
click at [163, 78] on span "Estilo" at bounding box center [173, 72] width 20 height 11
click at [157, 123] on icon "button" at bounding box center [161, 119] width 8 height 8
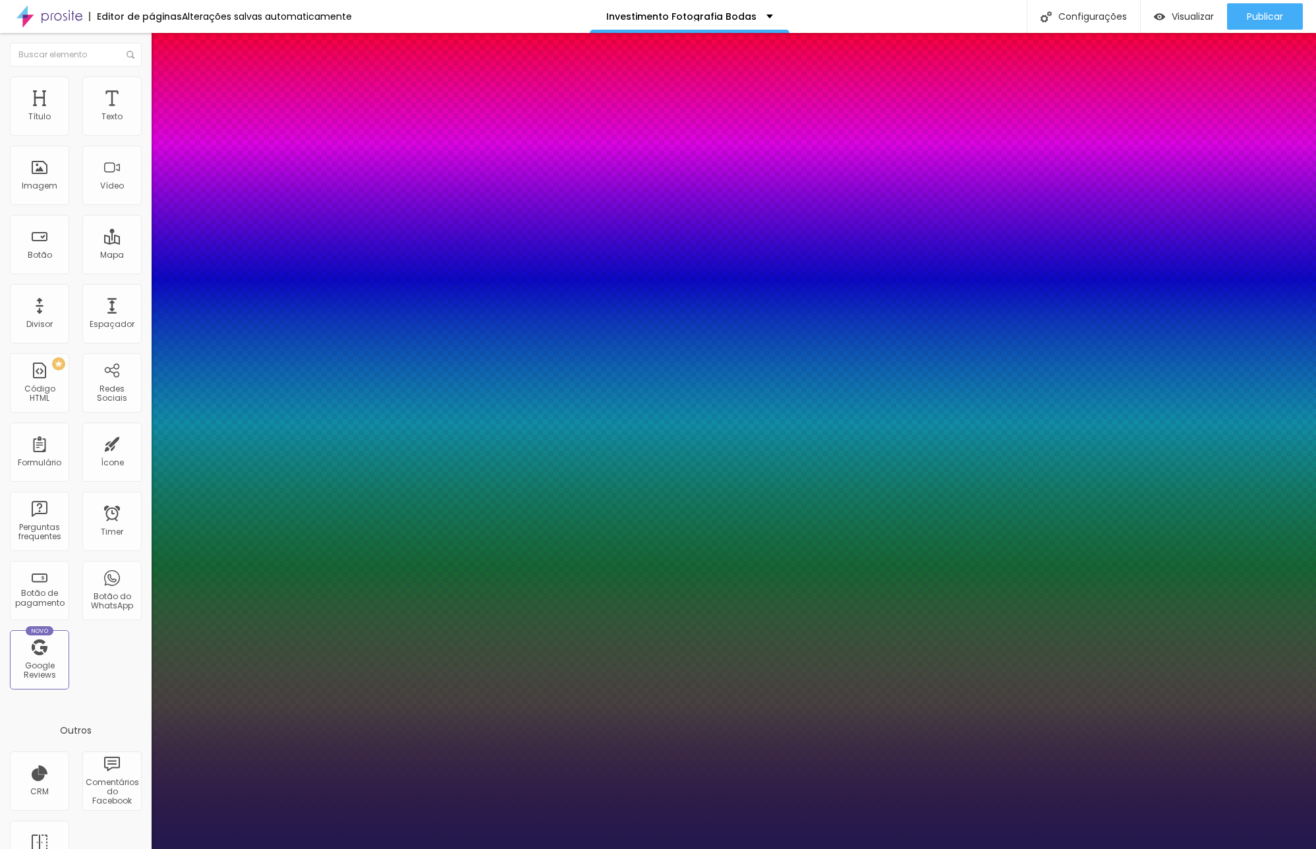
type input "31"
type input "33"
type input "34"
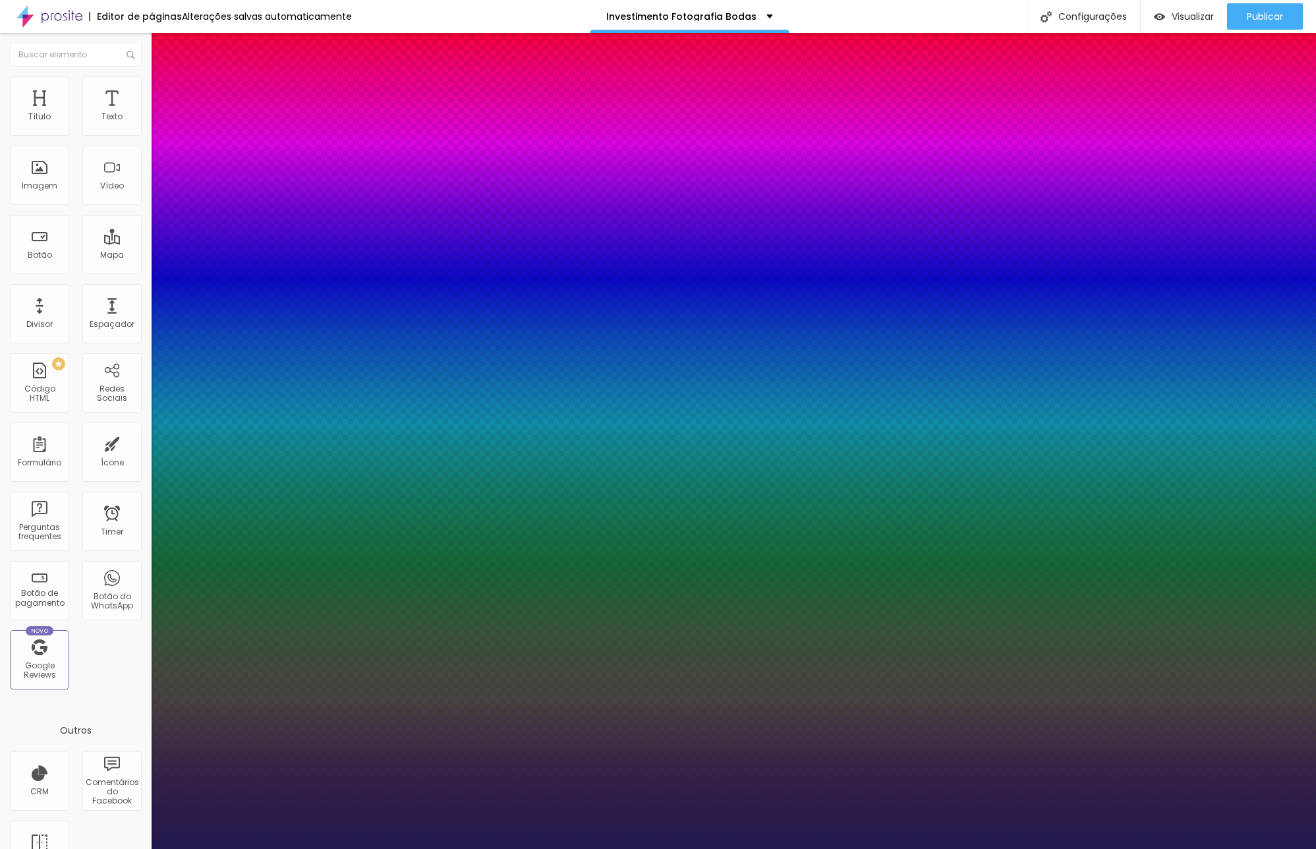
type input "34"
type input "36"
type input "38"
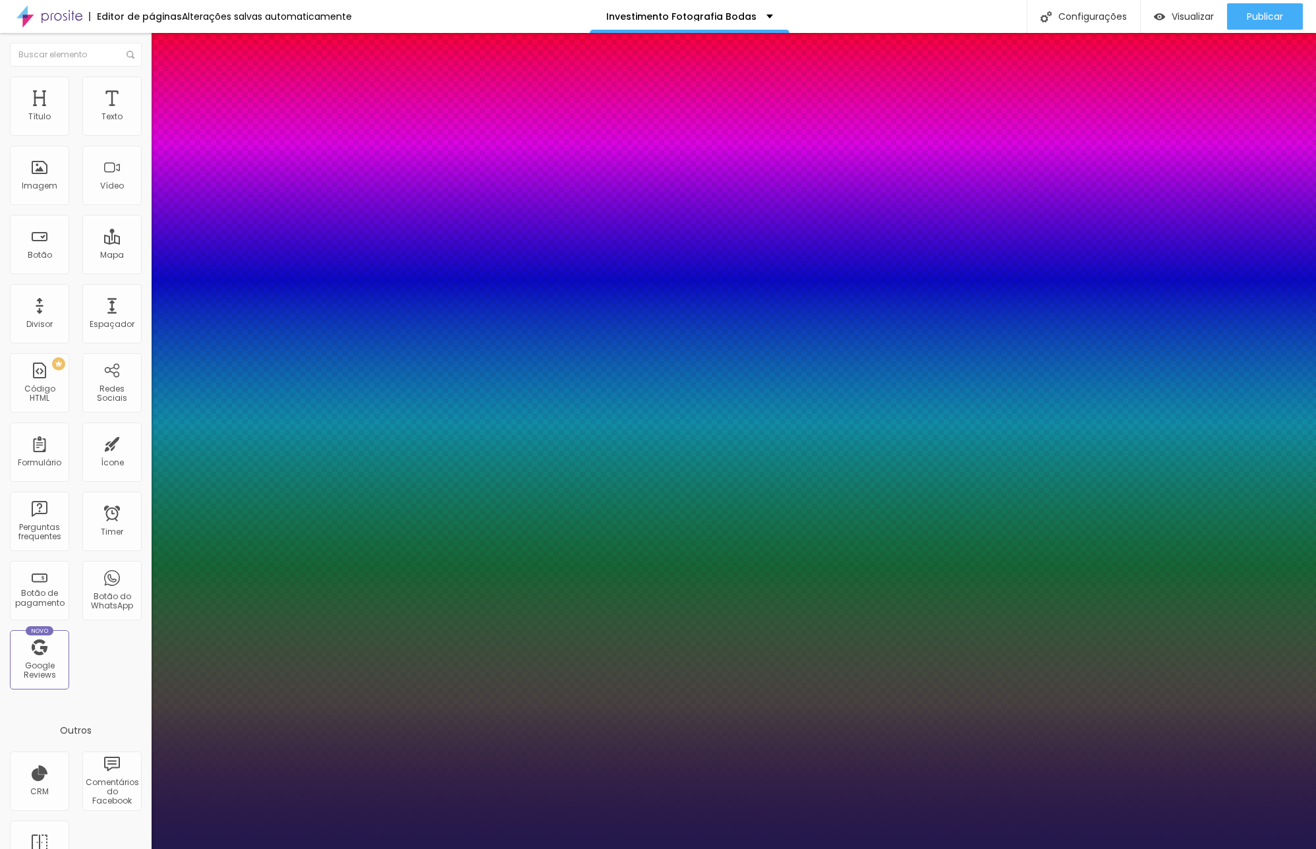
type input "42"
type input "45"
type input "48"
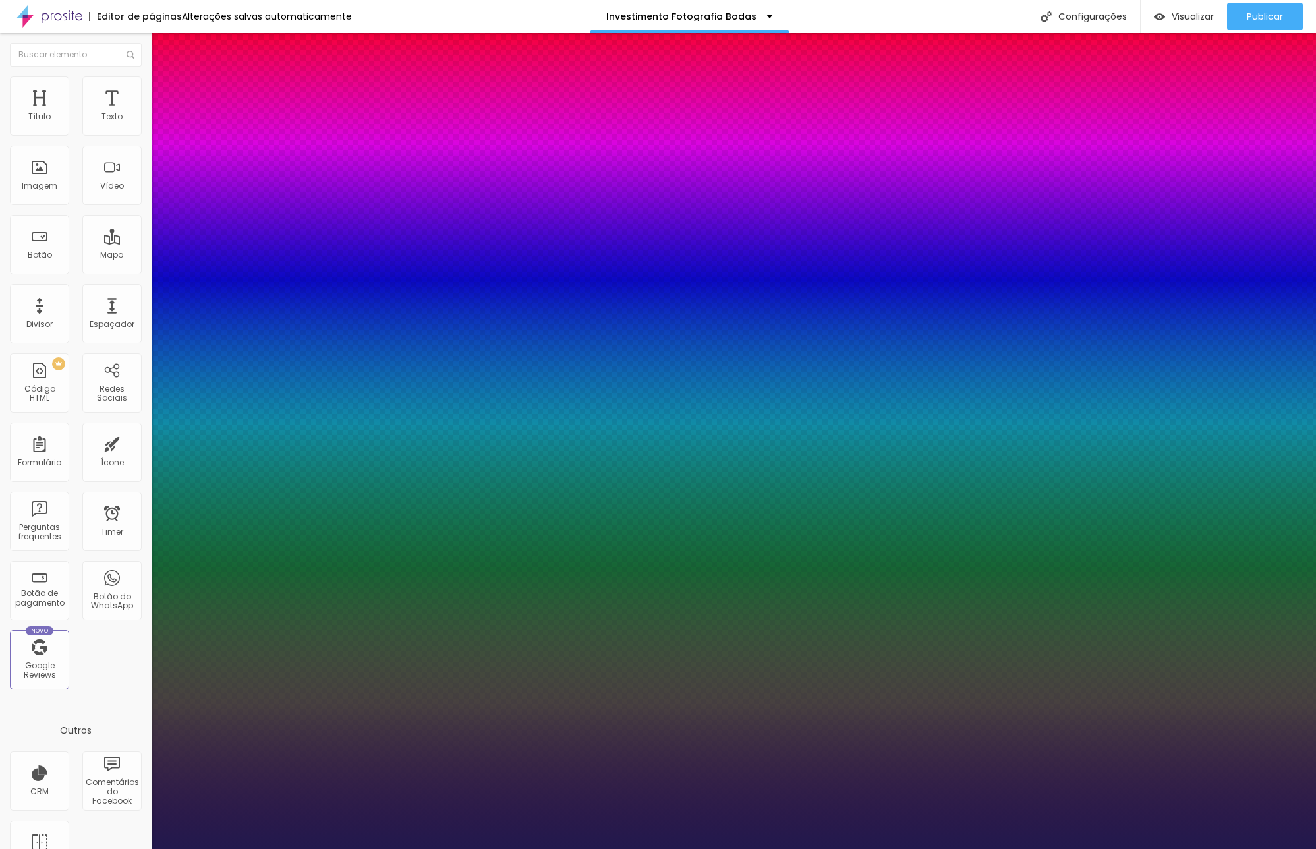
type input "48"
type input "50"
type input "51"
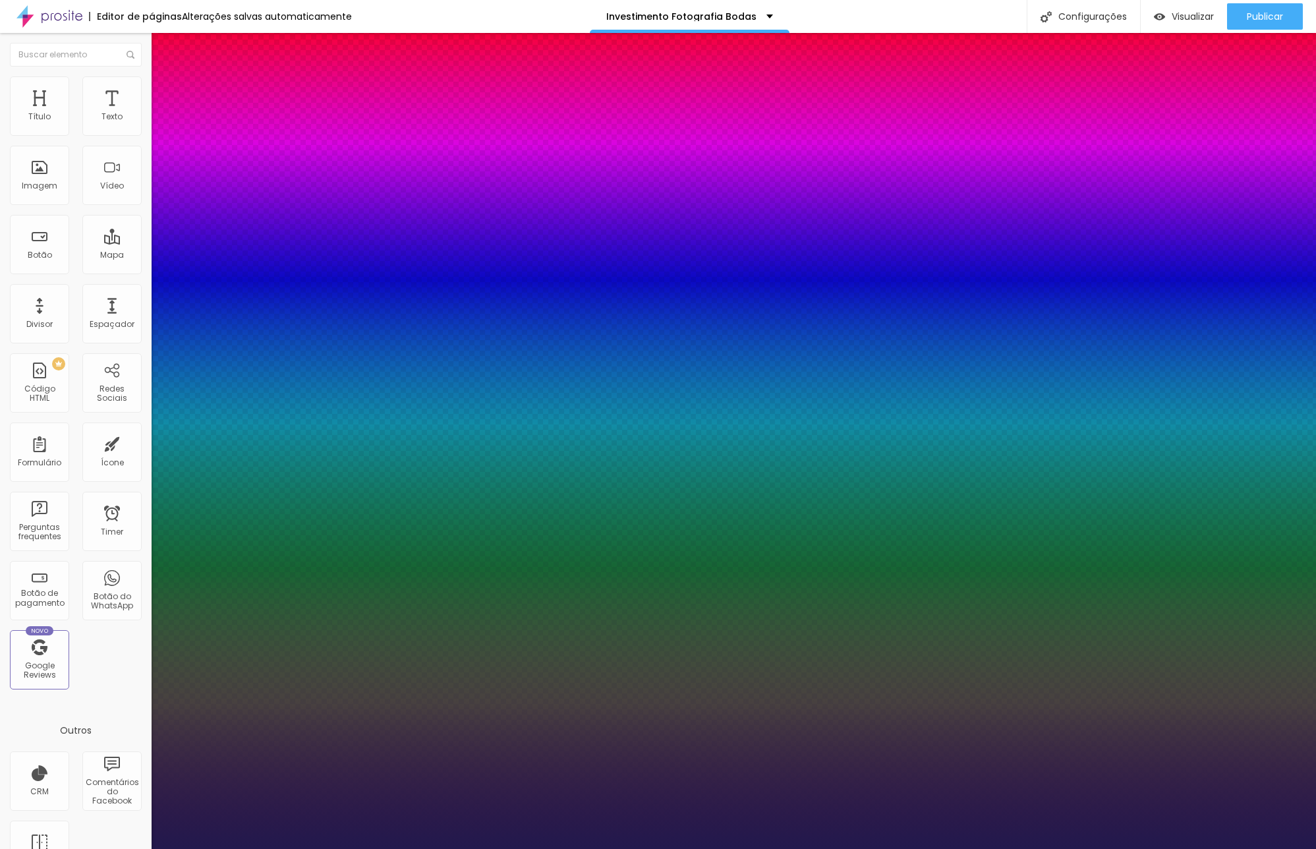
type input "53"
type input "54"
type input "55"
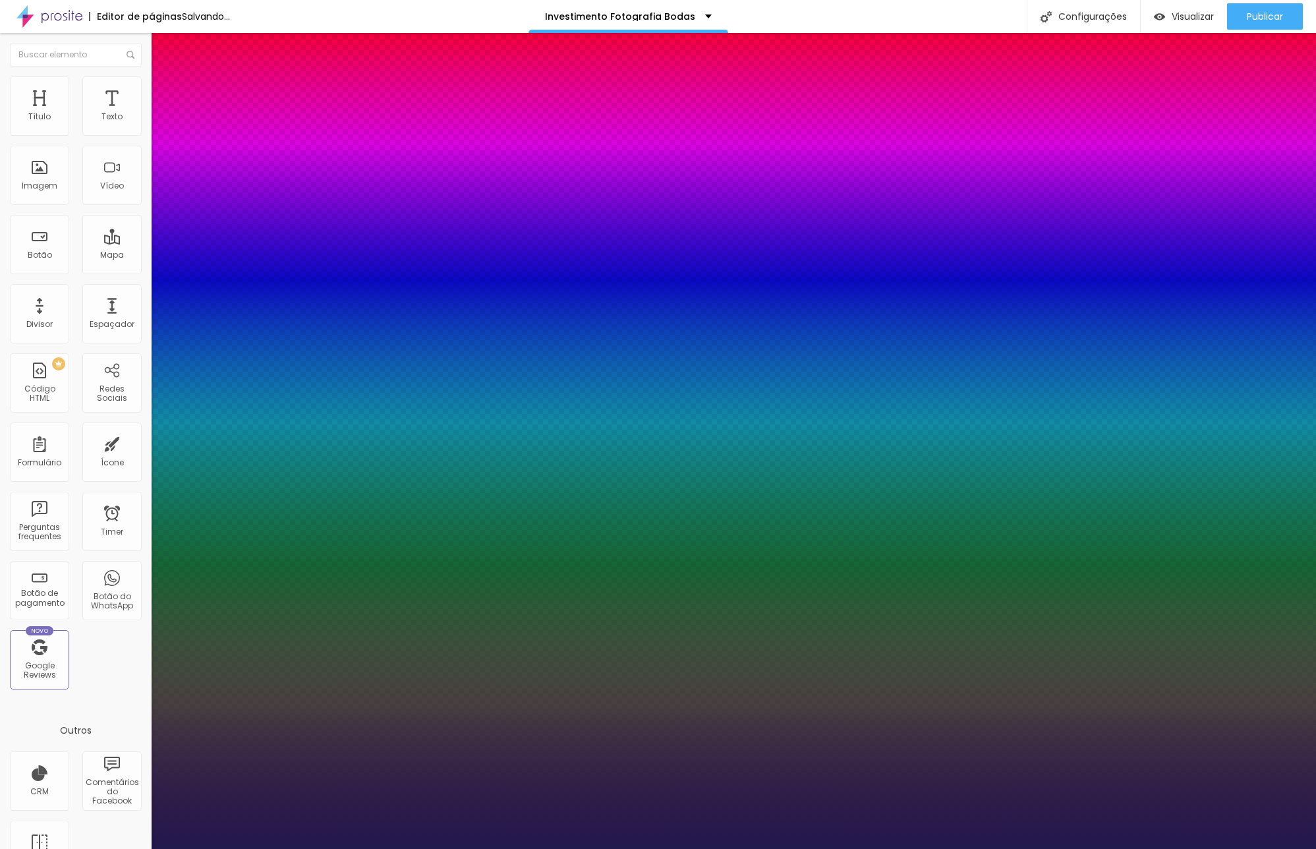
drag, startPoint x: 194, startPoint y: 221, endPoint x: 223, endPoint y: 221, distance: 29.0
click at [813, 848] on div at bounding box center [658, 849] width 1316 height 0
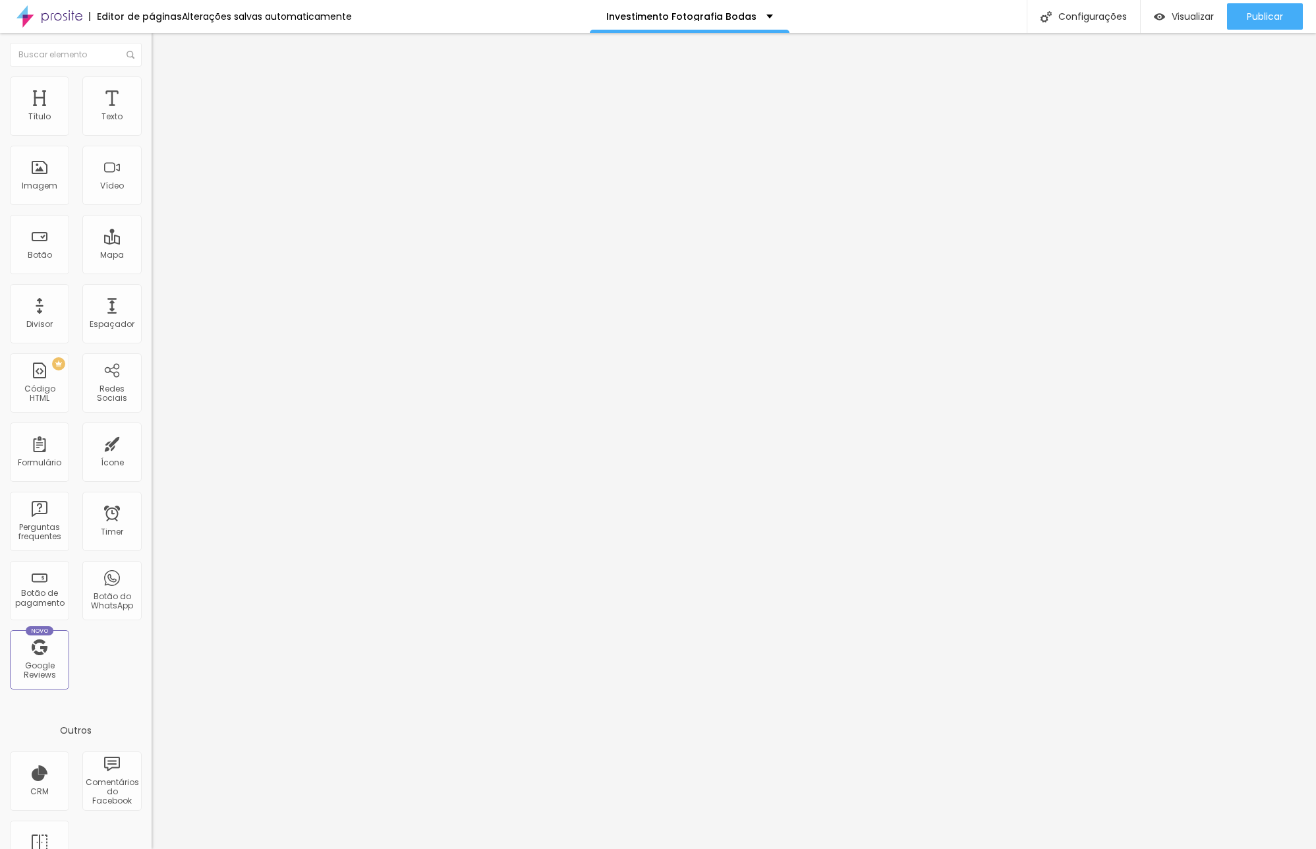
click at [152, 87] on li "Estilo" at bounding box center [228, 82] width 152 height 13
click at [152, 76] on img at bounding box center [158, 82] width 12 height 12
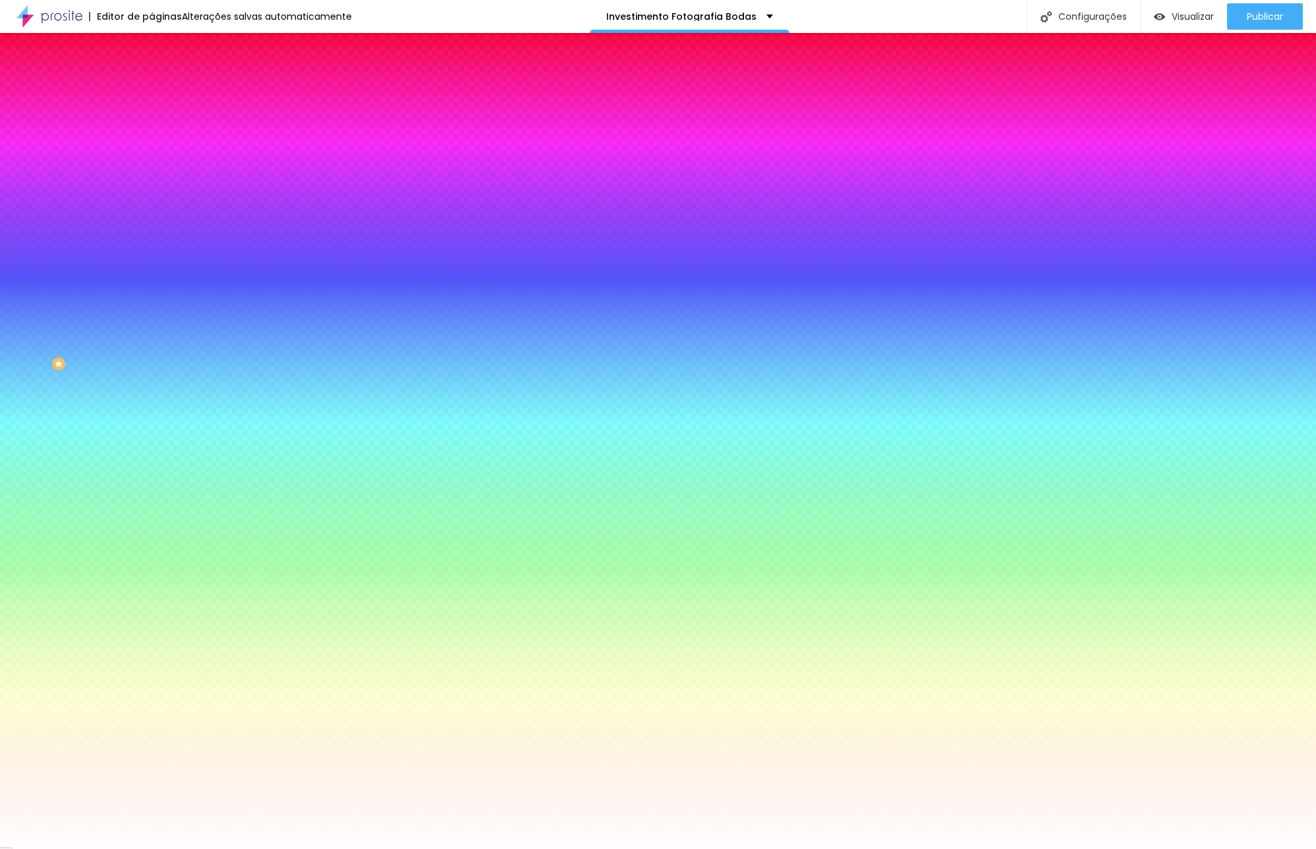
click at [152, 133] on input "#FFFFFF" at bounding box center [231, 132] width 158 height 13
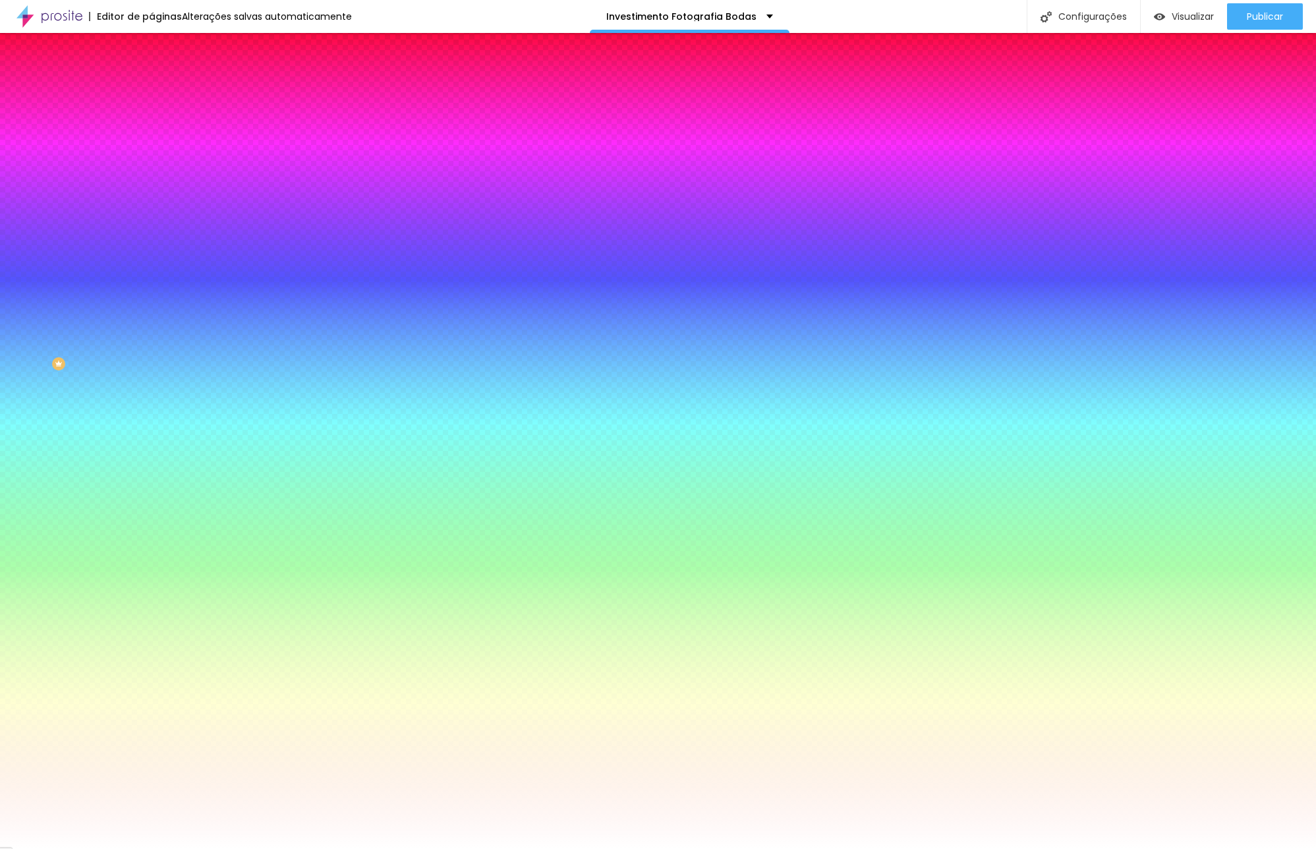
click at [152, 133] on input "#FFFFFF" at bounding box center [231, 132] width 158 height 13
paste input "EADCDB"
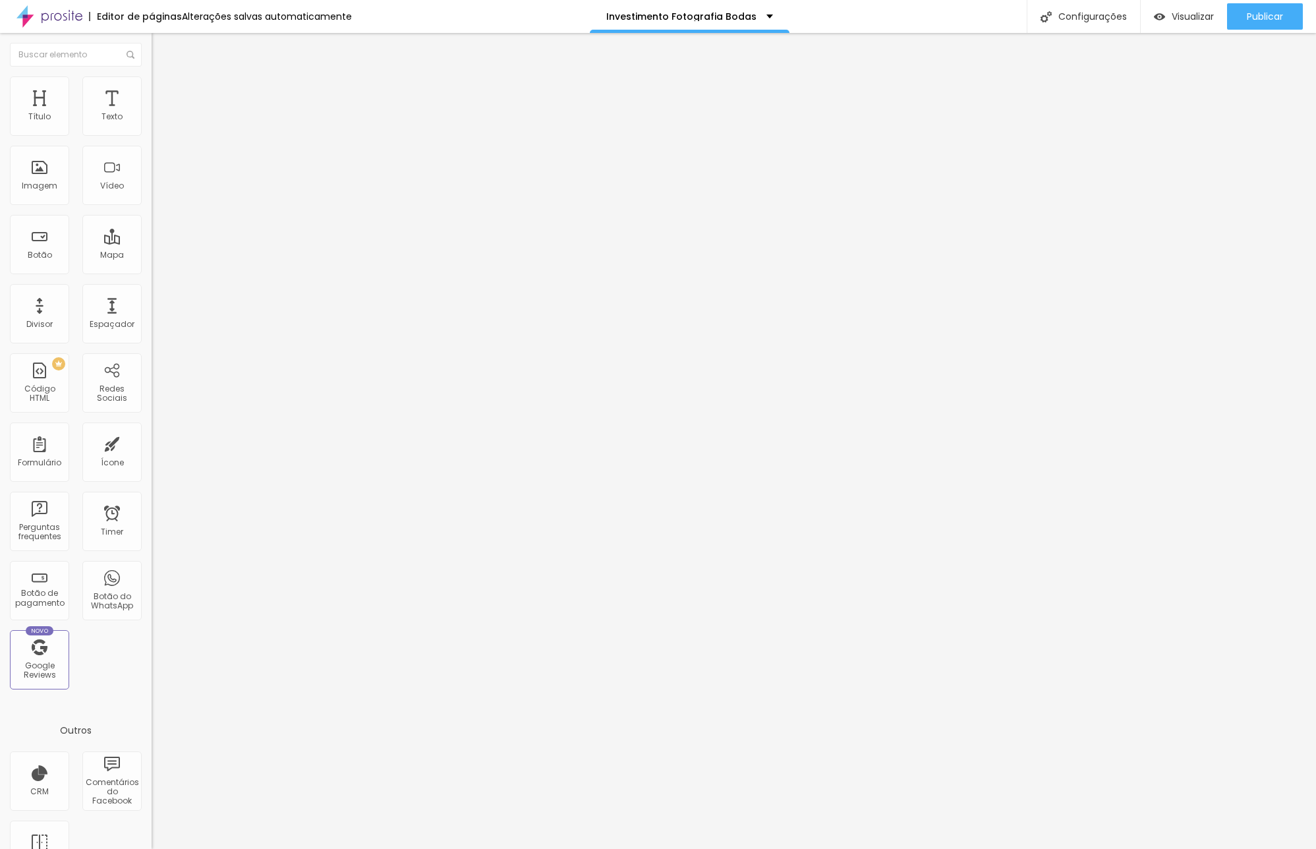
click at [152, 127] on button "button" at bounding box center [161, 120] width 18 height 14
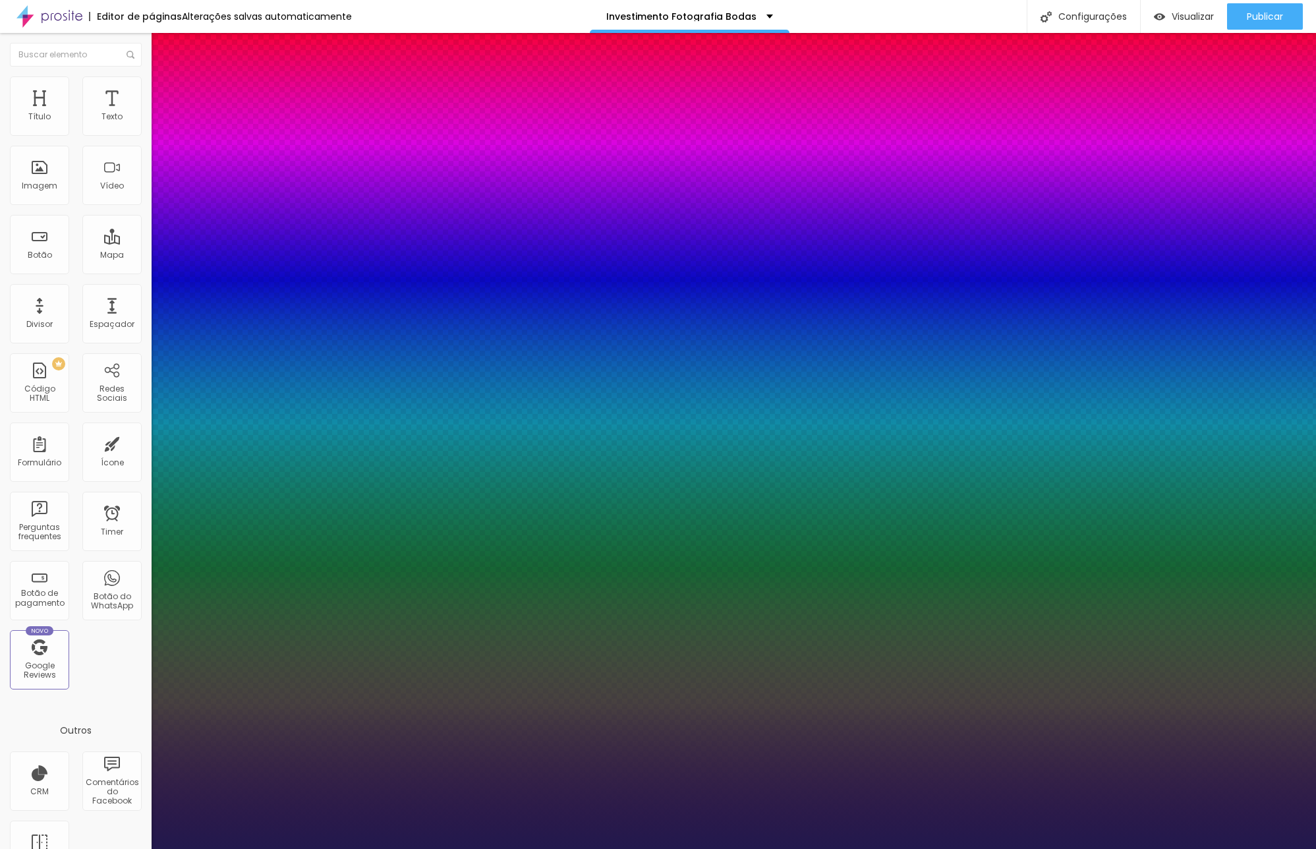
click at [78, 848] on div at bounding box center [658, 849] width 1316 height 0
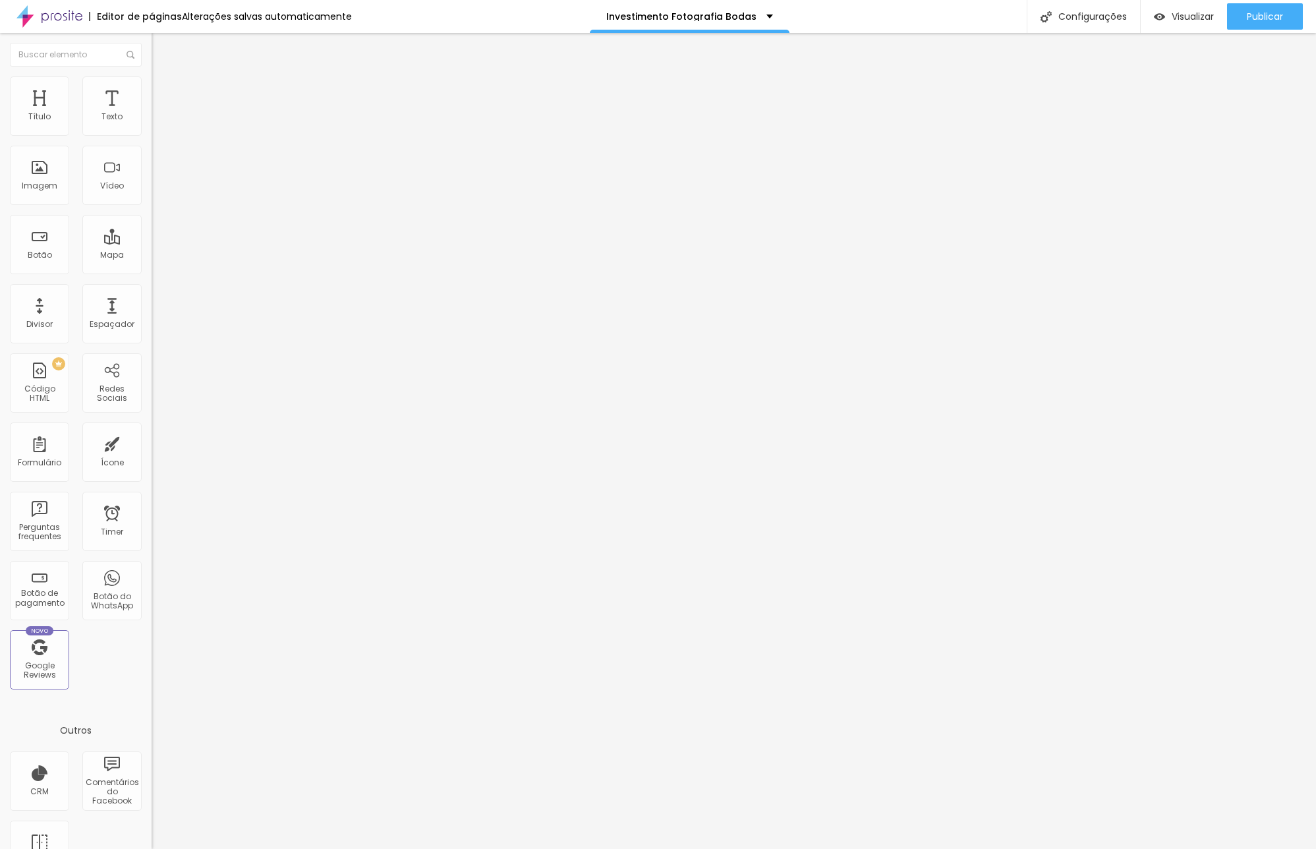
click at [157, 165] on icon "button" at bounding box center [161, 163] width 8 height 8
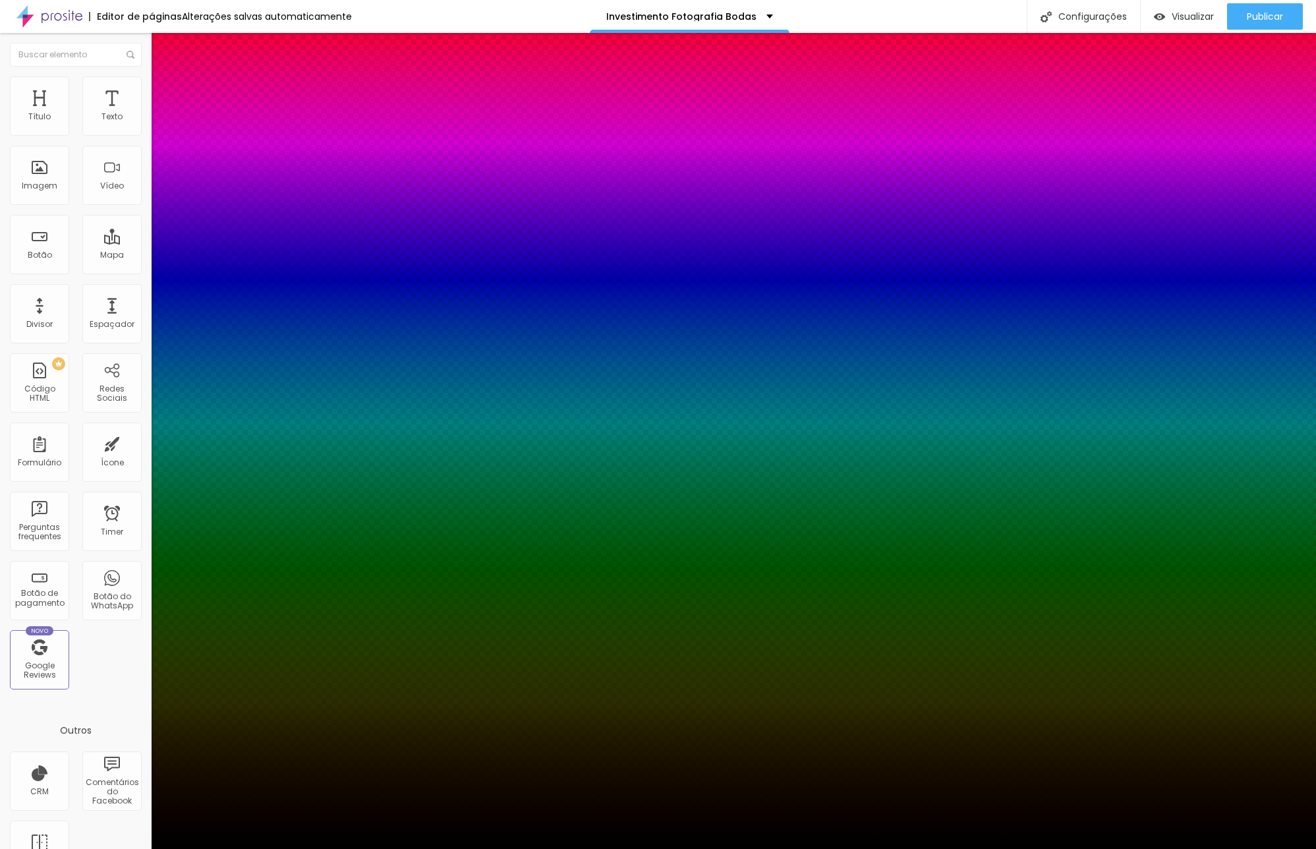
click at [231, 848] on div at bounding box center [658, 857] width 1316 height 0
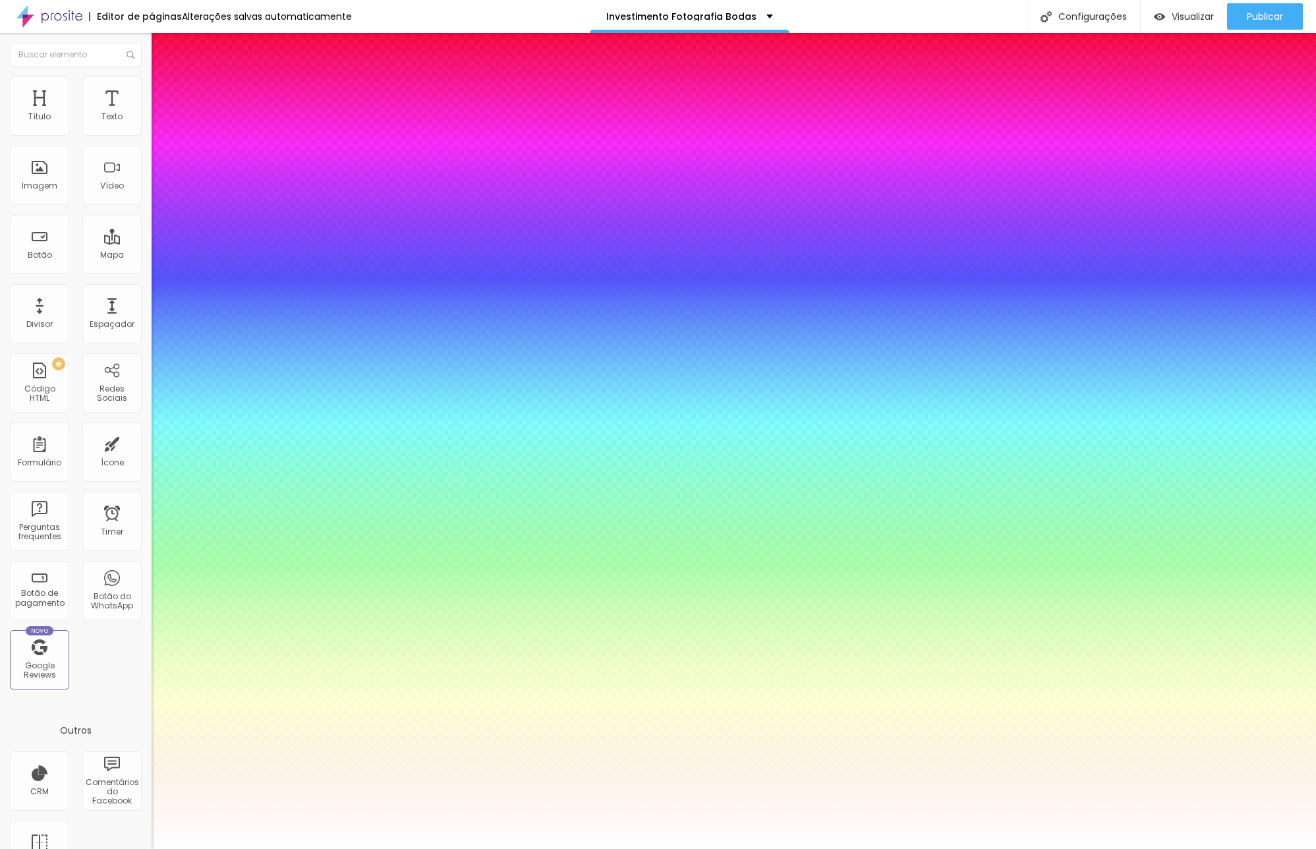
drag, startPoint x: 142, startPoint y: 272, endPoint x: 106, endPoint y: 256, distance: 39.0
click at [106, 256] on body "Editor de páginas Alterações salvas automaticamente Investimento Fotografia Bod…" at bounding box center [658, 424] width 1316 height 849
click at [668, 848] on div at bounding box center [658, 849] width 1316 height 0
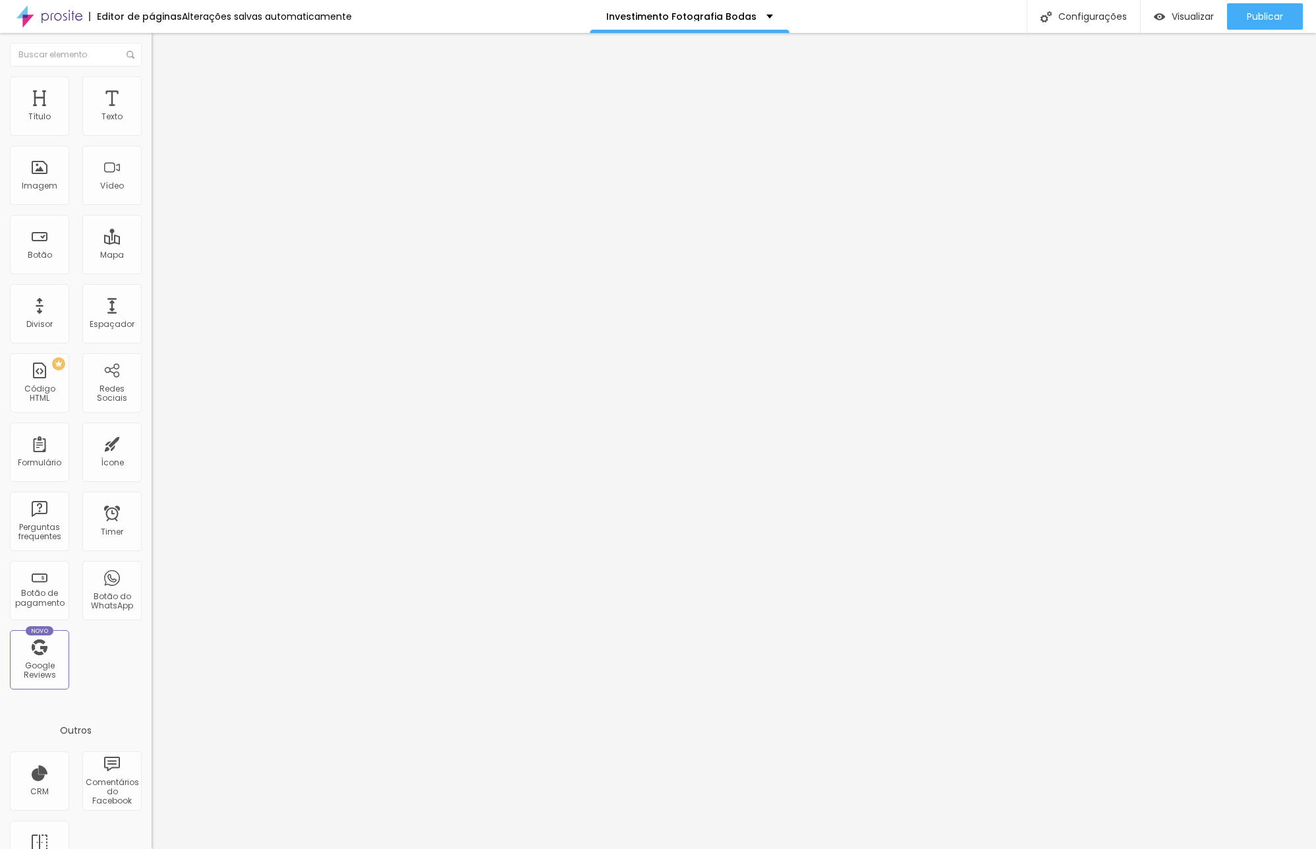
click at [152, 127] on button "button" at bounding box center [161, 120] width 18 height 14
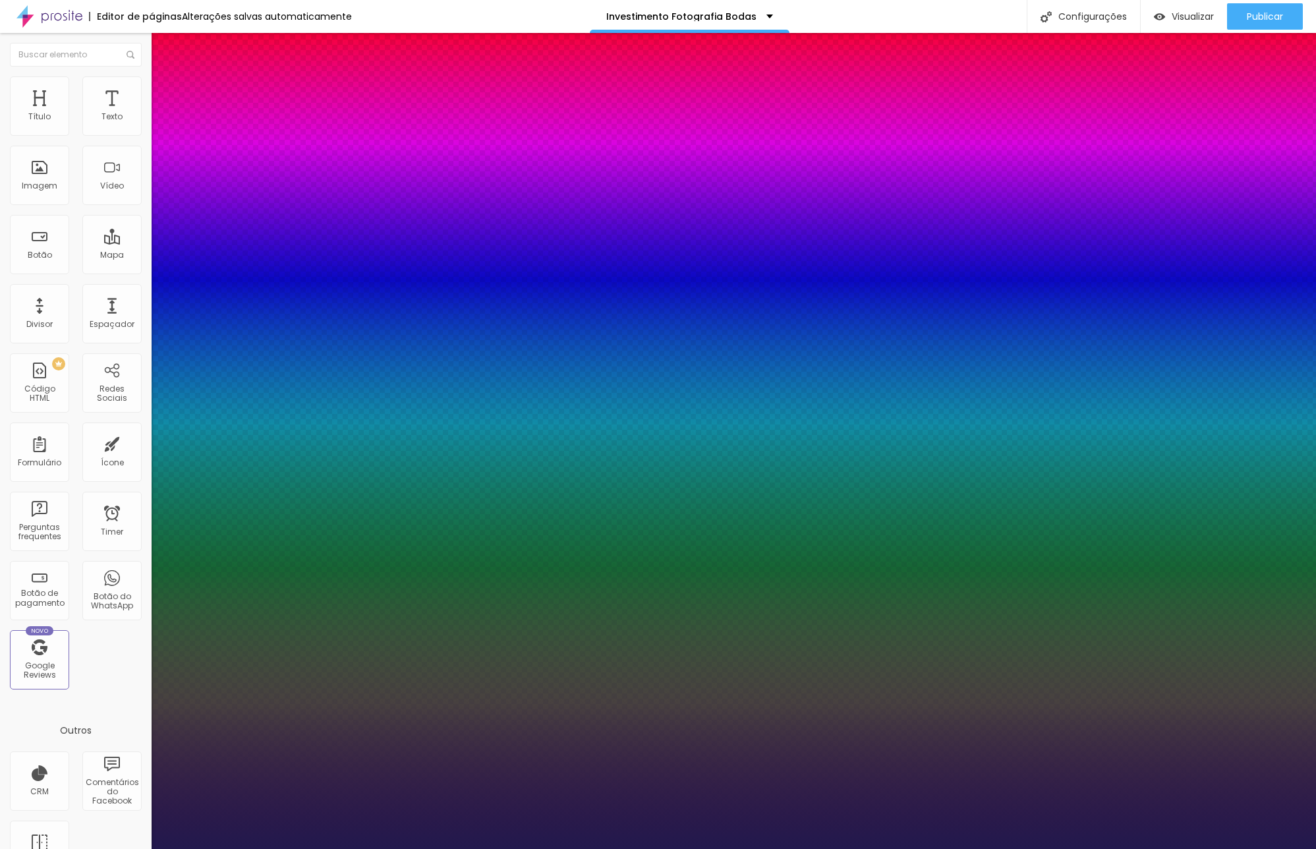
drag, startPoint x: 176, startPoint y: 221, endPoint x: 185, endPoint y: 223, distance: 8.8
click at [688, 848] on div at bounding box center [658, 849] width 1316 height 0
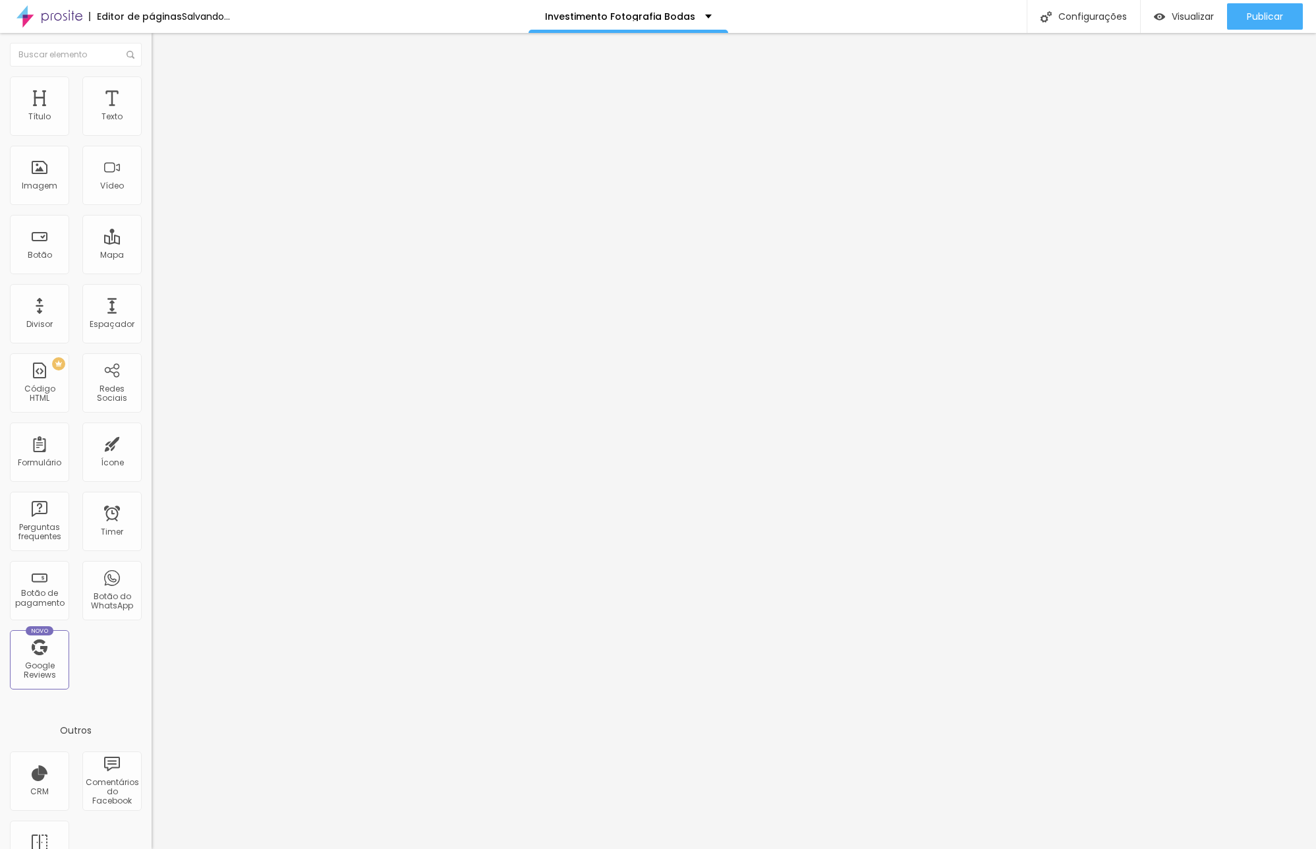
click at [152, 113] on span "Trocar imagem" at bounding box center [188, 107] width 72 height 11
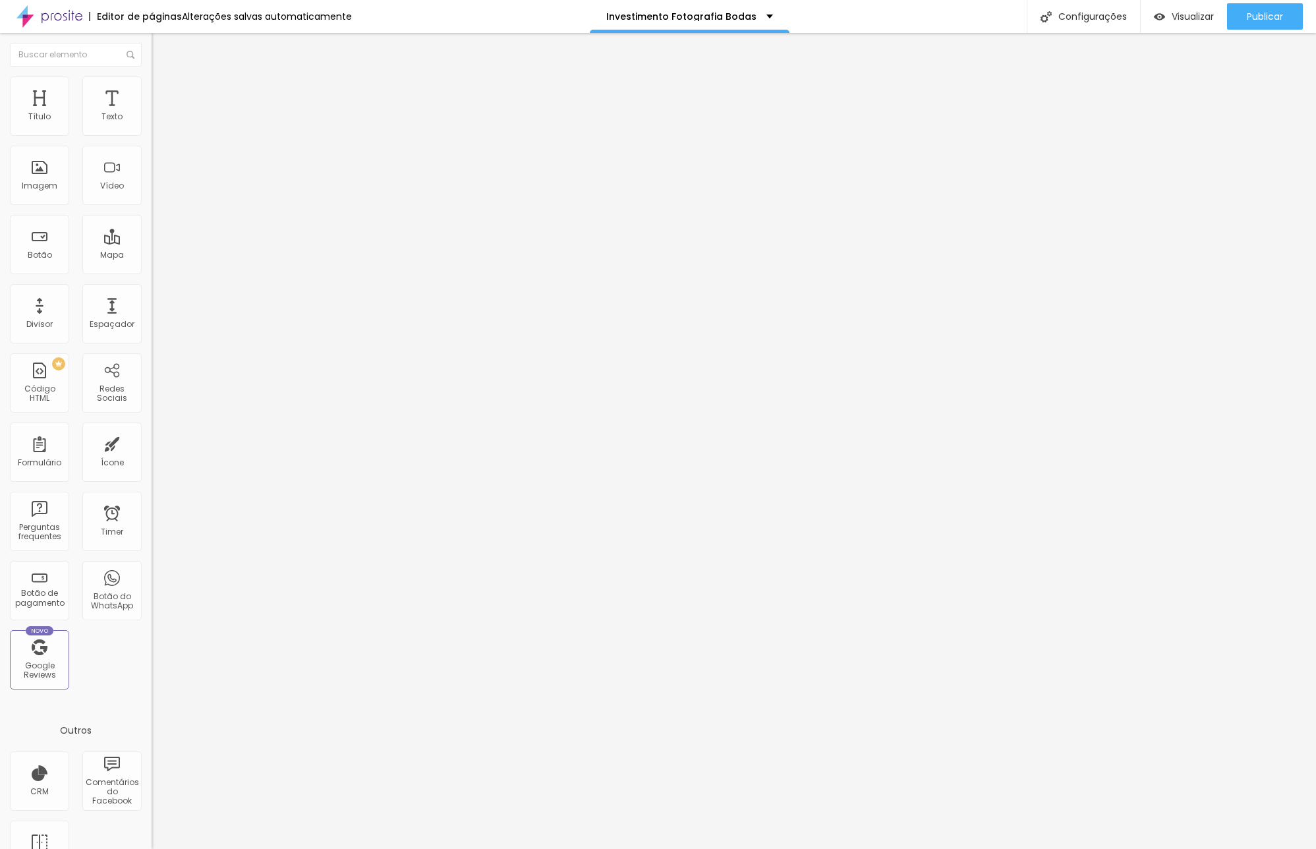
click at [1266, 16] on span "Publicar" at bounding box center [1265, 16] width 36 height 11
click at [152, 124] on input "text" at bounding box center [231, 117] width 158 height 13
paste input "https://vimeo.com/1123207165"
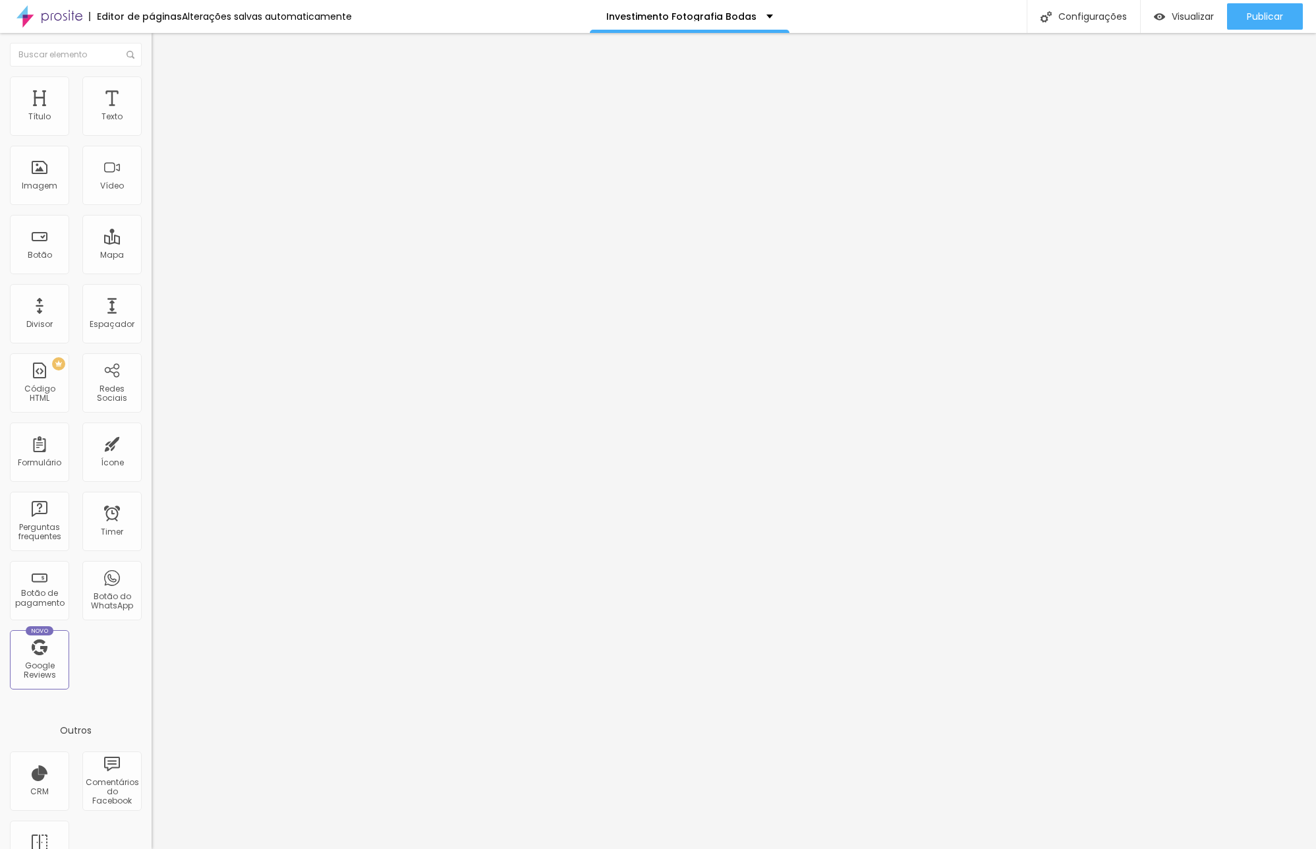
click at [152, 197] on span "4:3 Standard" at bounding box center [178, 191] width 53 height 11
click at [172, 213] on span "16:9" at bounding box center [179, 207] width 15 height 11
click at [123, 183] on div "Vídeo" at bounding box center [112, 185] width 24 height 9
click at [115, 174] on div "Vídeo" at bounding box center [111, 175] width 59 height 59
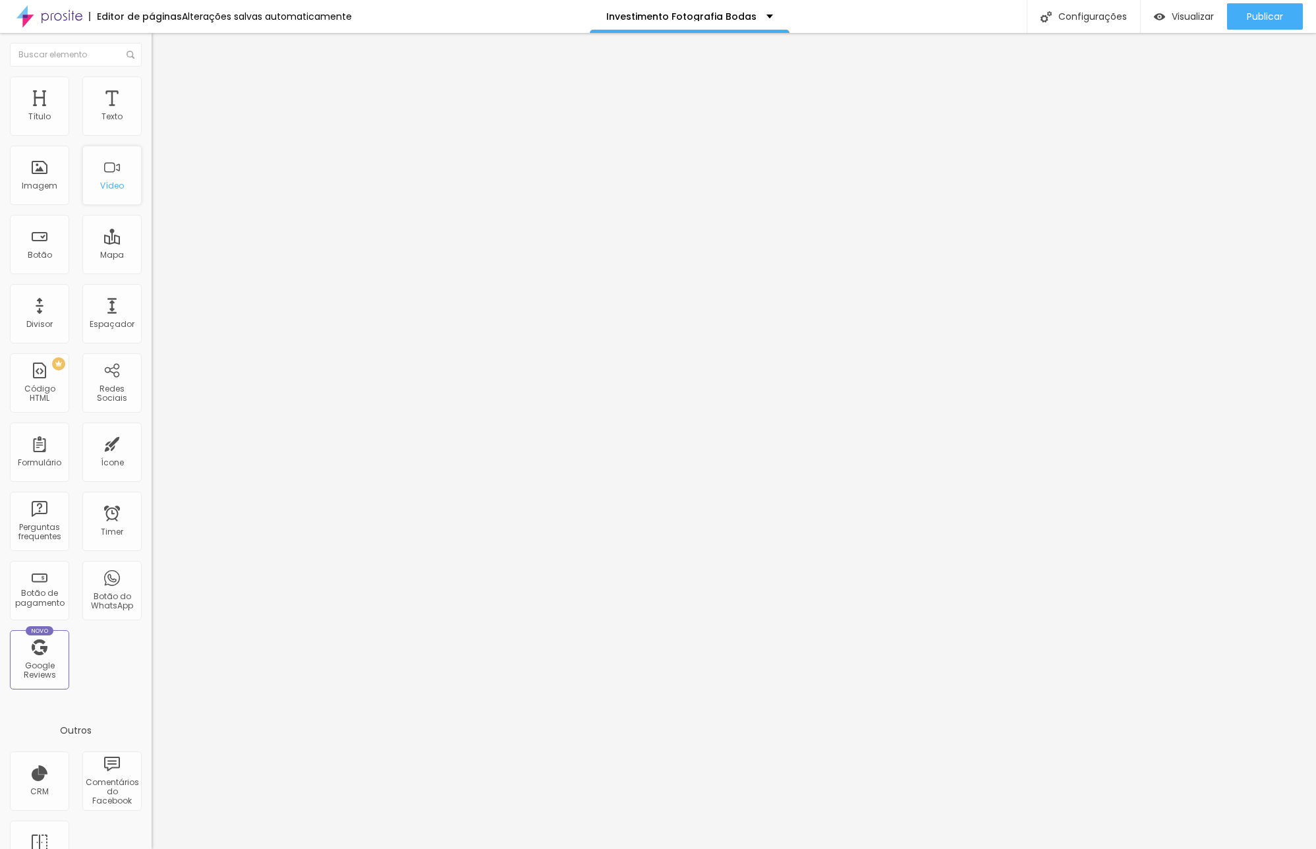
click at [115, 174] on div "Vídeo" at bounding box center [111, 175] width 59 height 59
click at [152, 197] on span "16:9 Wide" at bounding box center [171, 191] width 38 height 11
click at [189, 241] on span "9:16" at bounding box center [196, 235] width 15 height 11
click at [152, 202] on div "Proporção 4:3 Standard Ultrawide 21:9 Wide 16:9 Standard 4:3 Vertical 1 3:4 Ver…" at bounding box center [228, 210] width 152 height 60
click at [152, 197] on span "4:3 Standard" at bounding box center [178, 191] width 53 height 11
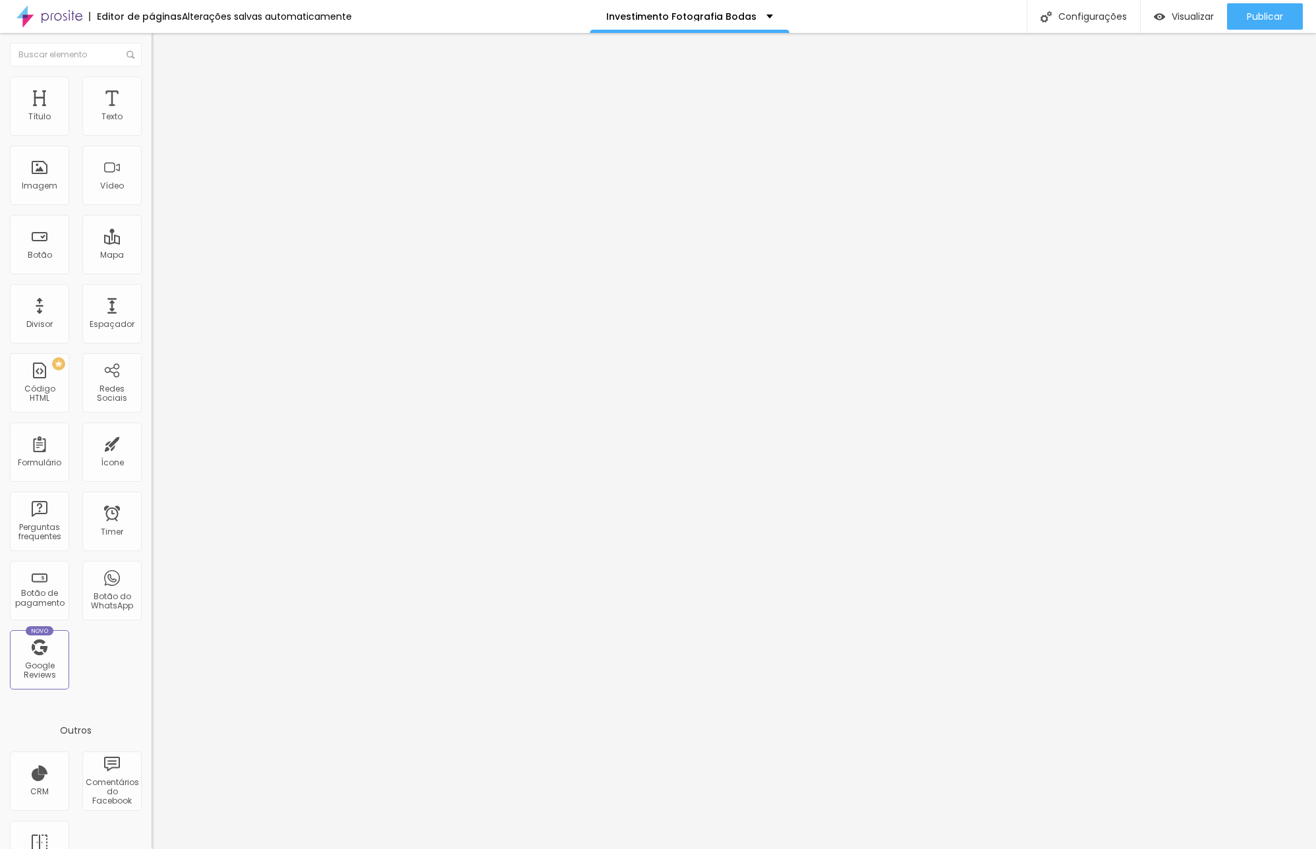
click at [189, 241] on span "9:16" at bounding box center [196, 235] width 15 height 11
click at [152, 124] on input "text" at bounding box center [231, 117] width 158 height 13
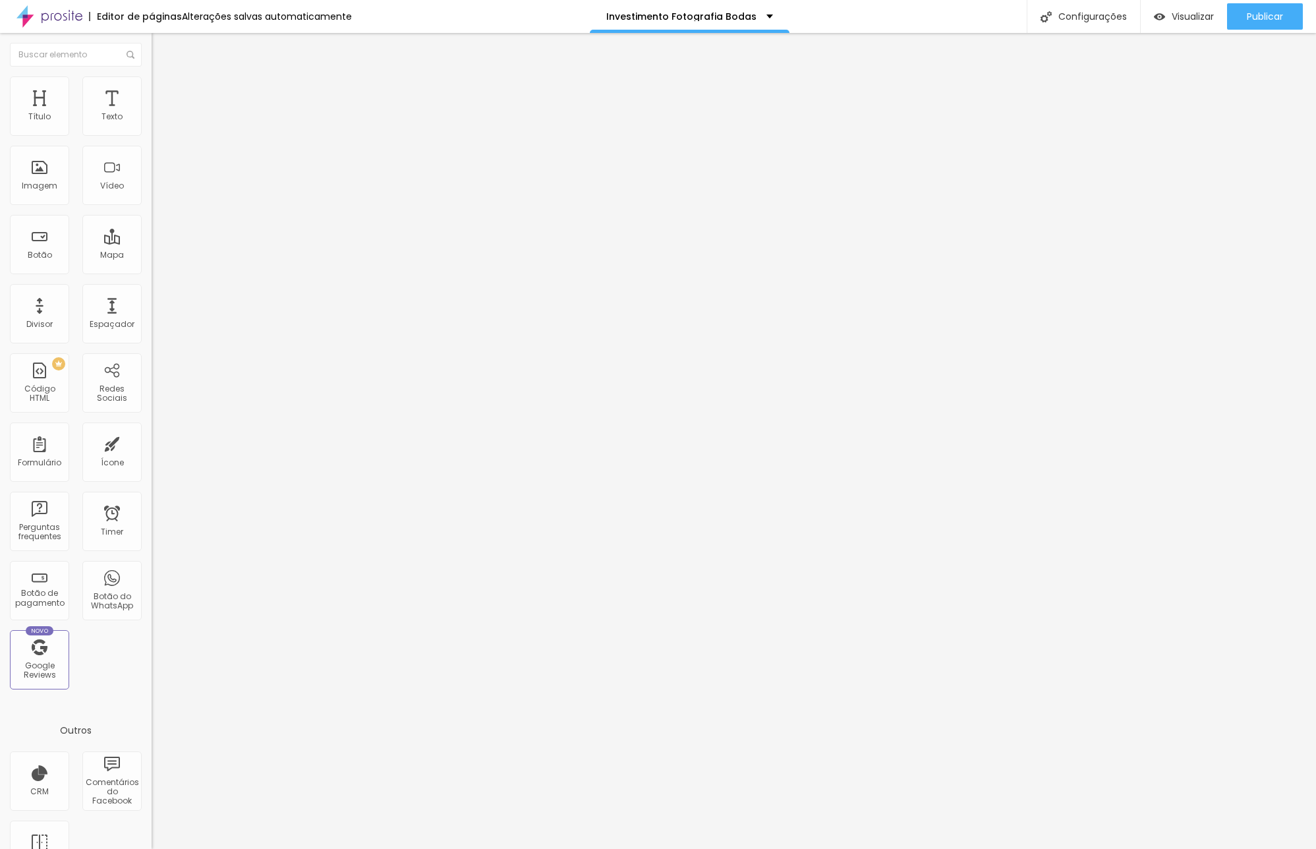
paste input "https://vimeo.com/1119985628"
click at [152, 197] on span "4:3 Standard" at bounding box center [178, 191] width 53 height 11
click at [189, 241] on span "9:16" at bounding box center [196, 235] width 15 height 11
click at [191, 221] on span "4:3" at bounding box center [197, 215] width 12 height 11
click at [152, 124] on input "text" at bounding box center [231, 117] width 158 height 13
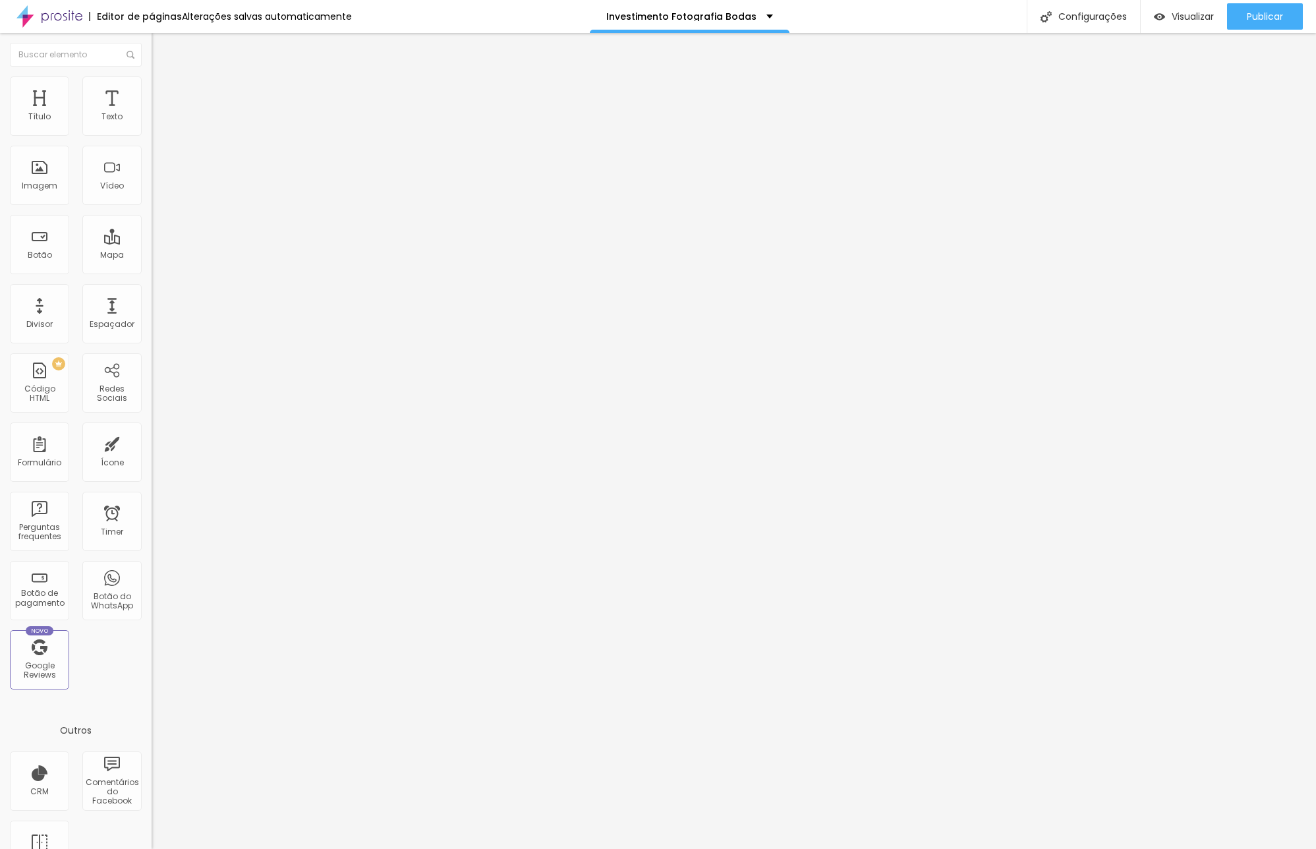
click at [152, 124] on input "text" at bounding box center [231, 117] width 158 height 13
paste input "https://vimeo.com/1123399618"
click at [1278, 11] on span "Publicar" at bounding box center [1265, 16] width 36 height 11
click at [1278, 22] on span "Publicar" at bounding box center [1265, 16] width 36 height 11
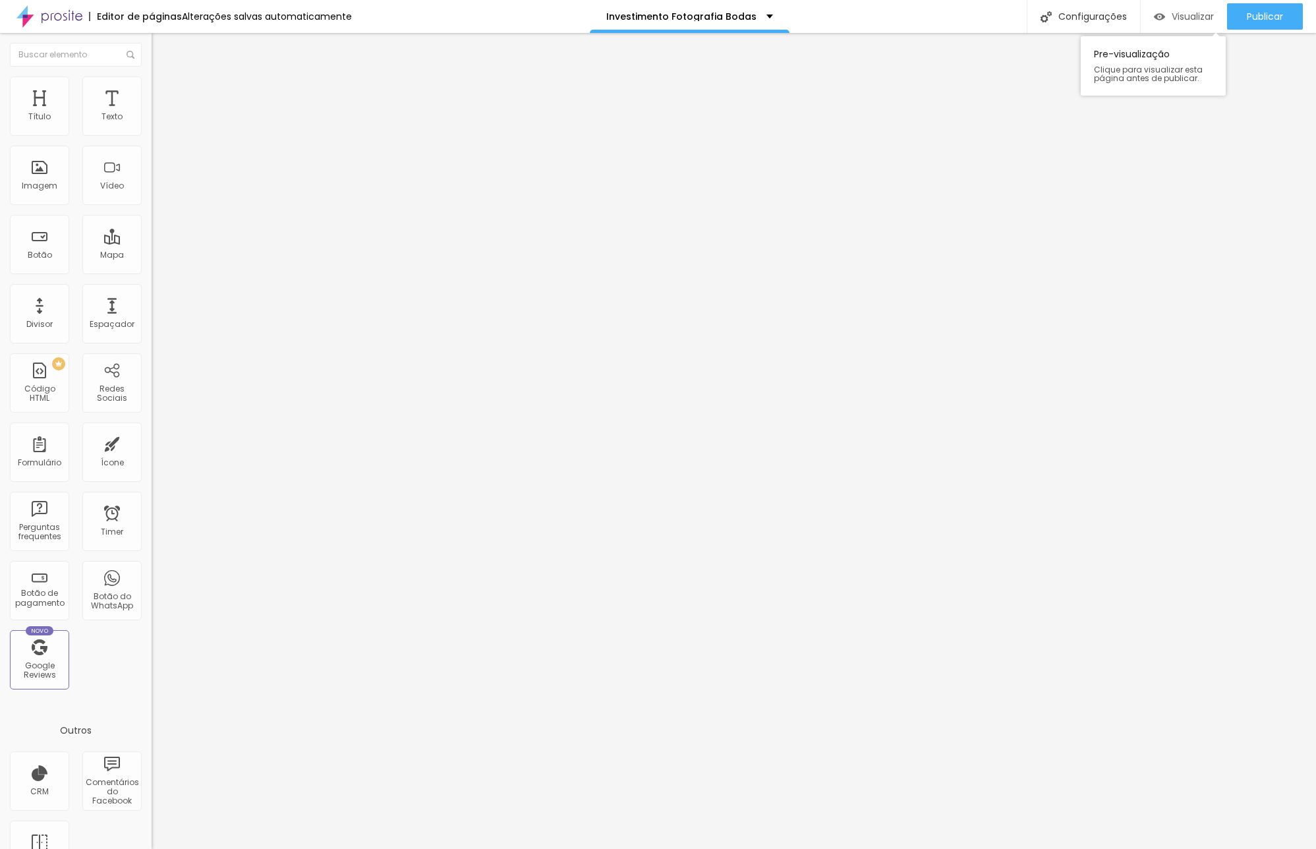
click at [1192, 13] on span "Visualizar" at bounding box center [1193, 16] width 42 height 11
click at [1269, 17] on span "Publicar" at bounding box center [1265, 16] width 36 height 11
drag, startPoint x: 521, startPoint y: 502, endPoint x: 113, endPoint y: 90, distance: 579.8
click at [163, 90] on span "Avançado" at bounding box center [185, 85] width 44 height 11
click at [152, 75] on img at bounding box center [158, 69] width 12 height 12
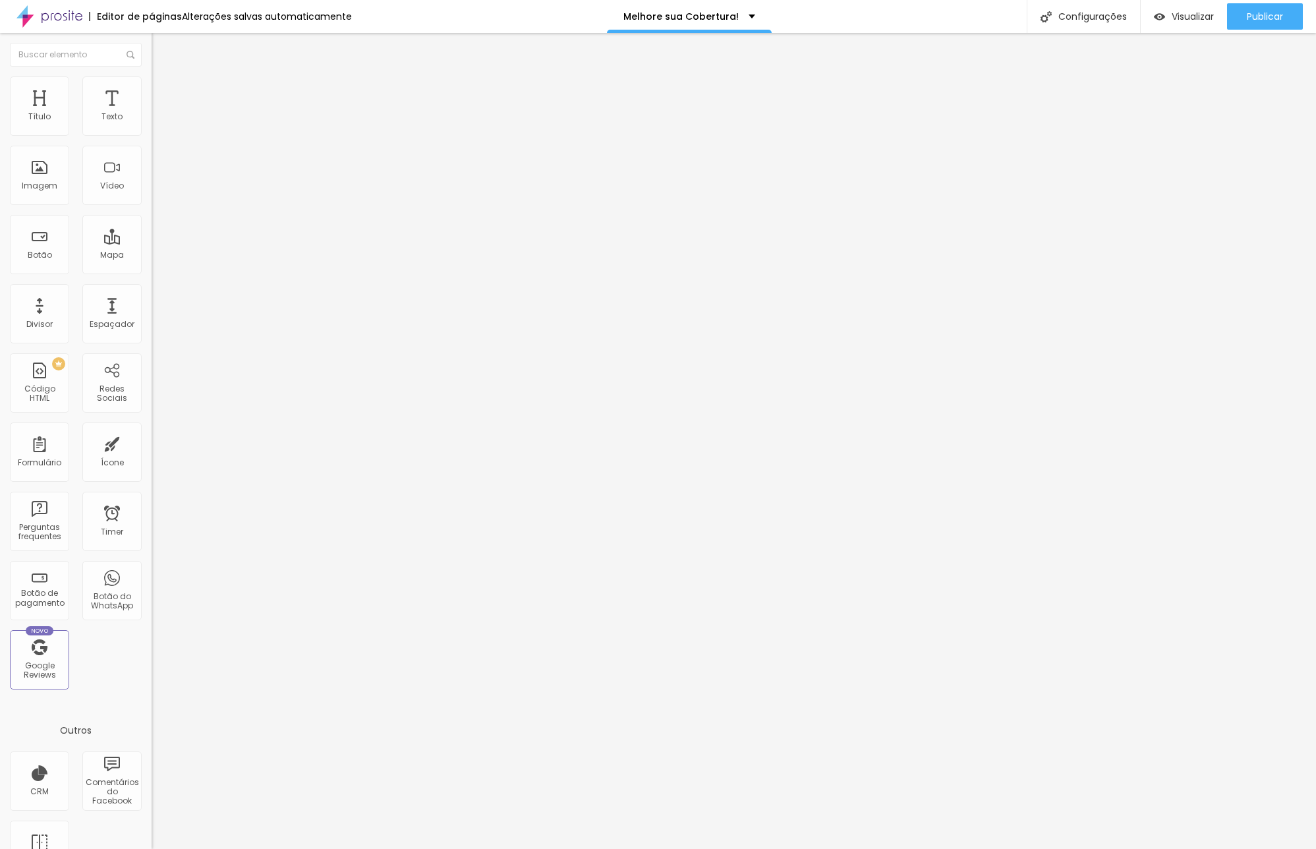
click at [152, 88] on li "Avançado" at bounding box center [228, 82] width 152 height 13
click at [152, 76] on li "Estilo" at bounding box center [228, 69] width 152 height 13
drag, startPoint x: 78, startPoint y: 80, endPoint x: 83, endPoint y: 90, distance: 11.8
click at [152, 80] on img at bounding box center [158, 82] width 12 height 12
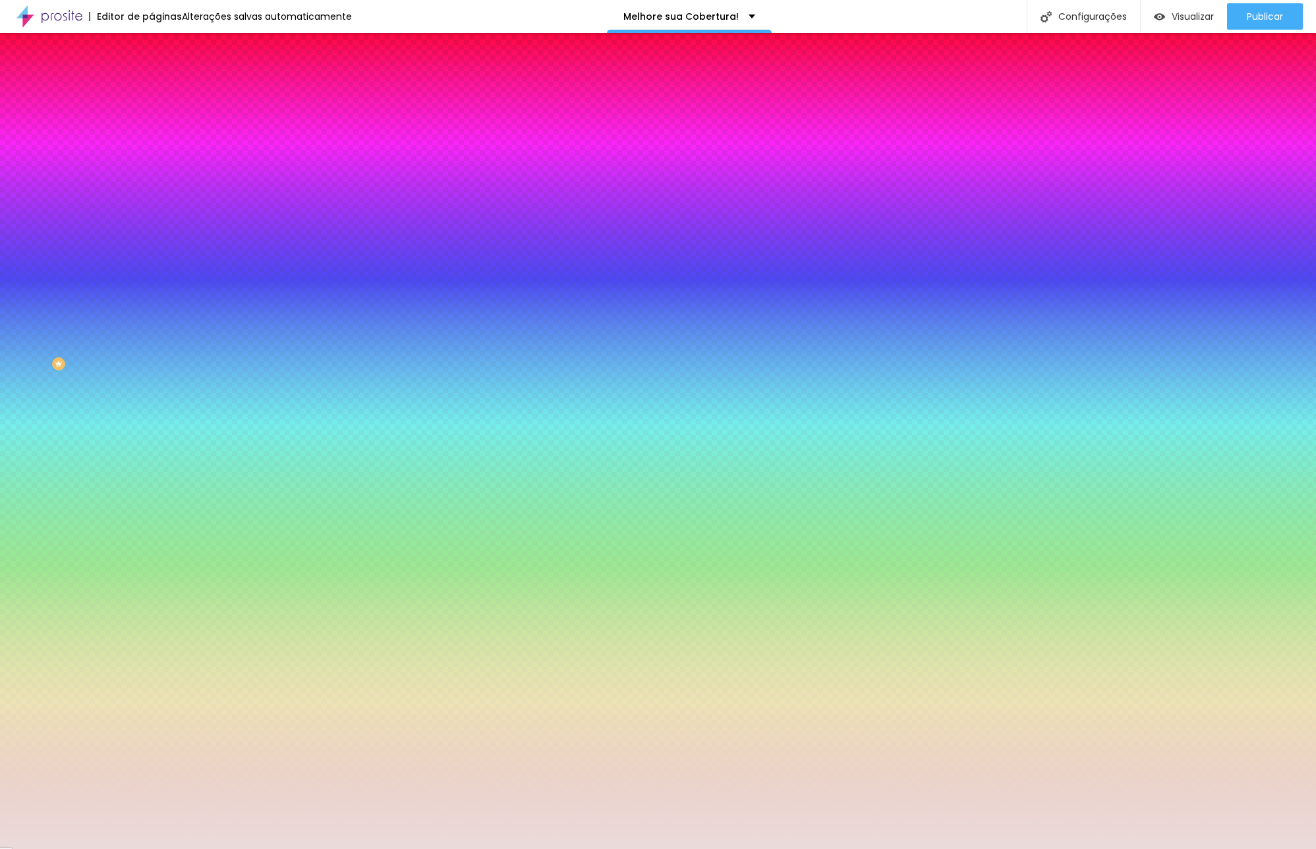
click at [152, 130] on input "#EADCDB" at bounding box center [231, 132] width 158 height 13
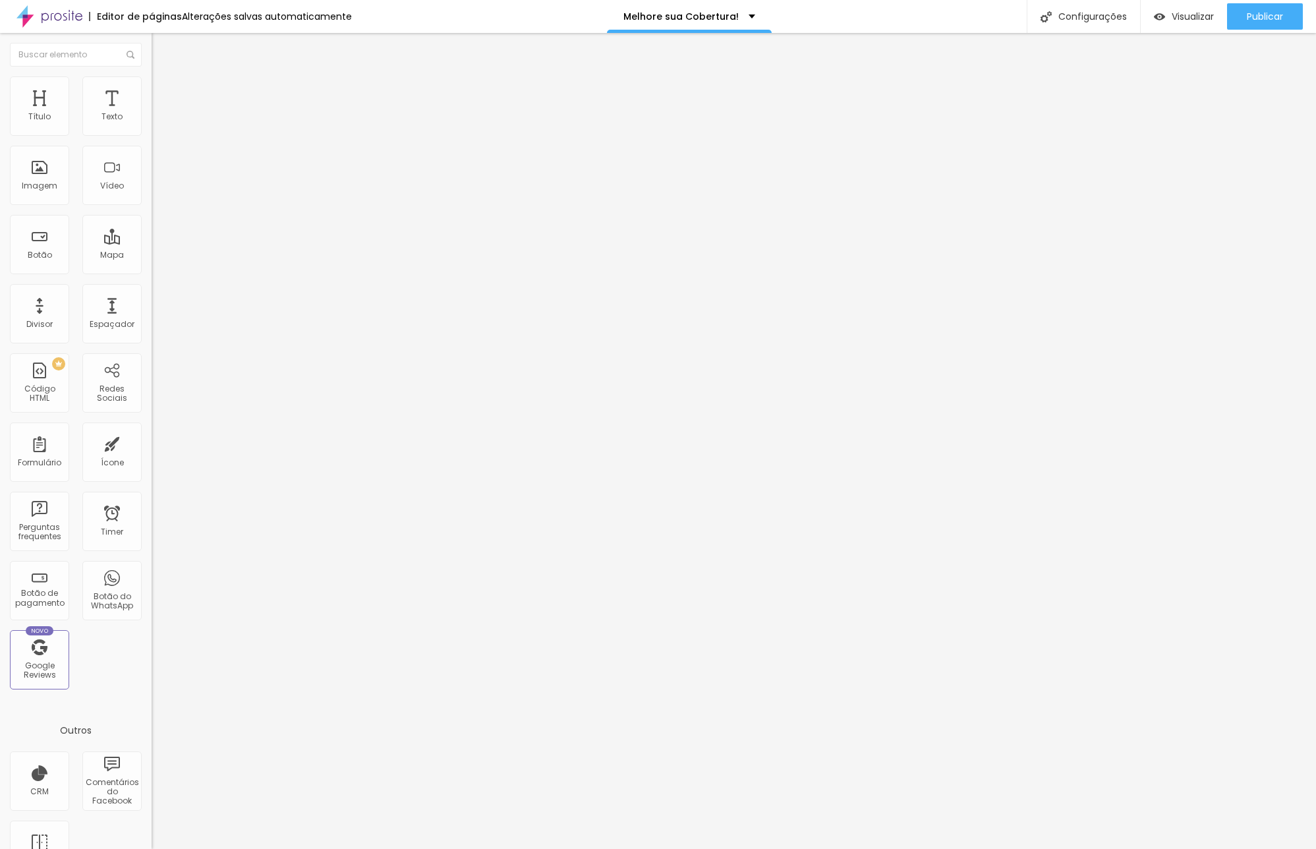
click at [152, 124] on input "https://vimeo.com/1123207165" at bounding box center [231, 117] width 158 height 13
click at [152, 124] on input "https://vimeo.com/1119985628" at bounding box center [231, 117] width 158 height 13
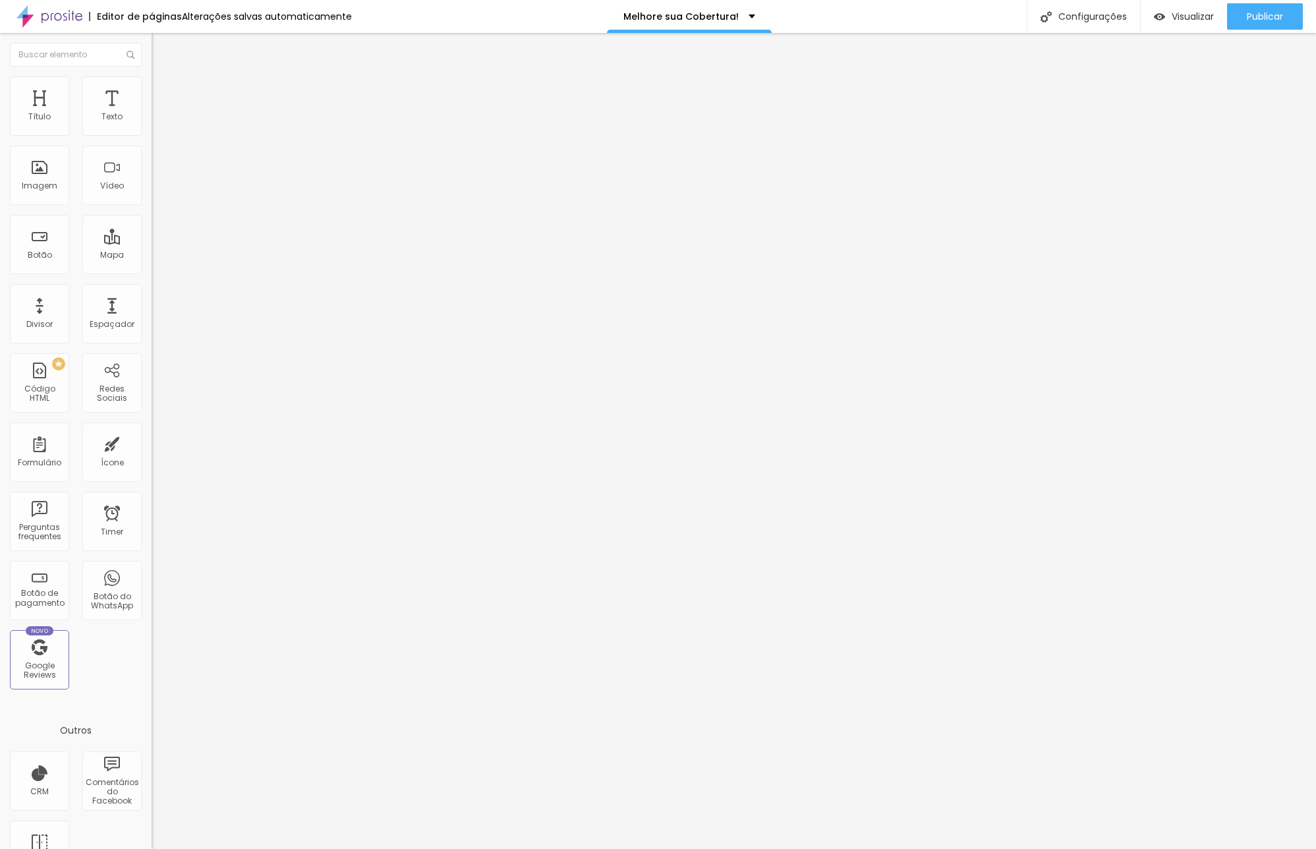
click at [152, 124] on input "https://vimeo.com/1119985628" at bounding box center [231, 117] width 158 height 13
click at [152, 124] on input "https://vimeo.com/1123399618" at bounding box center [231, 117] width 158 height 13
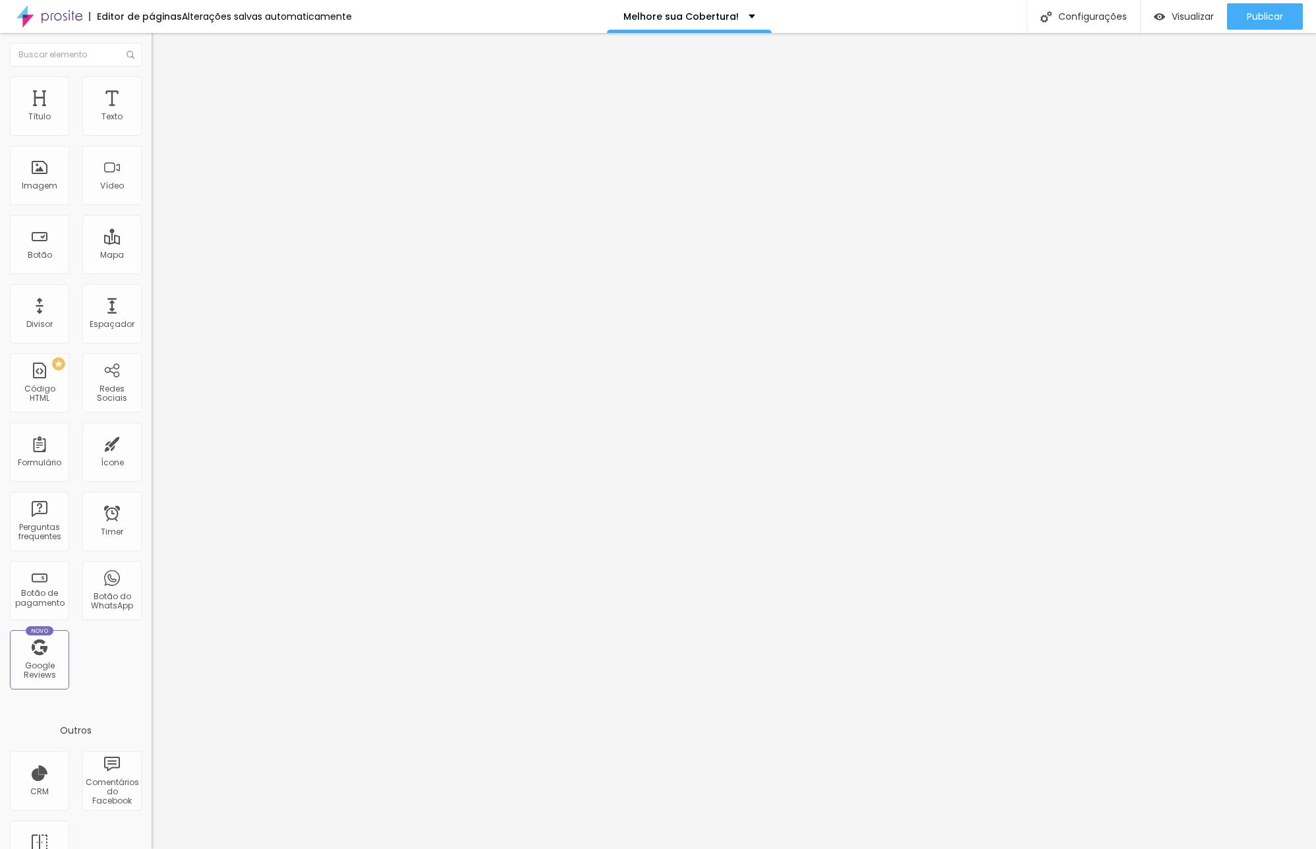
click at [152, 124] on input "https://vimeo.com/1123399618" at bounding box center [231, 117] width 158 height 13
click at [152, 212] on div "Proporção 4:3 Standard Ultrawide 21:9 Wide 16:9 Standard 4:3 Vertical 1 3:4 Ver…" at bounding box center [228, 210] width 152 height 60
click at [152, 197] on span "4:3 Standard" at bounding box center [178, 191] width 53 height 11
click at [152, 241] on span "Vertical 2" at bounding box center [170, 235] width 37 height 11
click at [152, 197] on span "4:3 Standard" at bounding box center [178, 191] width 53 height 11
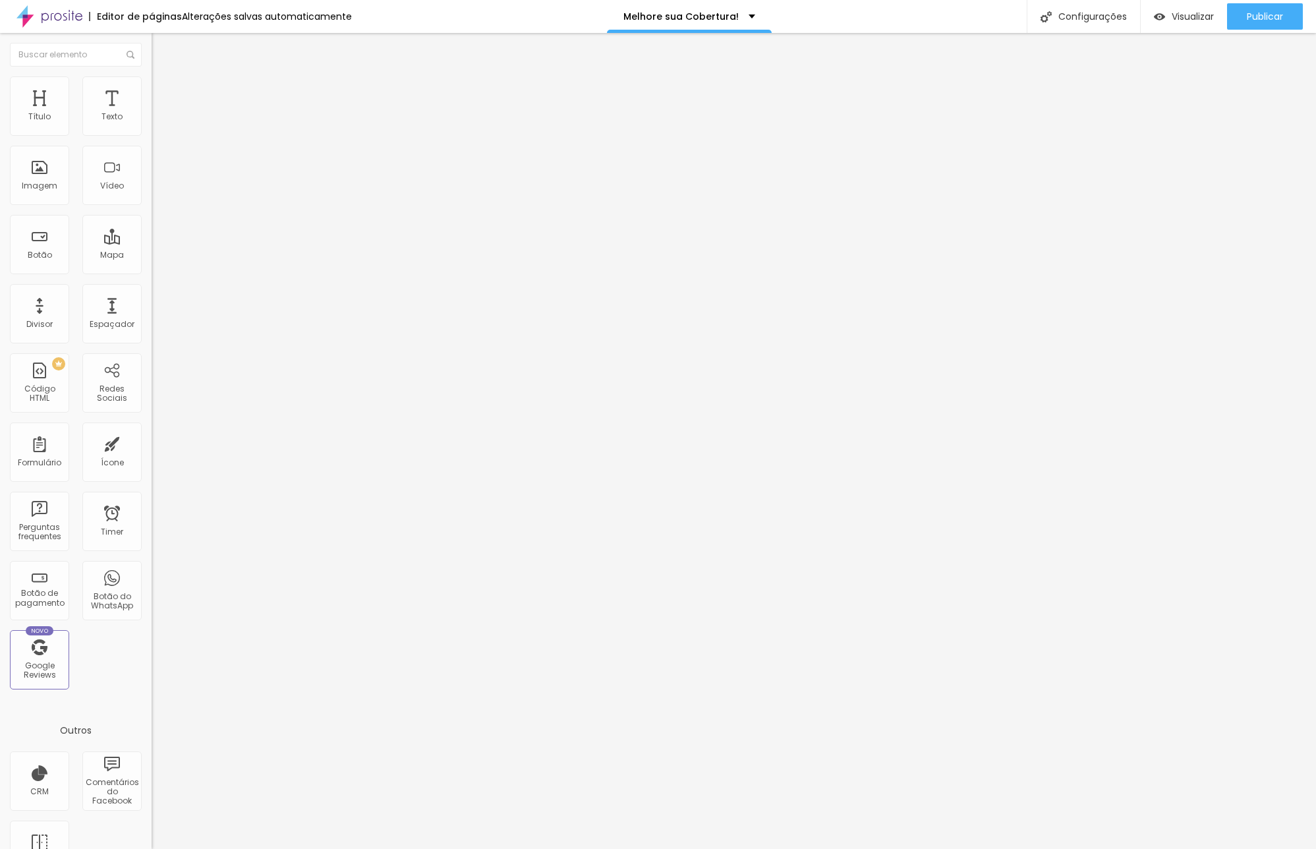
click at [189, 241] on span "9:16" at bounding box center [196, 235] width 15 height 11
click at [1266, 13] on span "Publicar" at bounding box center [1265, 16] width 36 height 11
click at [1251, 15] on span "Publicar" at bounding box center [1265, 16] width 36 height 11
click at [1181, 16] on span "Visualizar" at bounding box center [1181, 16] width 42 height 11
